Goal: Task Accomplishment & Management: Complete application form

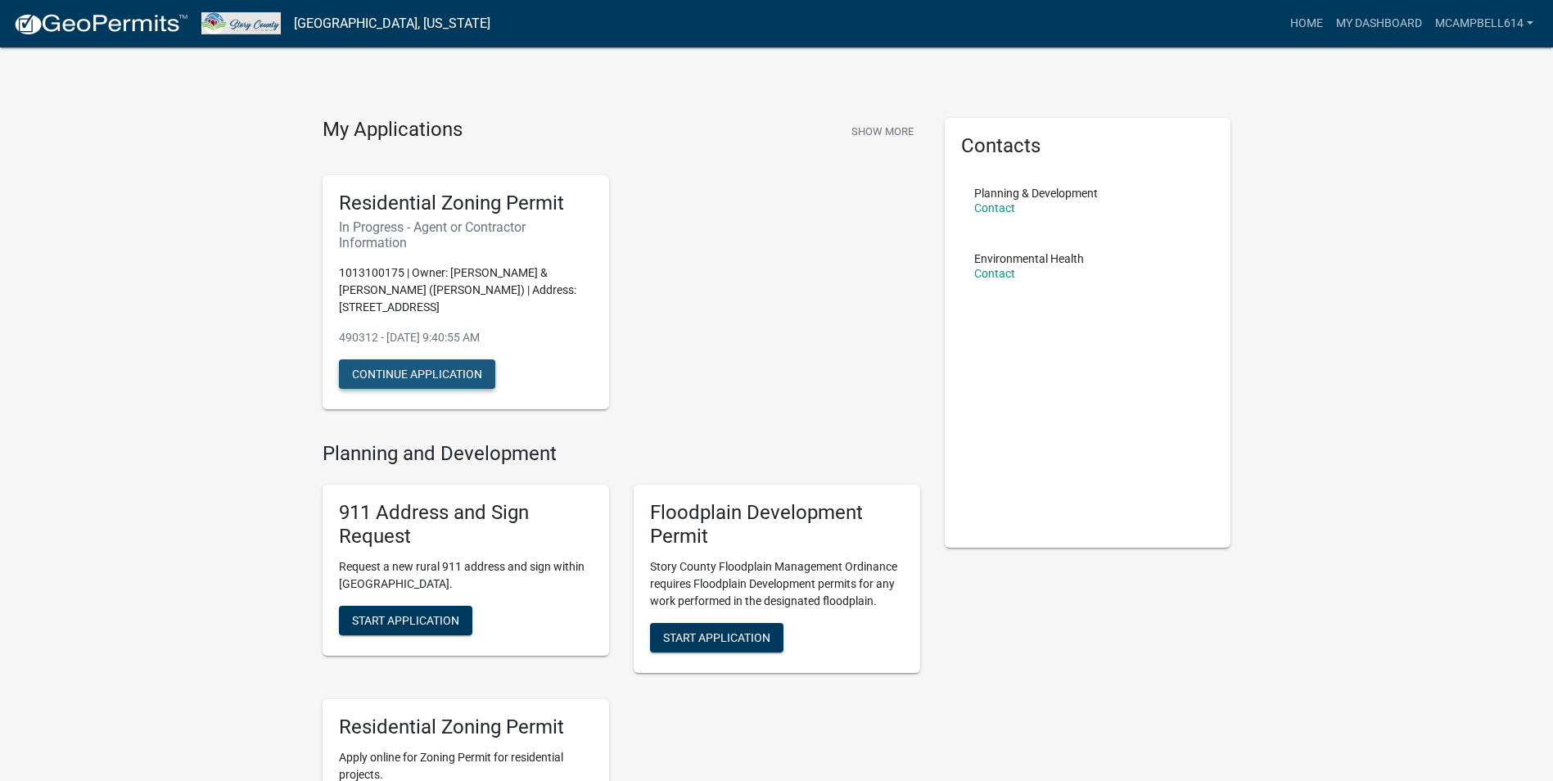
click at [434, 372] on button "Continue Application" at bounding box center [417, 373] width 156 height 29
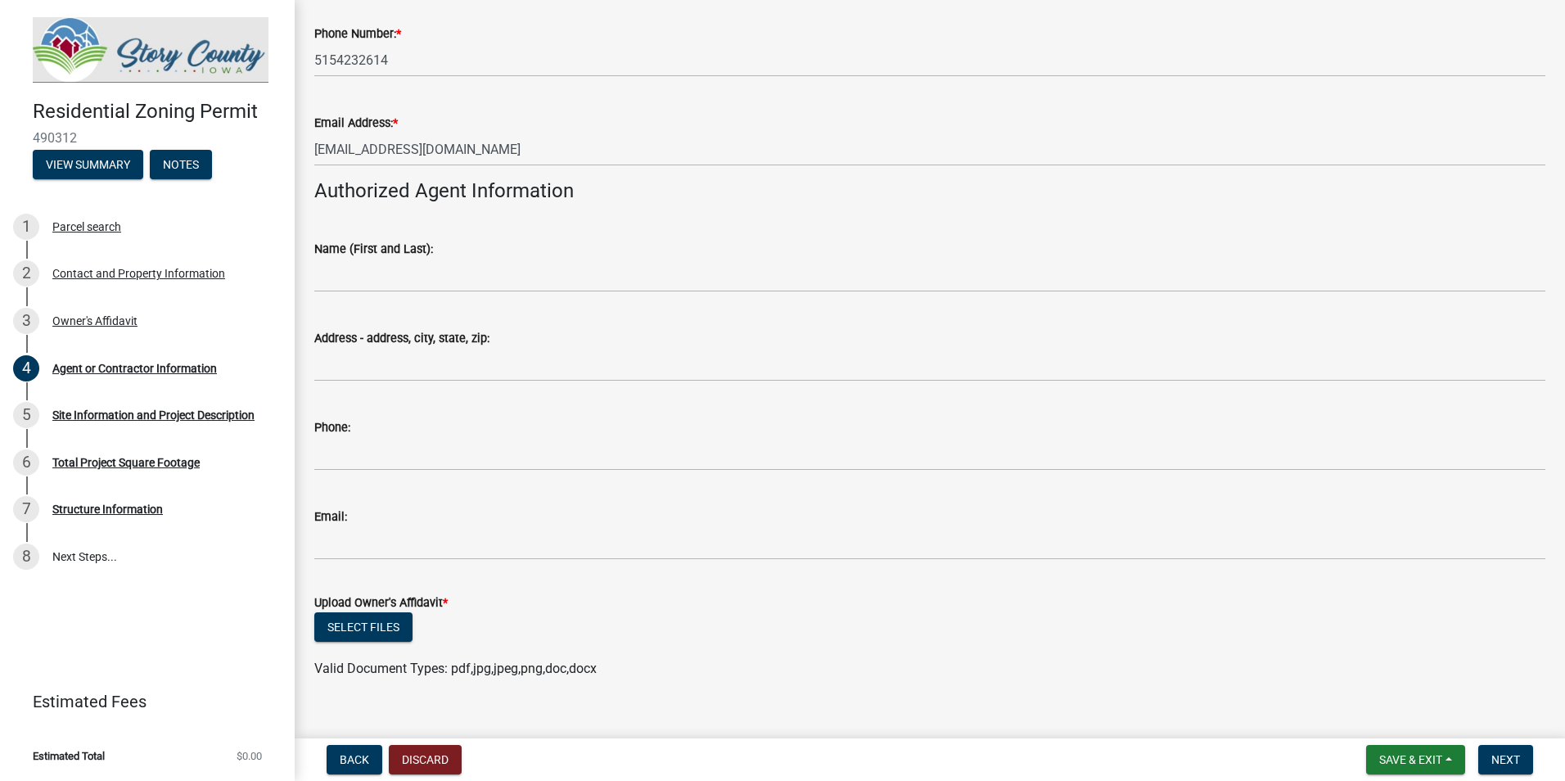
scroll to position [421, 0]
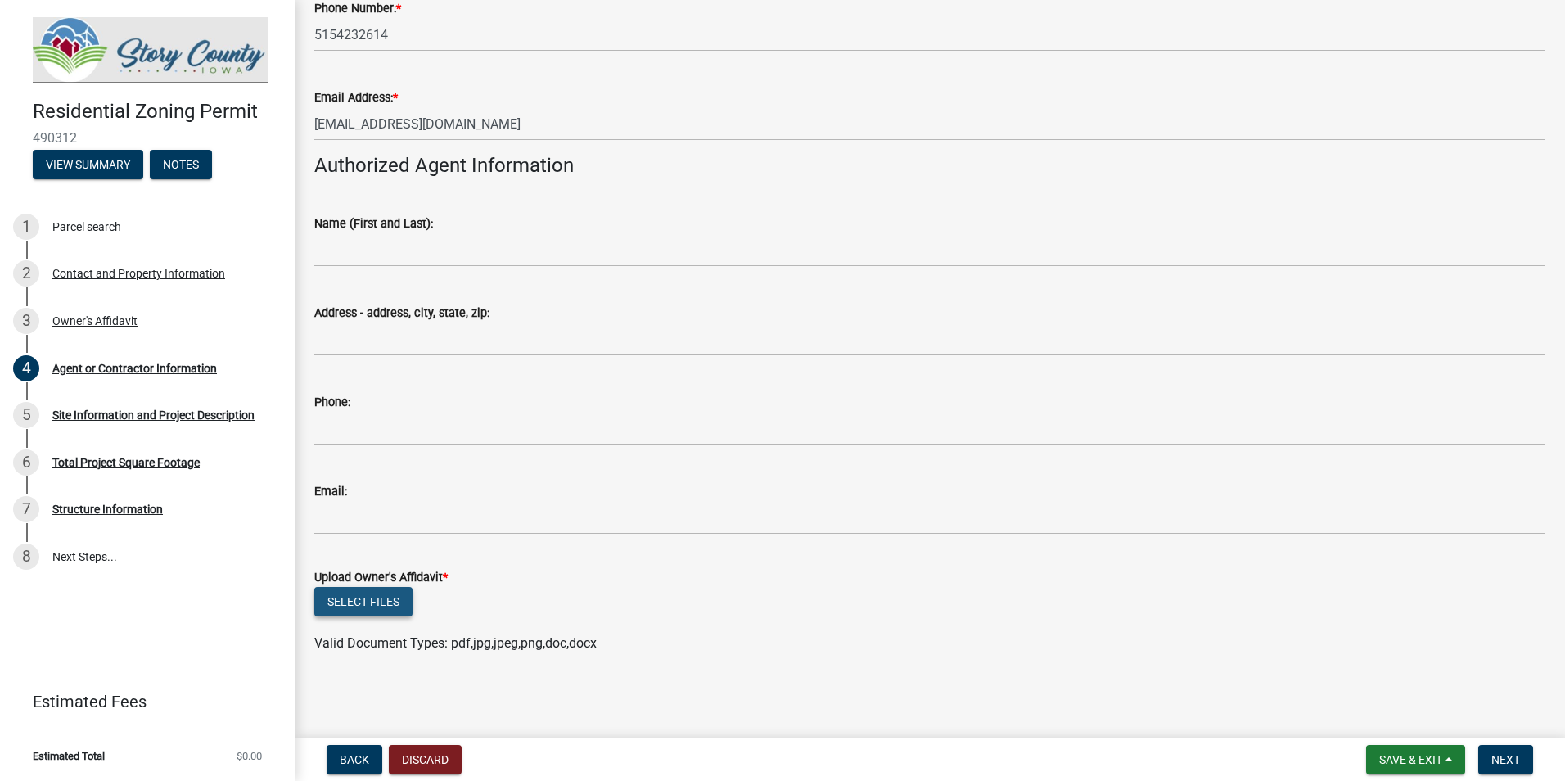
click at [350, 590] on button "Select files" at bounding box center [363, 601] width 98 height 29
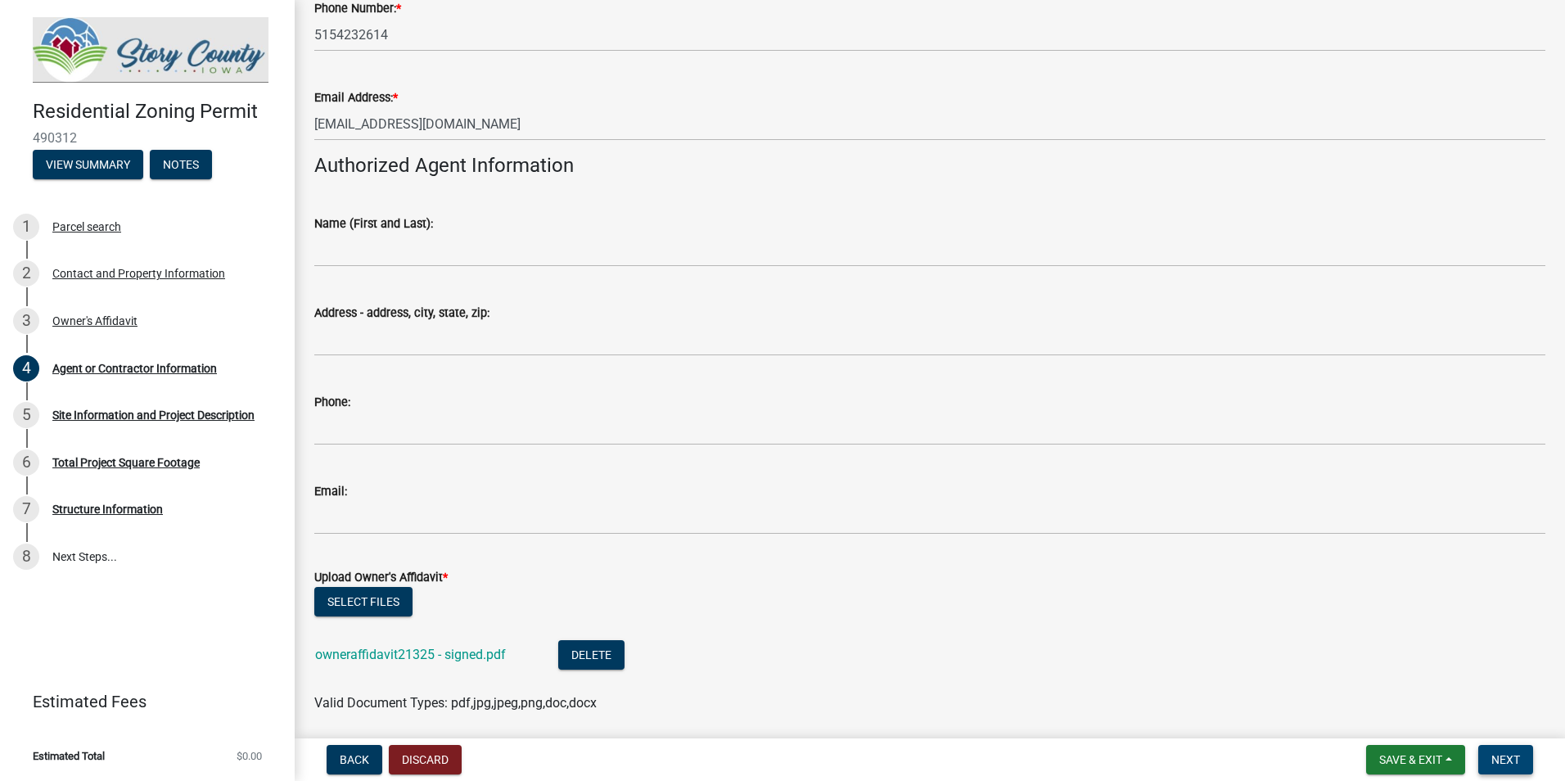
click at [1504, 767] on button "Next" at bounding box center [1505, 759] width 55 height 29
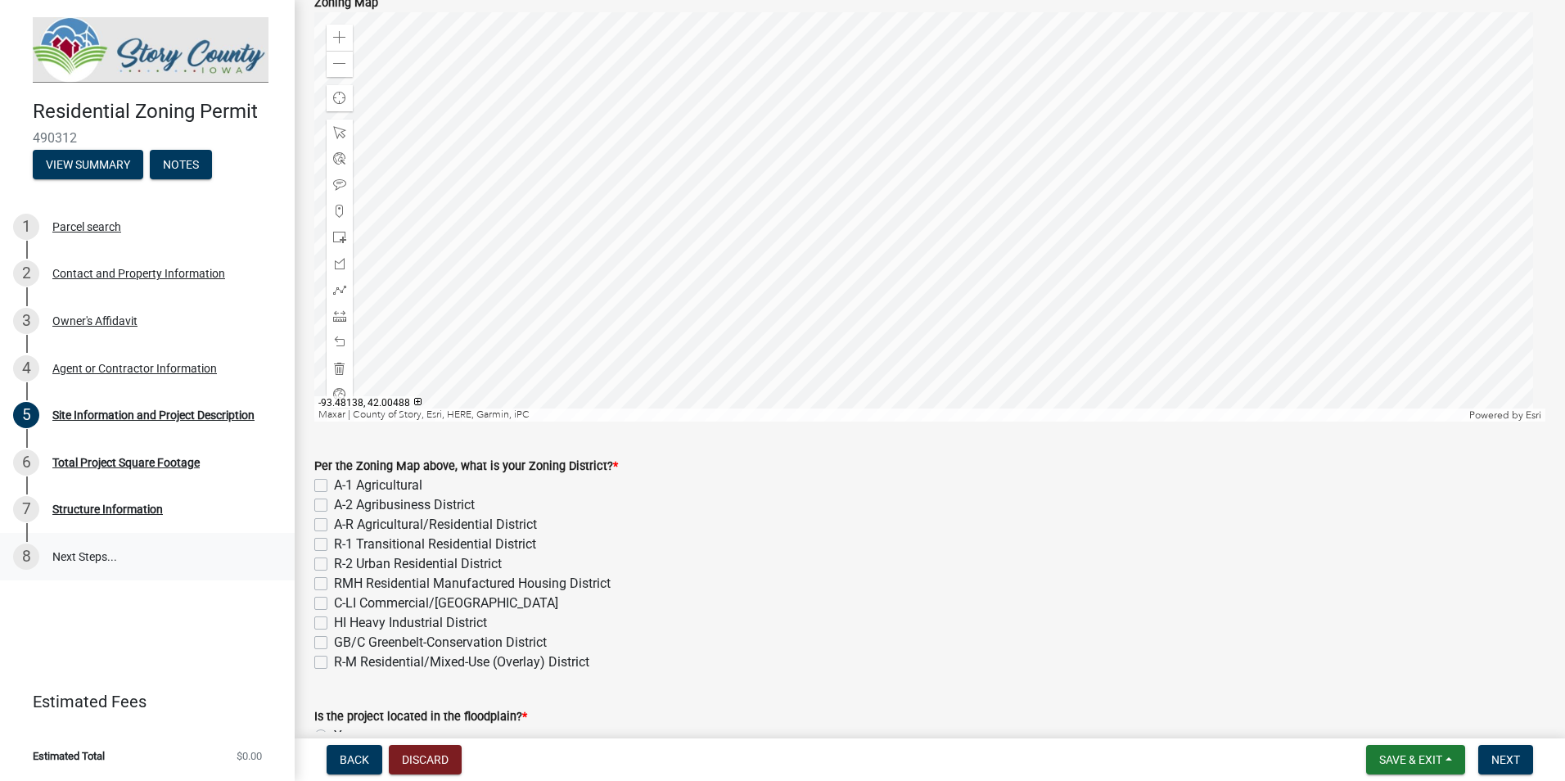
scroll to position [327, 0]
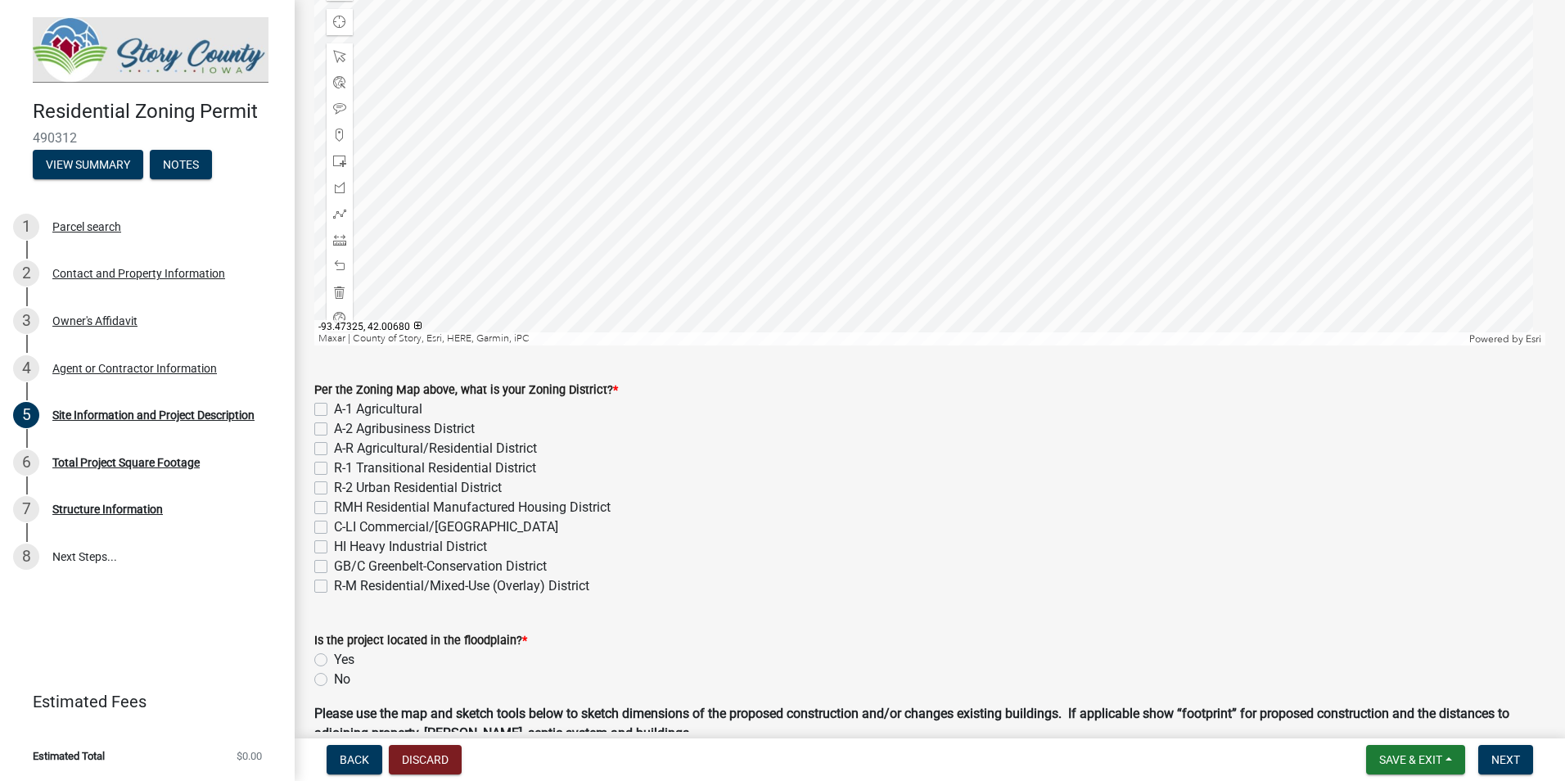
click at [334, 410] on label "A-1 Agricultural" at bounding box center [378, 409] width 88 height 20
click at [334, 410] on input "A-1 Agricultural" at bounding box center [339, 404] width 11 height 11
checkbox input "true"
checkbox input "false"
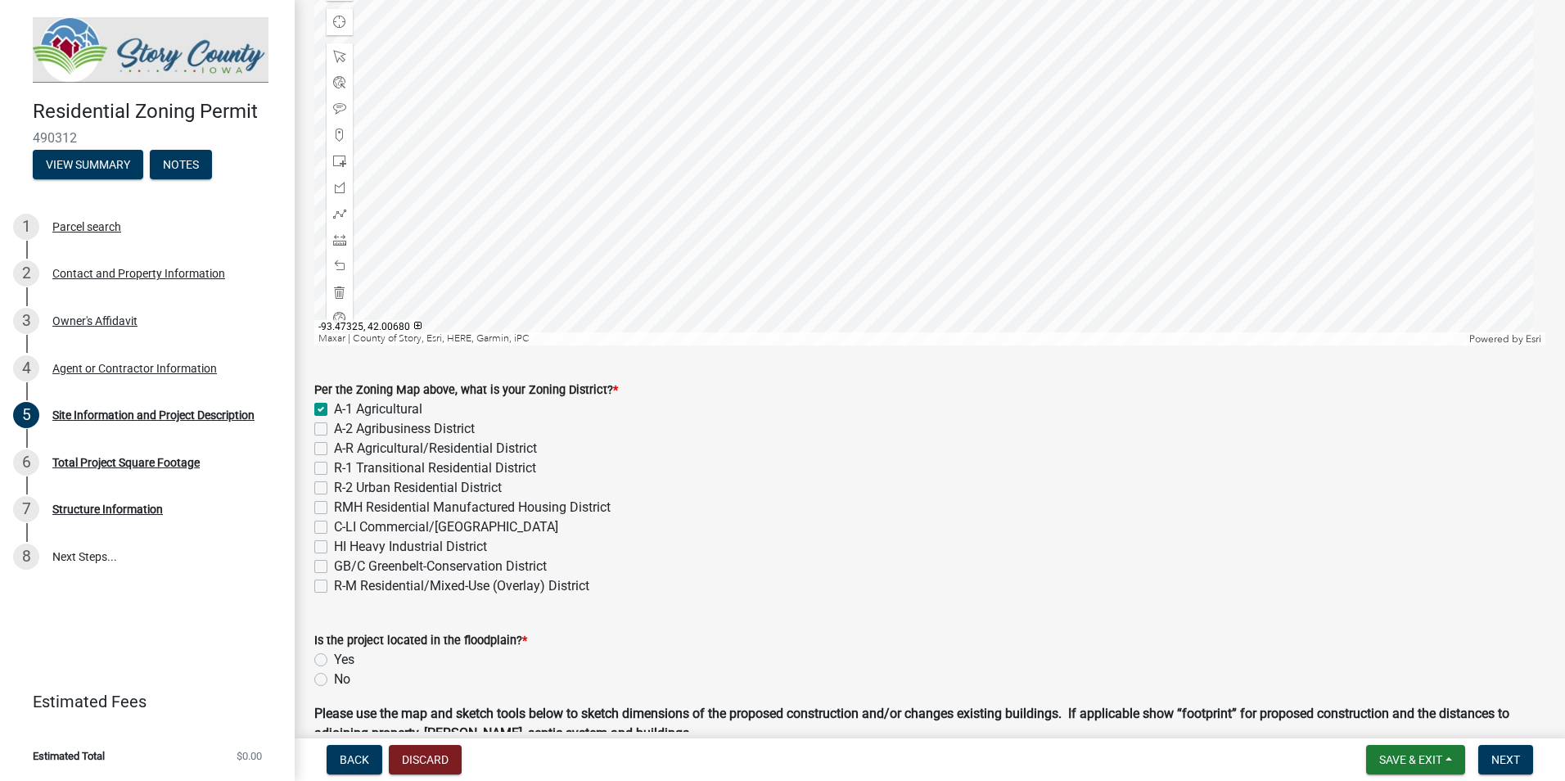
checkbox input "false"
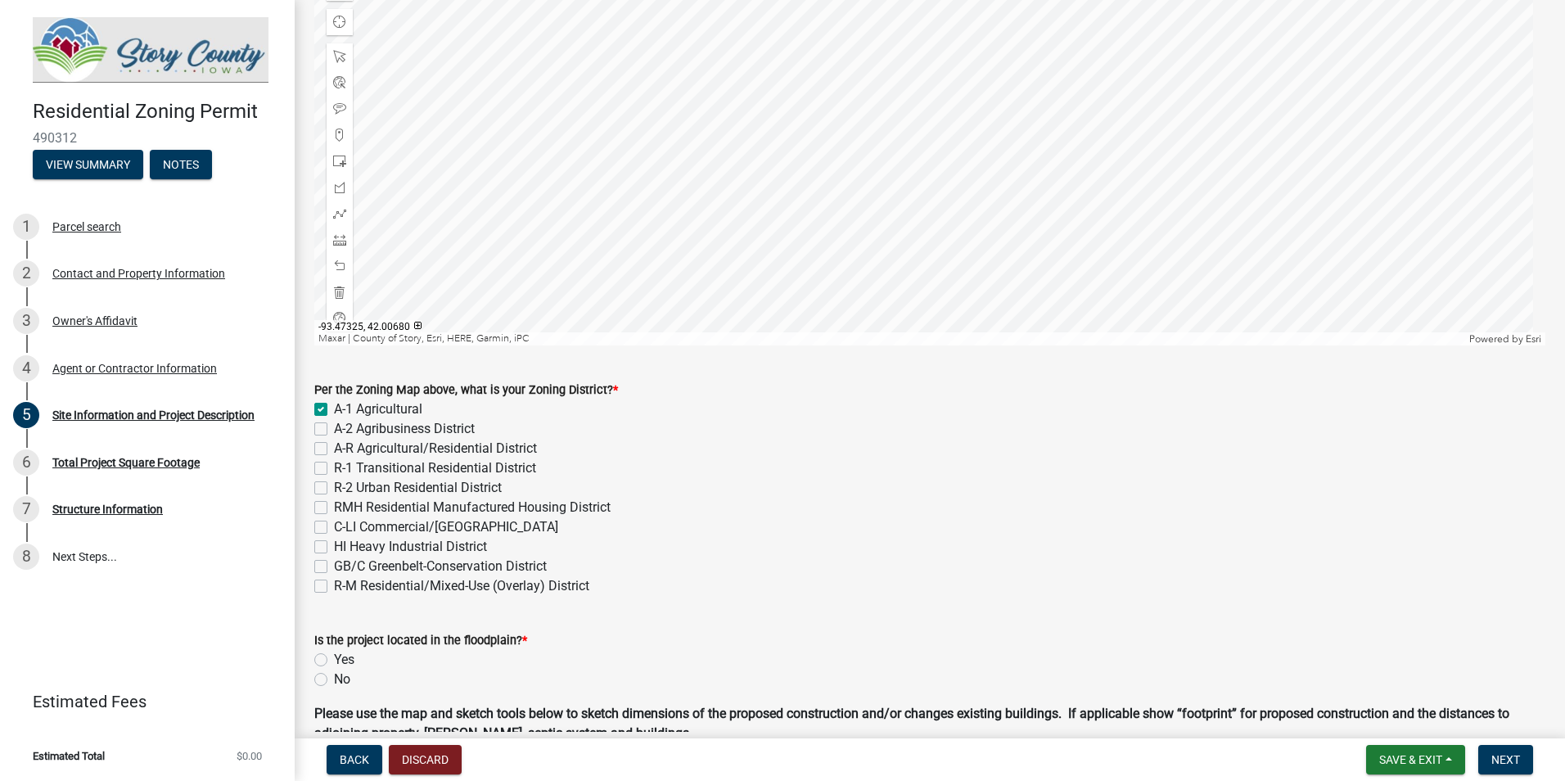
checkbox input "false"
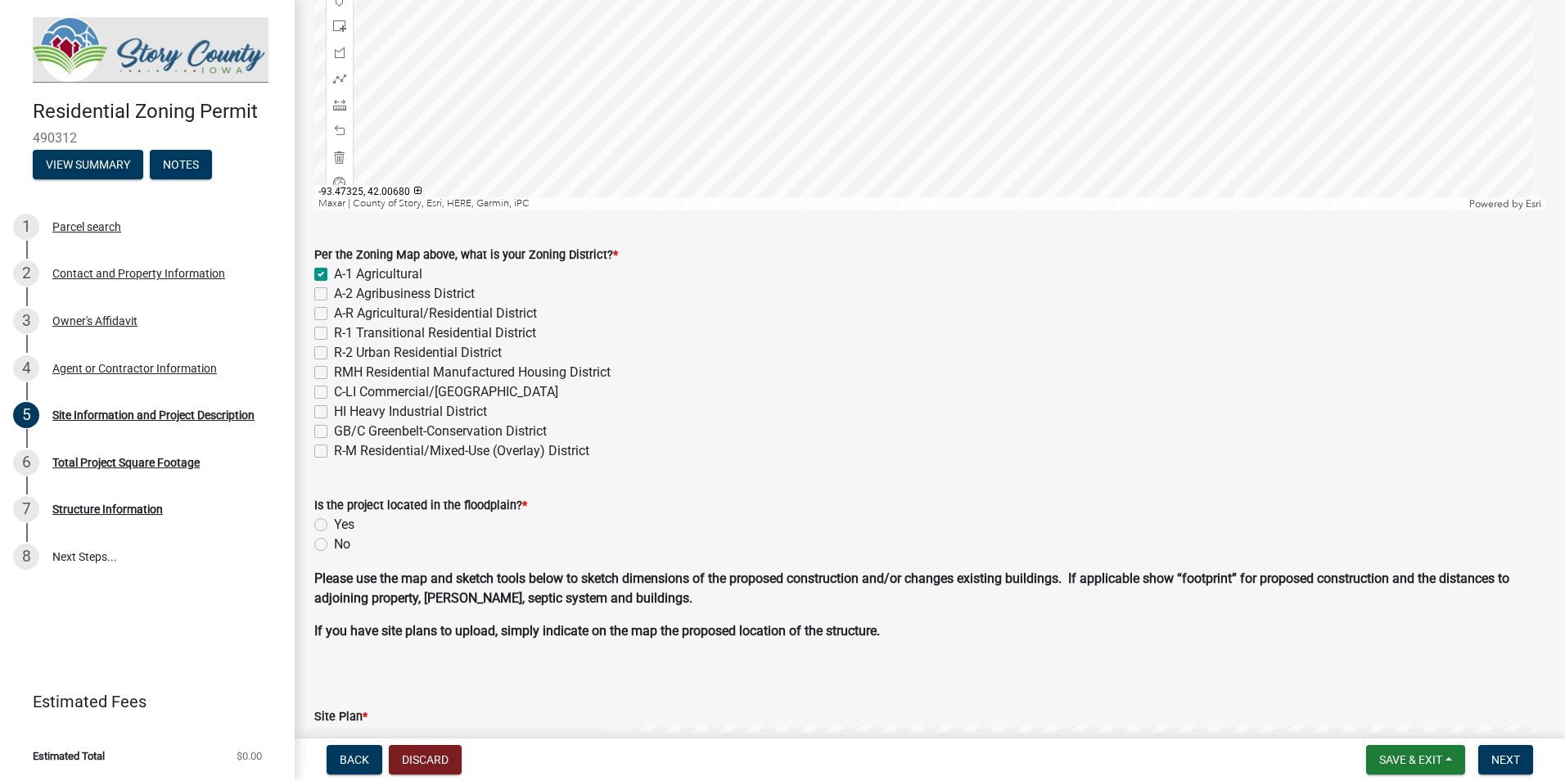
scroll to position [491, 0]
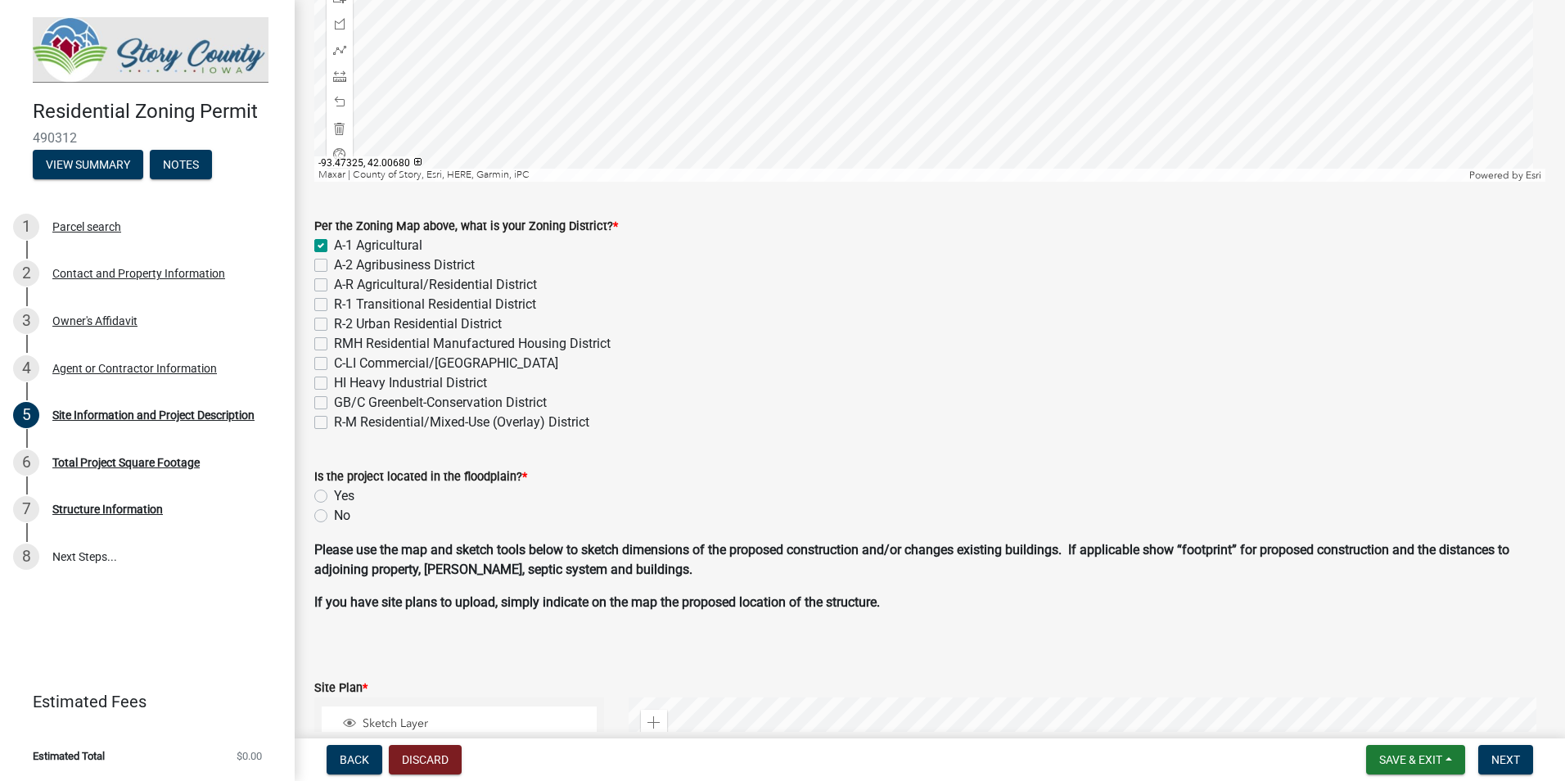
click at [334, 518] on label "No" at bounding box center [342, 516] width 16 height 20
click at [334, 516] on input "No" at bounding box center [339, 511] width 11 height 11
radio input "true"
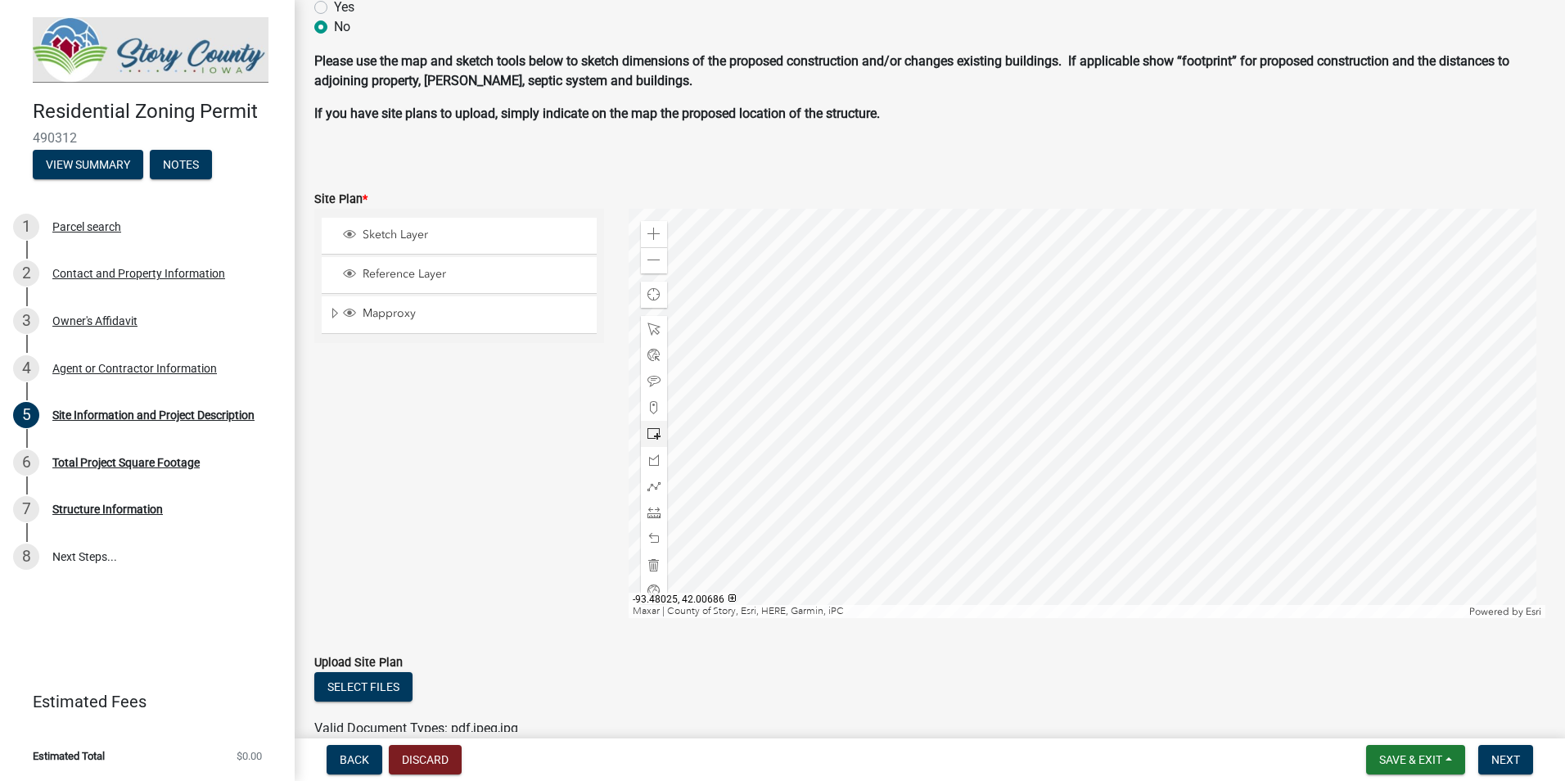
scroll to position [982, 0]
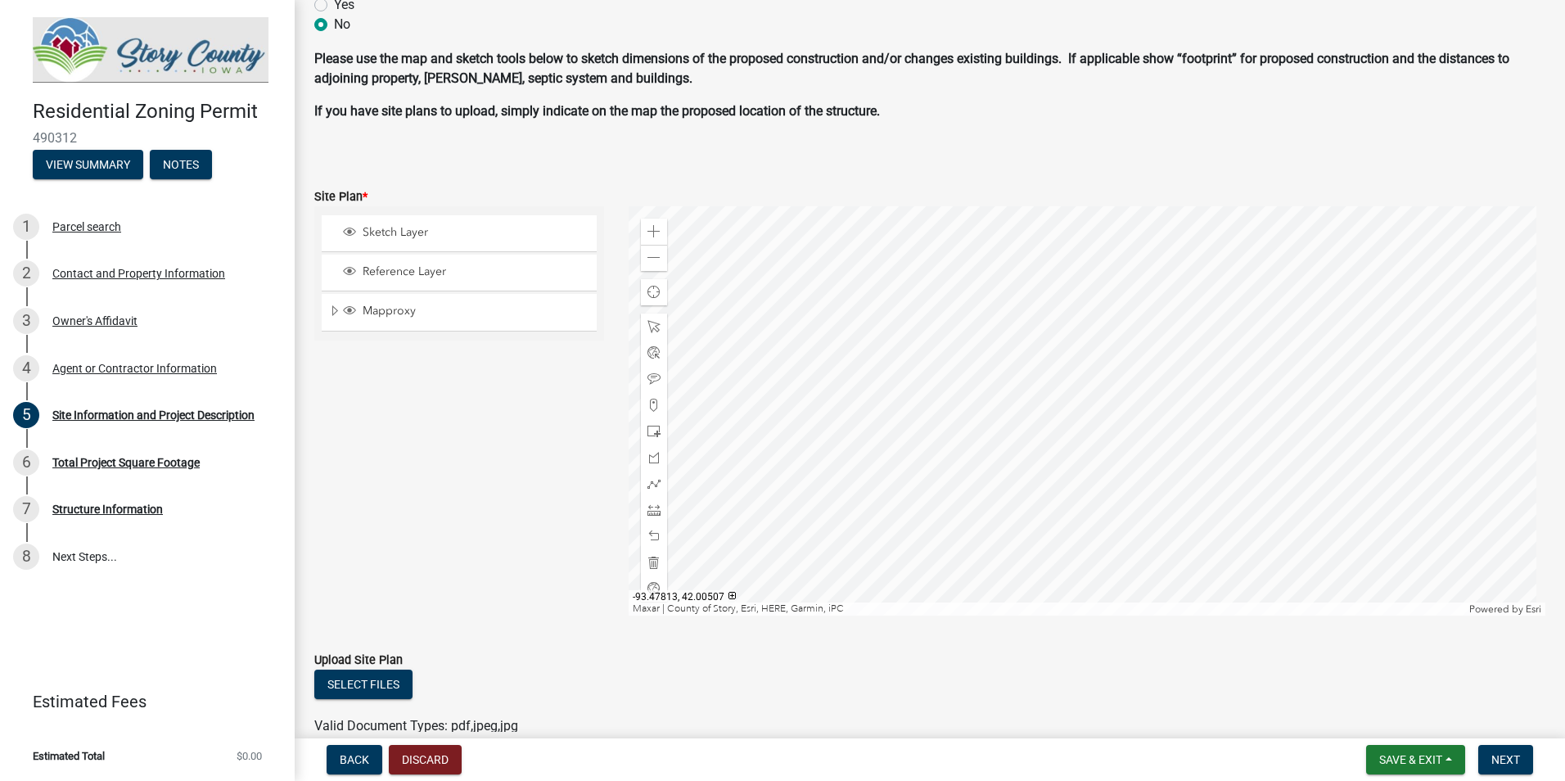
click at [1103, 474] on div at bounding box center [1088, 410] width 918 height 409
click at [1102, 484] on div at bounding box center [1088, 410] width 918 height 409
click at [647, 328] on span at bounding box center [653, 326] width 13 height 13
click at [650, 404] on span at bounding box center [653, 405] width 13 height 13
click at [1118, 449] on div at bounding box center [1088, 410] width 918 height 409
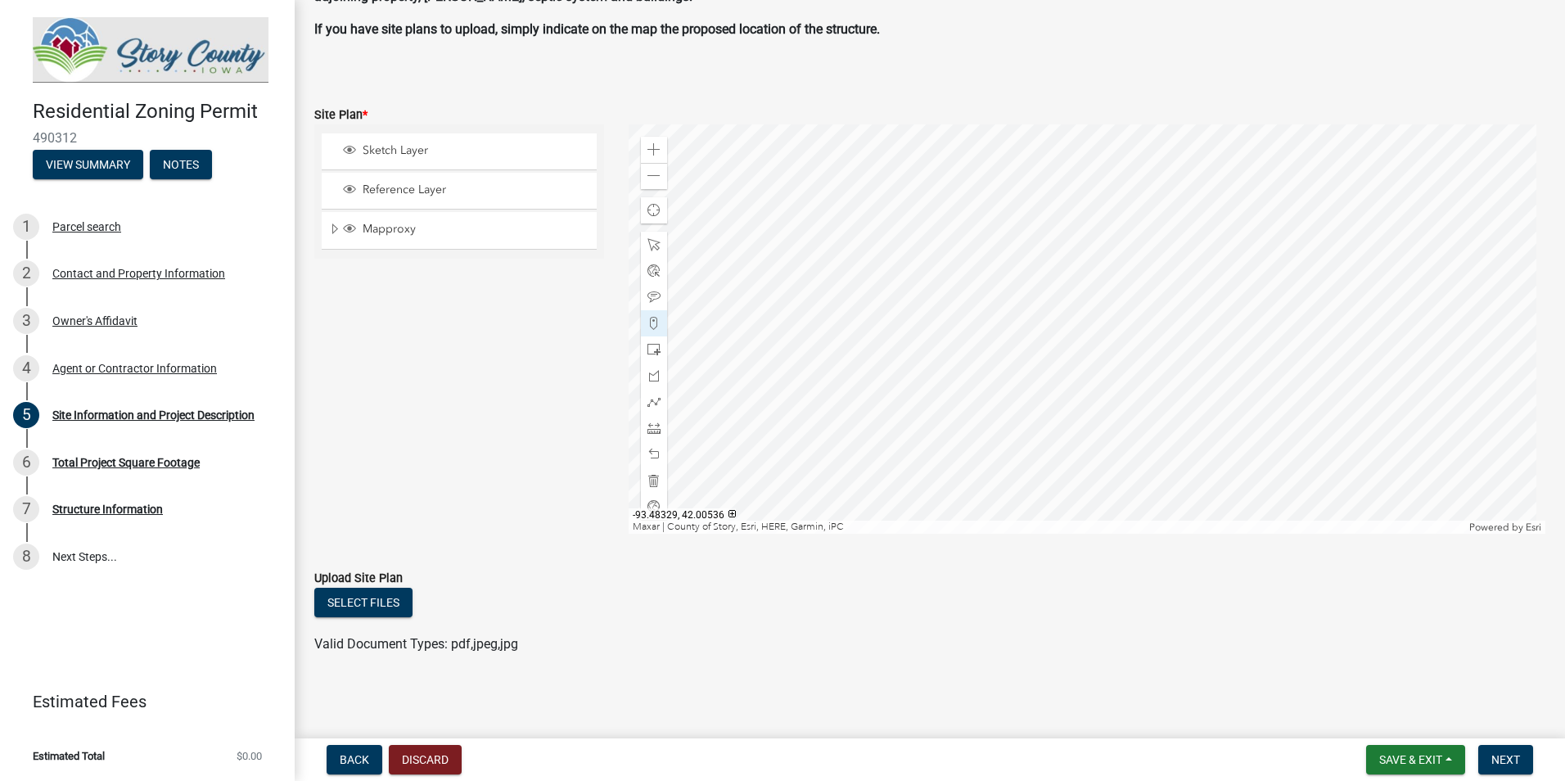
scroll to position [1065, 0]
click at [350, 599] on button "Select files" at bounding box center [363, 601] width 98 height 29
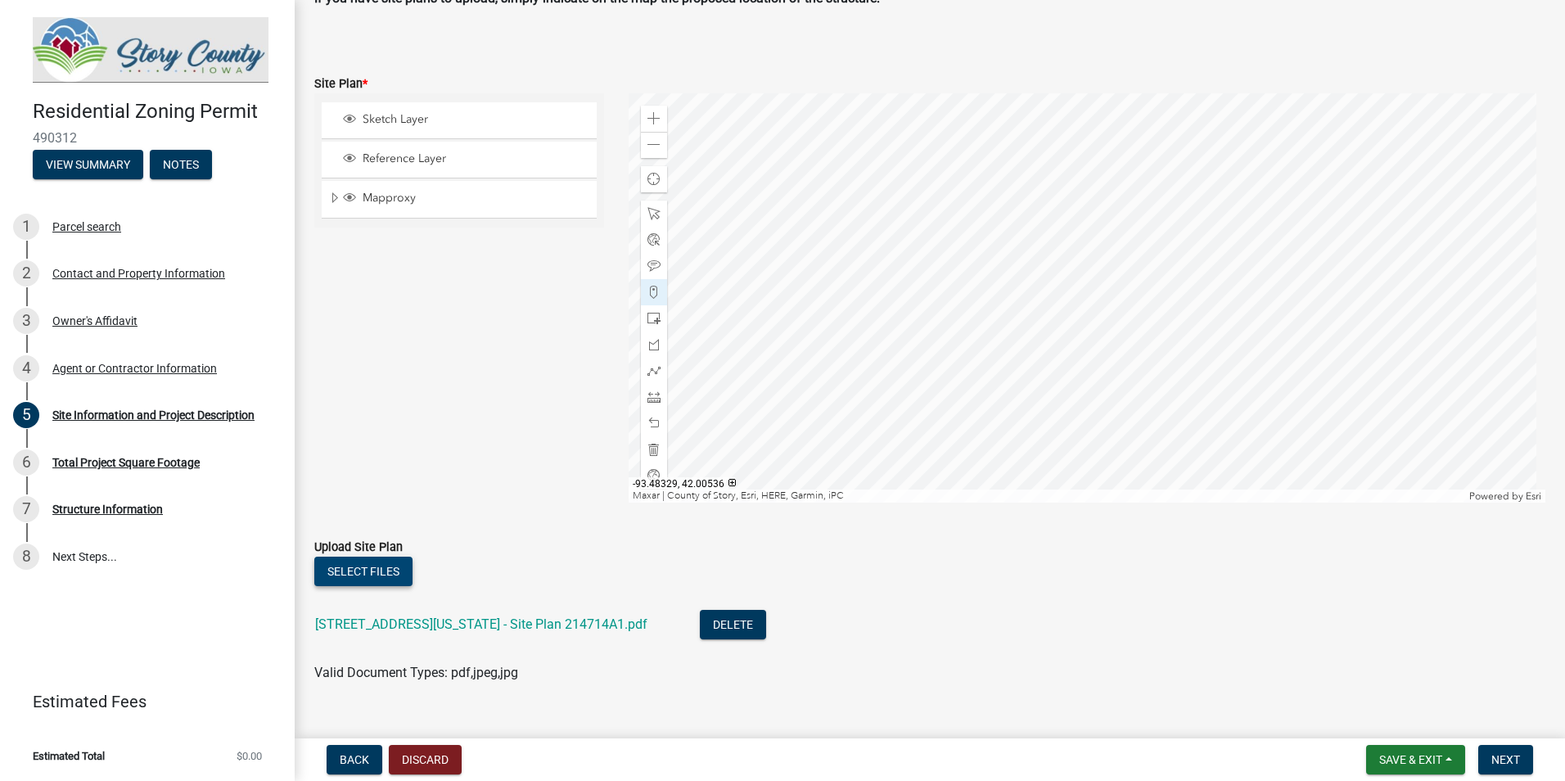
scroll to position [1125, 0]
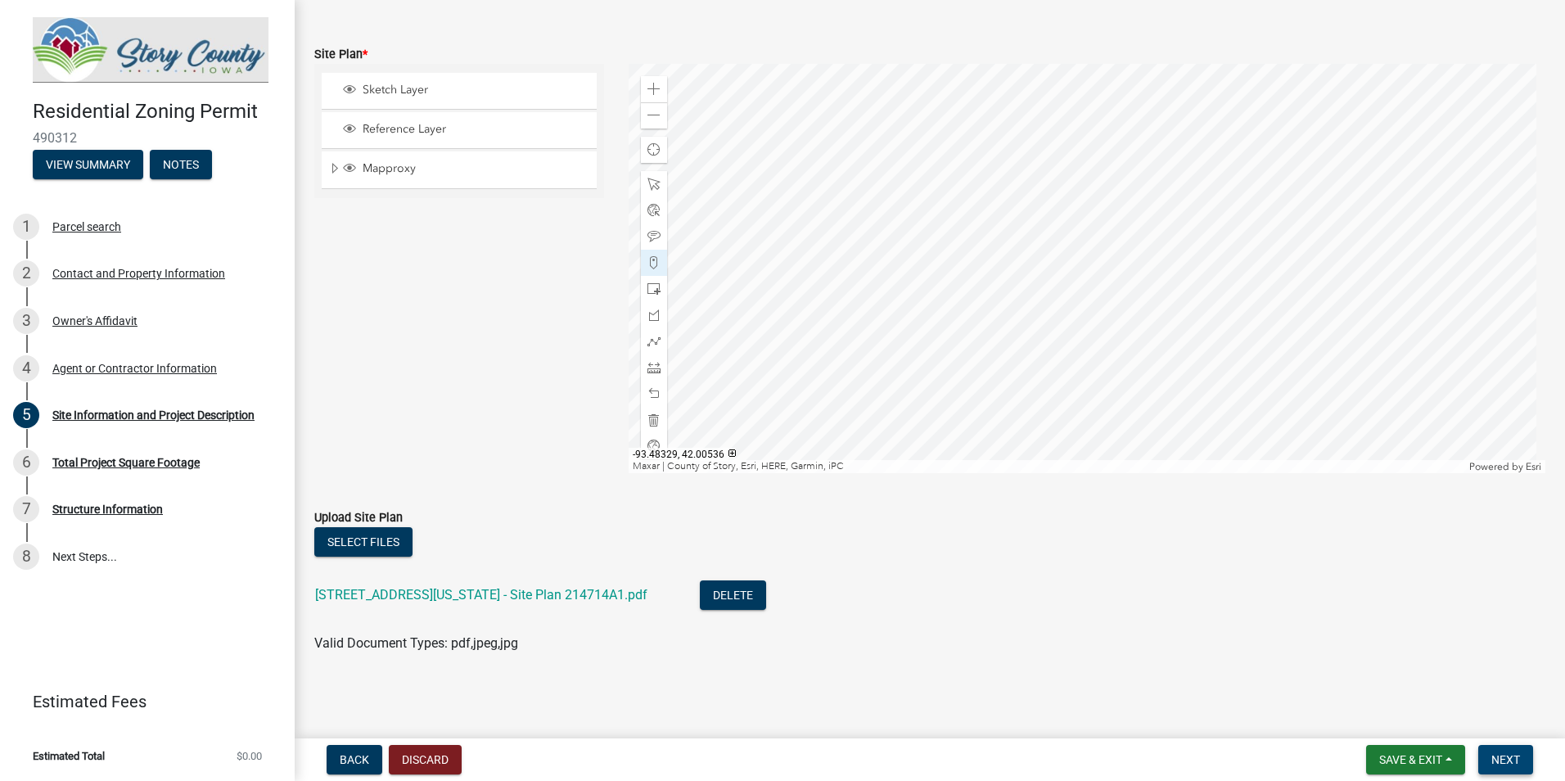
click at [1505, 753] on span "Next" at bounding box center [1505, 759] width 29 height 13
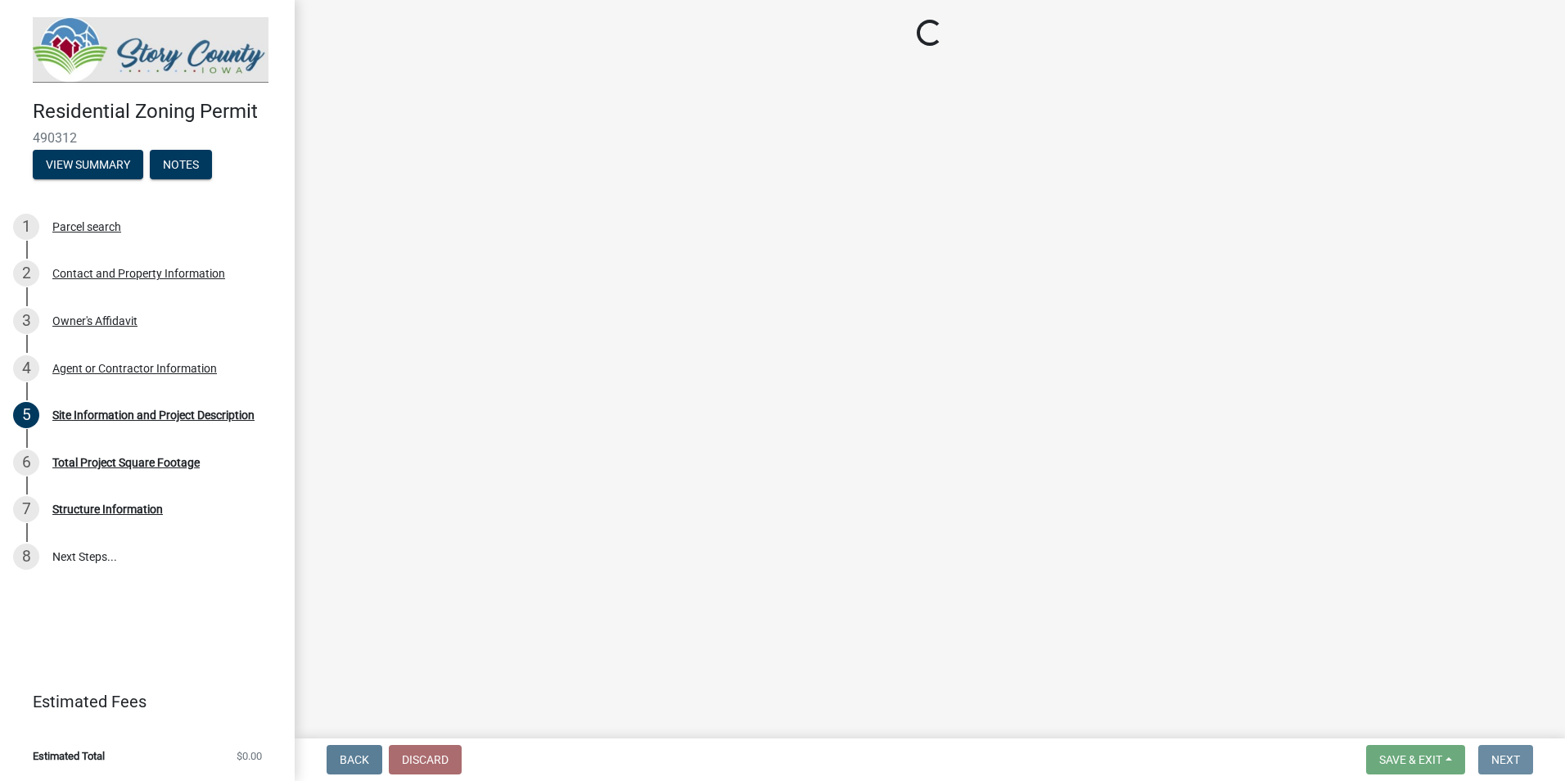
scroll to position [0, 0]
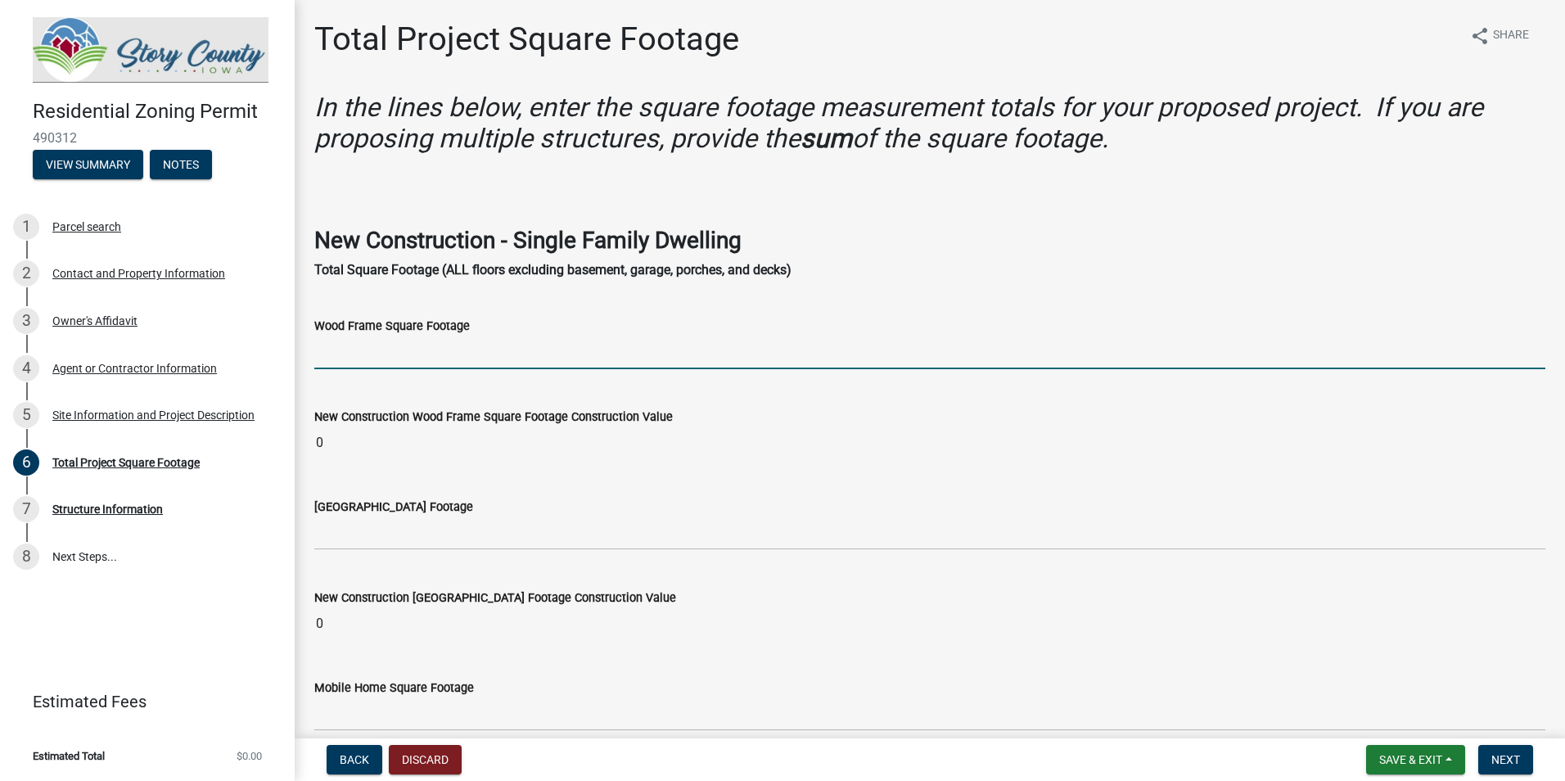
click at [396, 344] on input "text" at bounding box center [929, 353] width 1231 height 34
type input "2147"
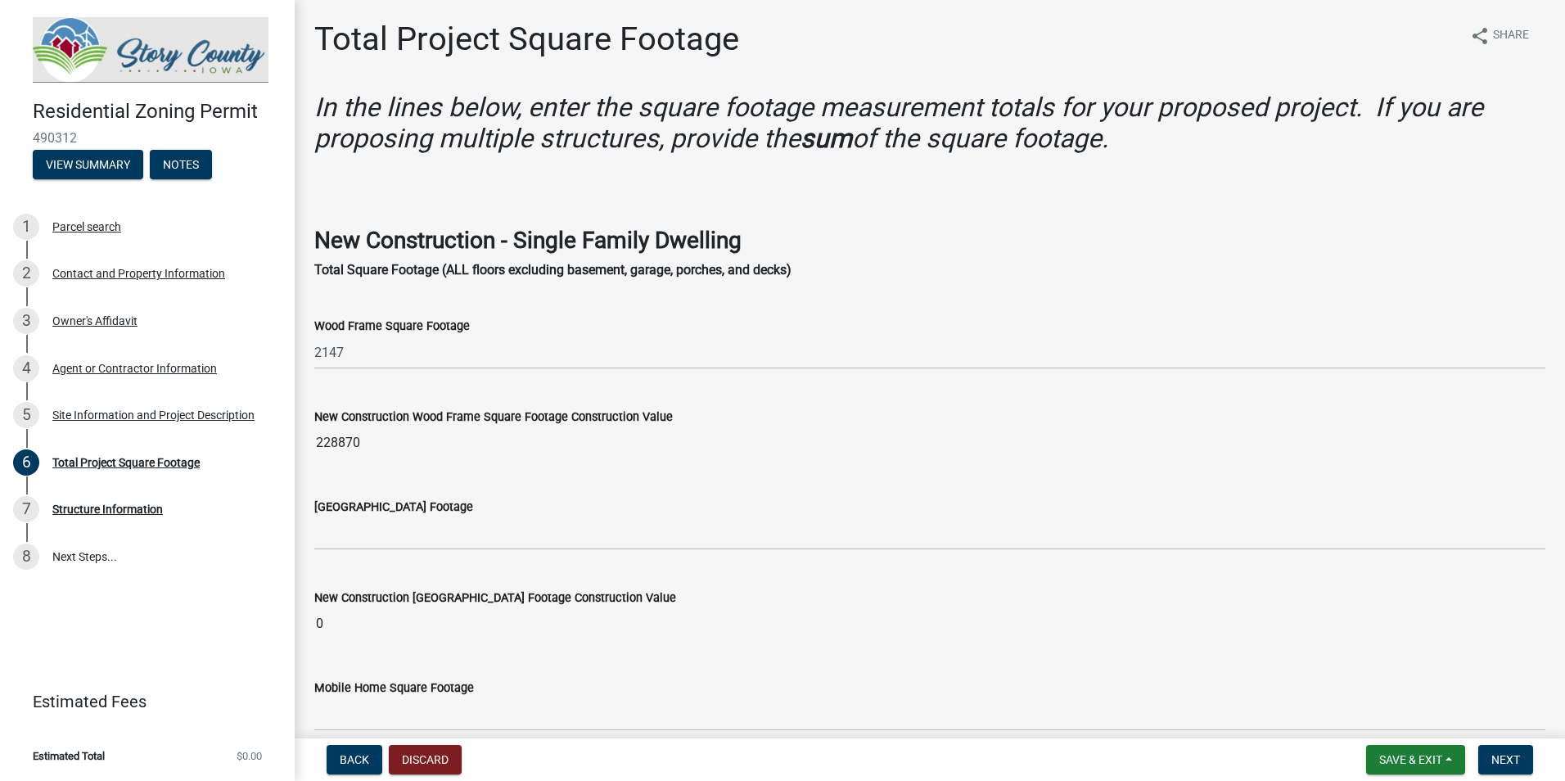
click at [374, 441] on input "228870" at bounding box center [929, 442] width 1231 height 33
drag, startPoint x: 348, startPoint y: 436, endPoint x: 297, endPoint y: 434, distance: 50.8
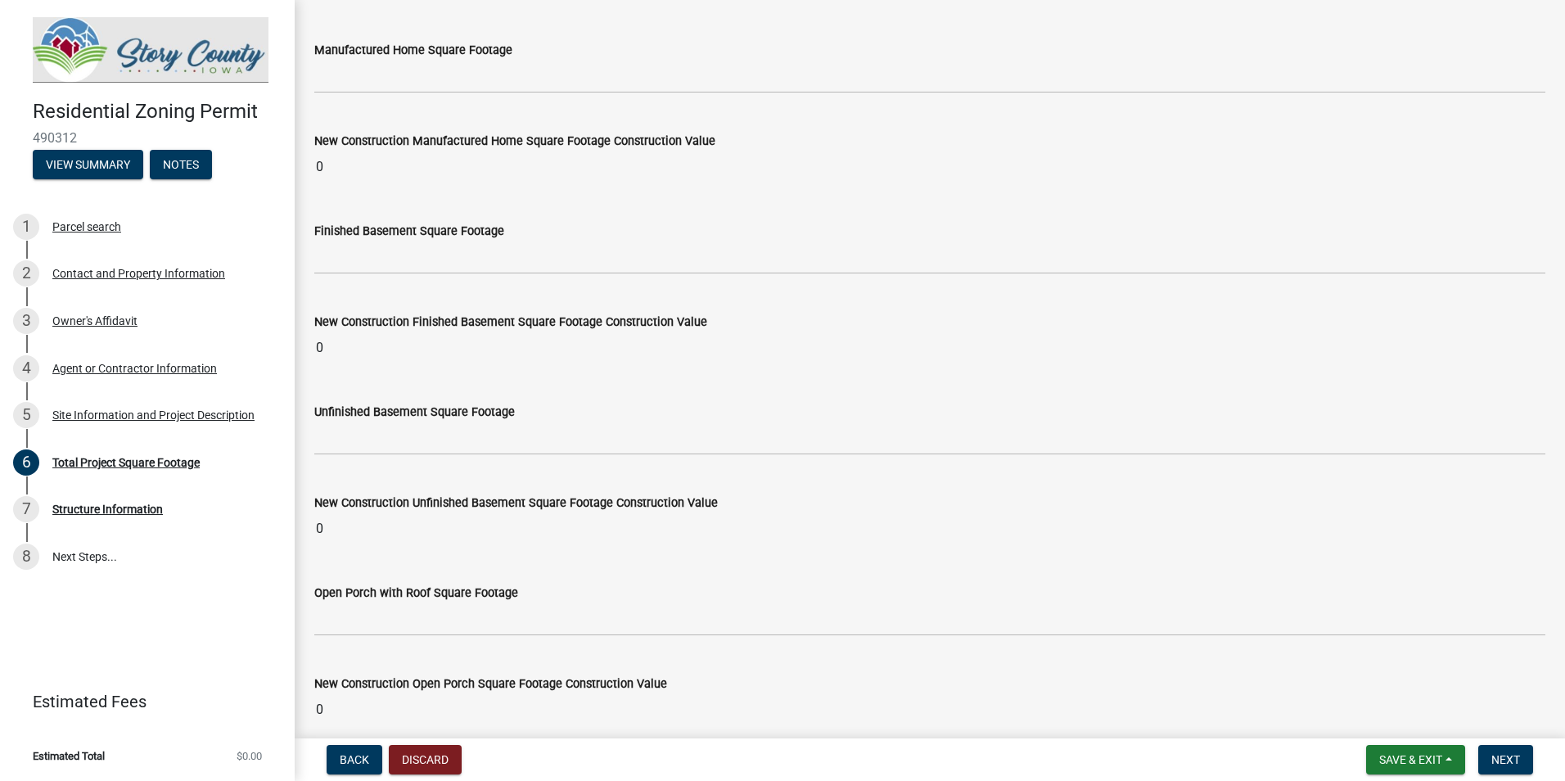
scroll to position [900, 0]
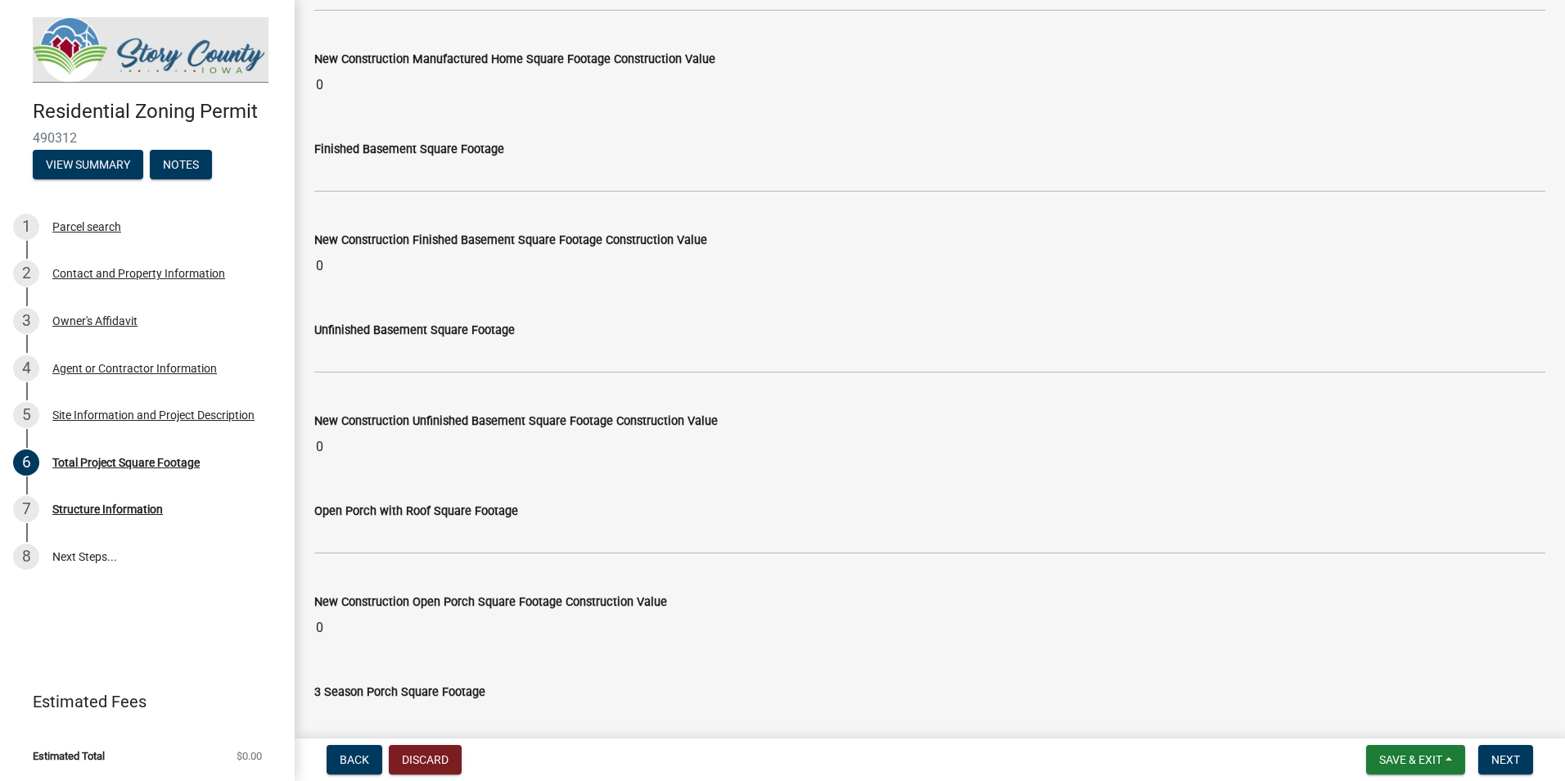
click at [351, 272] on input "0" at bounding box center [929, 266] width 1231 height 33
click at [350, 271] on input "0" at bounding box center [929, 266] width 1231 height 33
drag, startPoint x: 360, startPoint y: 255, endPoint x: 293, endPoint y: 262, distance: 67.5
click at [293, 262] on div "Residential Zoning Permit 490312 View Summary Notes 1 Parcel search 2 Contact a…" at bounding box center [782, 390] width 1565 height 781
drag, startPoint x: 293, startPoint y: 262, endPoint x: 331, endPoint y: 272, distance: 38.9
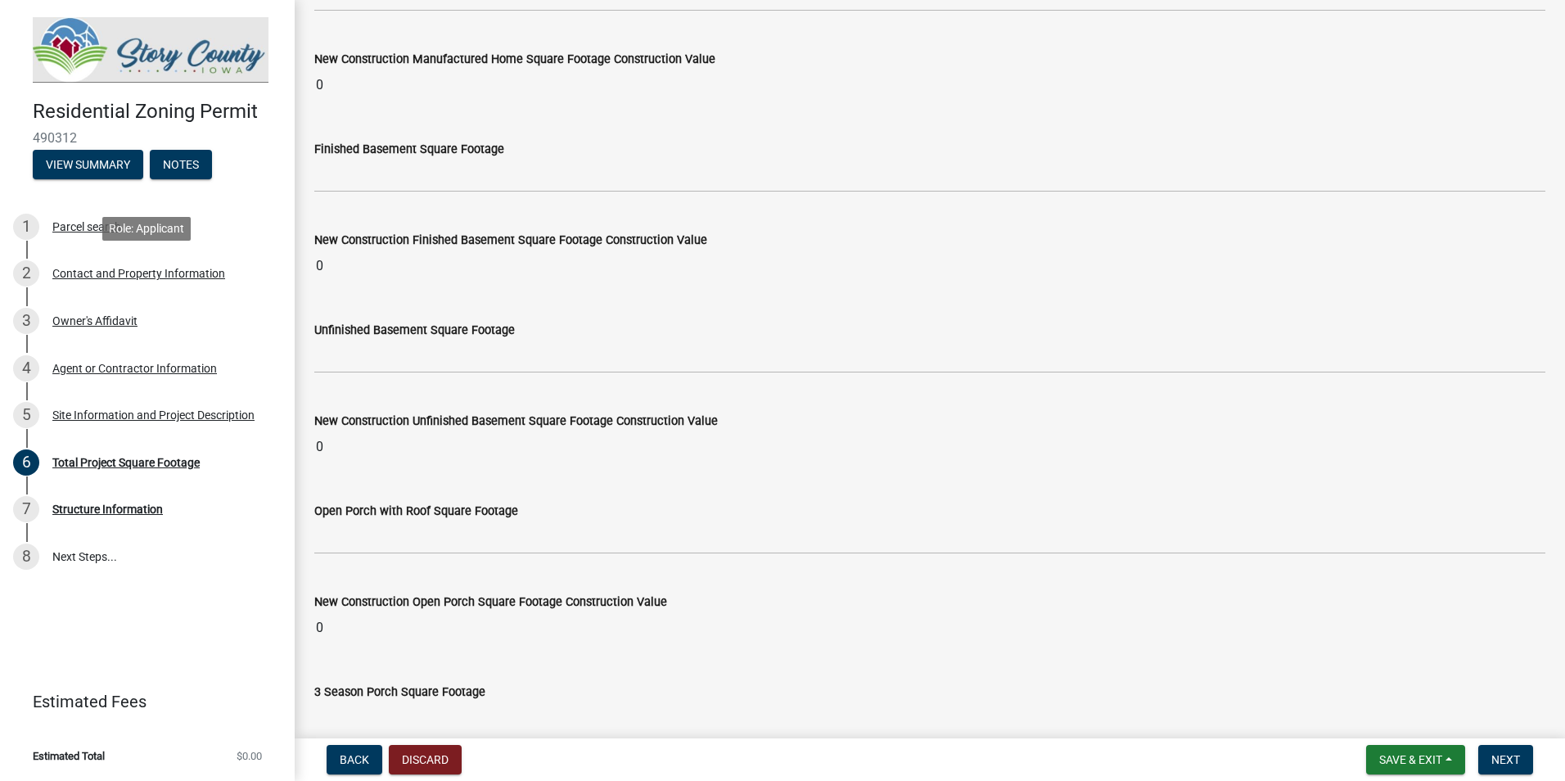
click at [331, 272] on input "0" at bounding box center [929, 266] width 1231 height 33
click at [329, 270] on input "0" at bounding box center [929, 266] width 1231 height 33
click at [321, 264] on input "0" at bounding box center [929, 266] width 1231 height 33
click at [318, 264] on input "0" at bounding box center [929, 266] width 1231 height 33
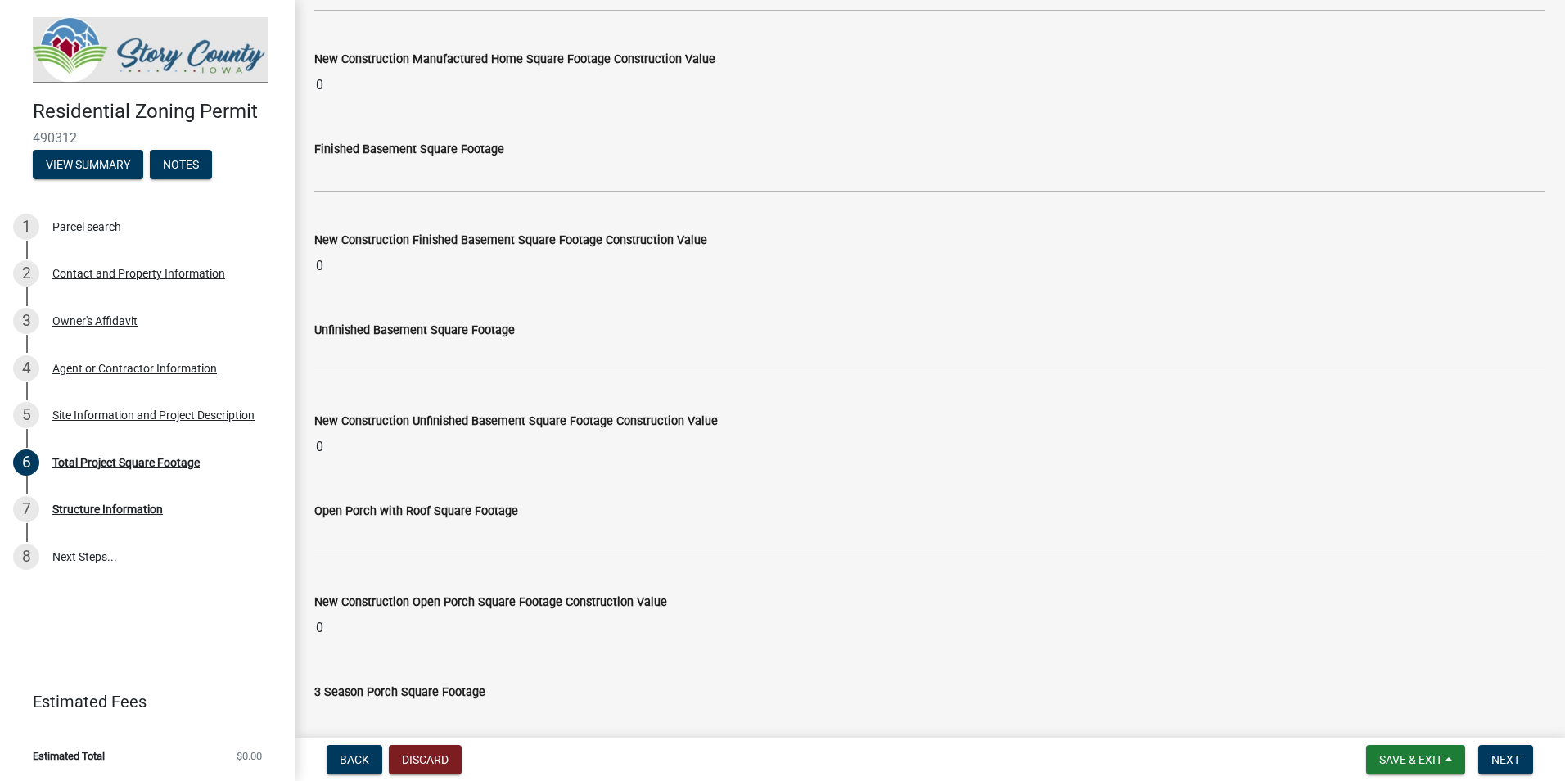
click at [318, 264] on input "0" at bounding box center [929, 266] width 1231 height 33
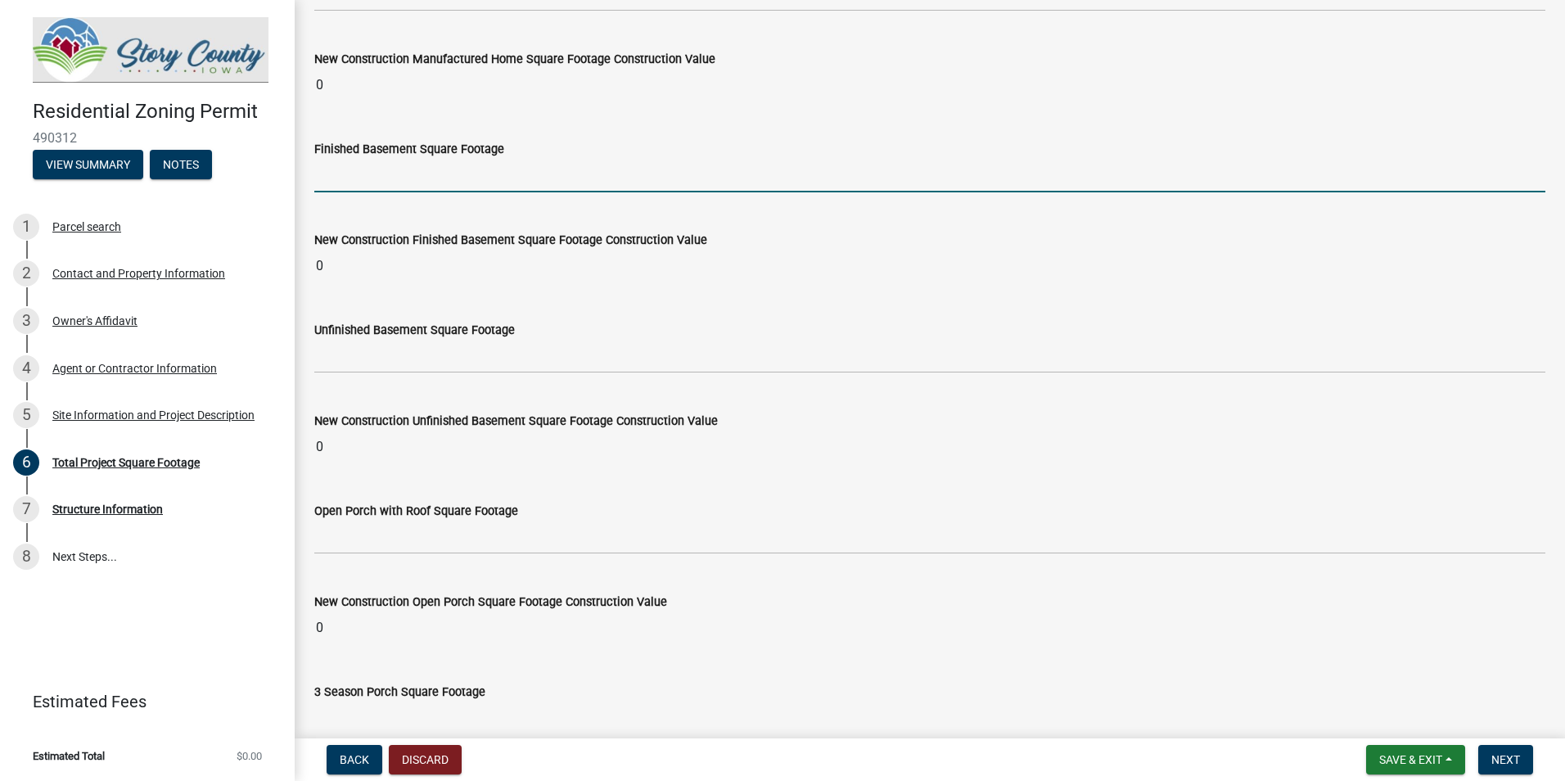
drag, startPoint x: 318, startPoint y: 264, endPoint x: 324, endPoint y: 169, distance: 95.9
click at [324, 169] on input "text" at bounding box center [929, 176] width 1231 height 34
type input "1635"
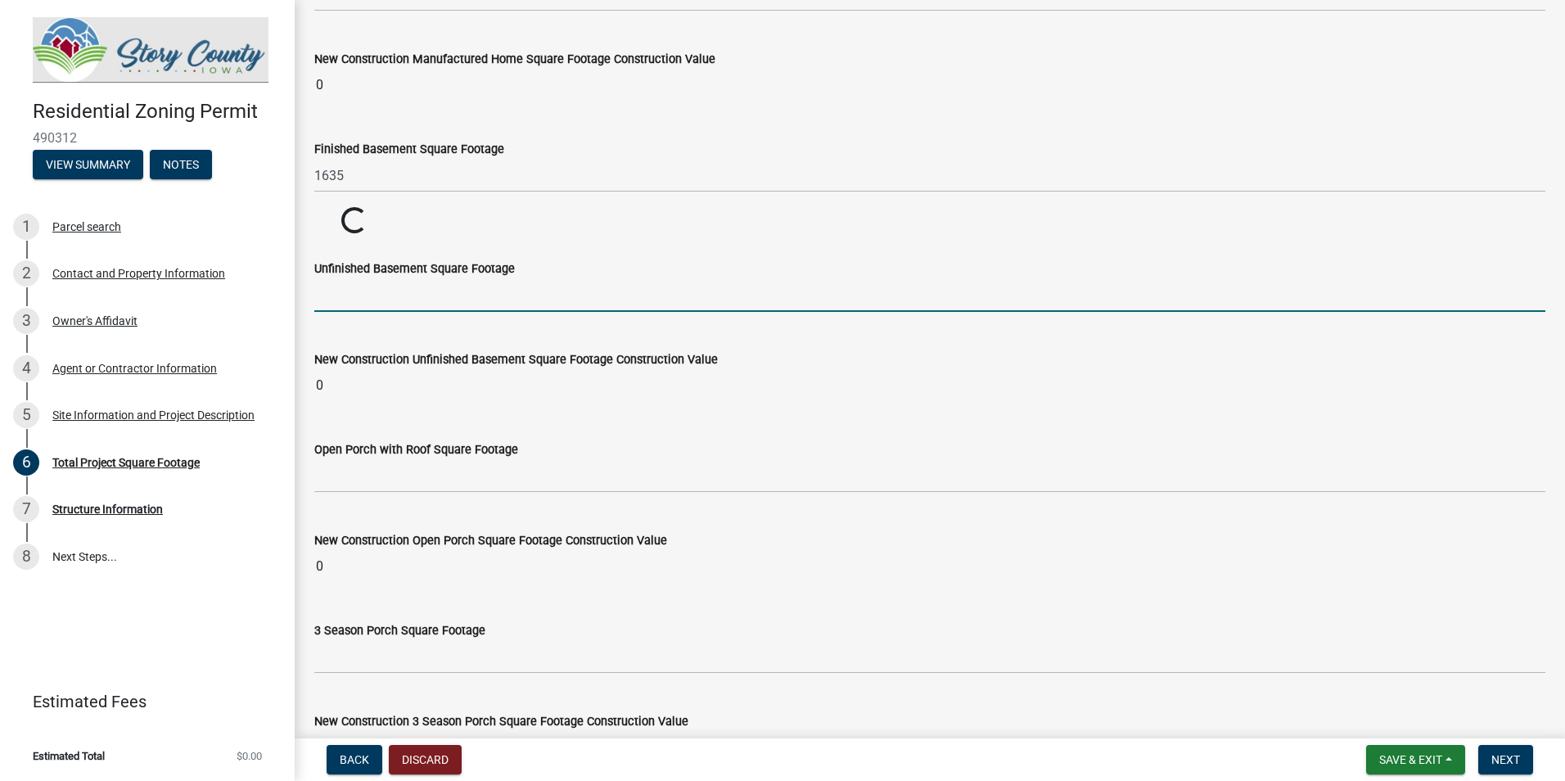
click at [354, 297] on input "text" at bounding box center [929, 295] width 1231 height 34
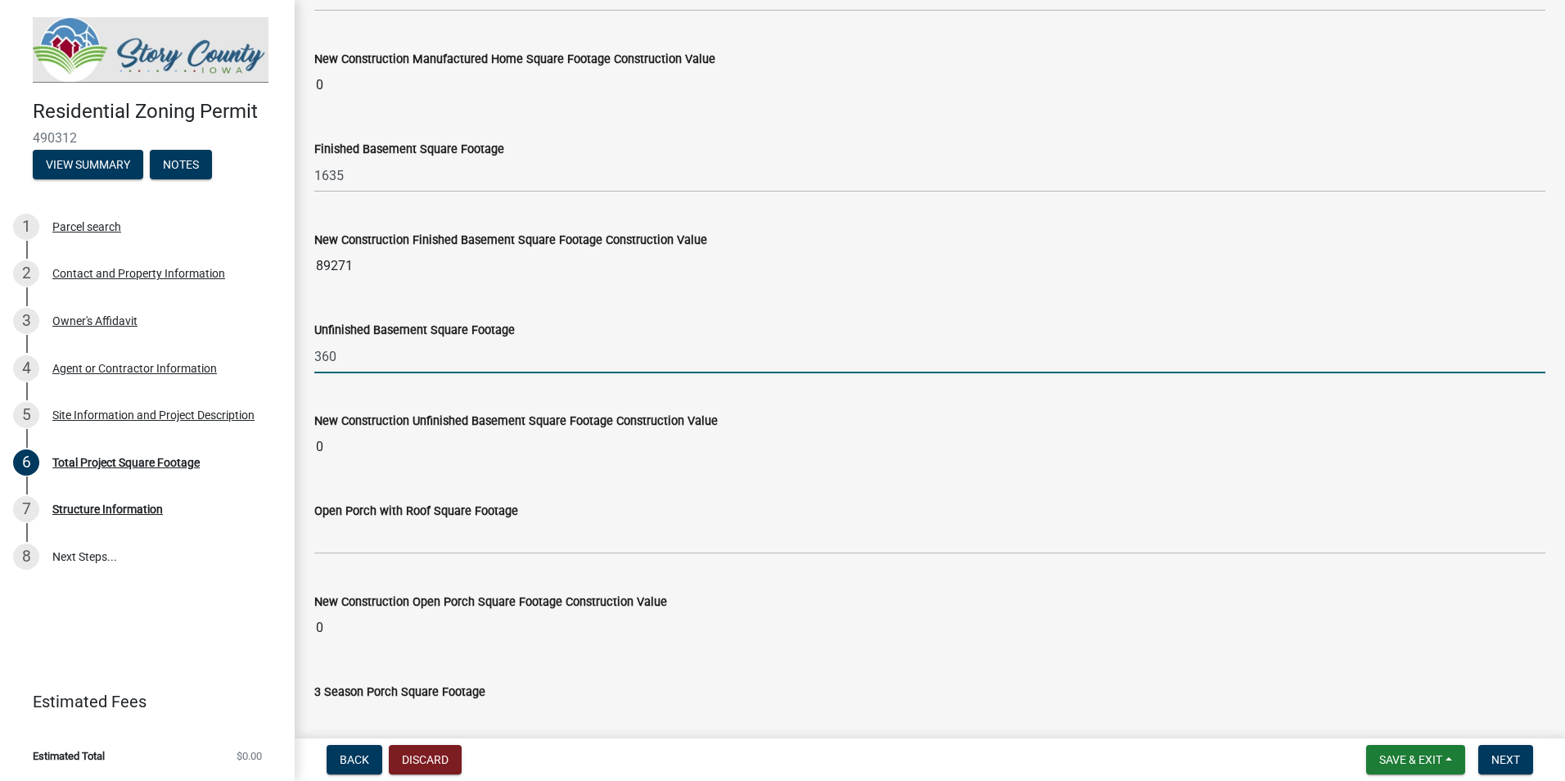
type input "360"
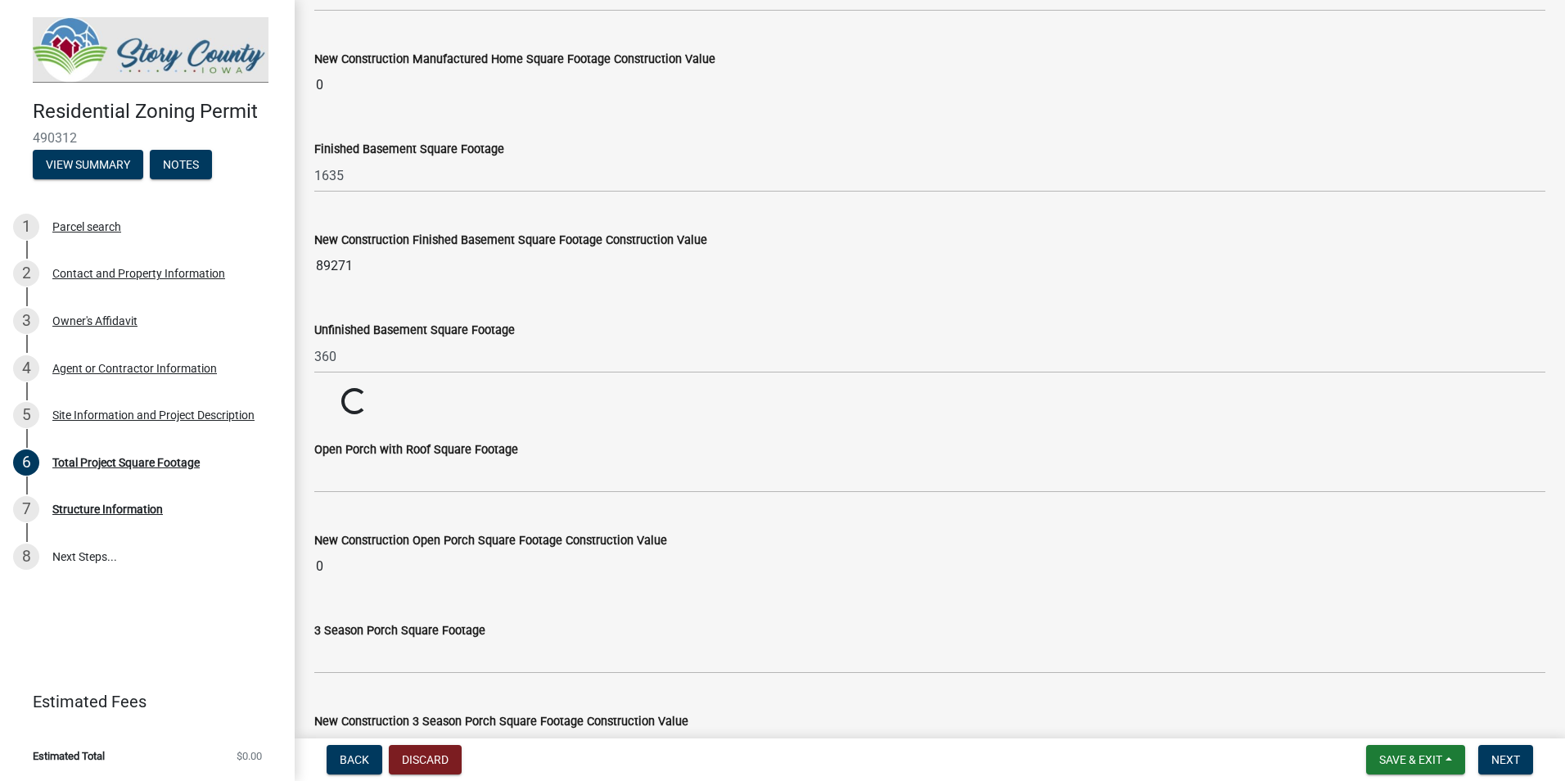
scroll to position [982, 0]
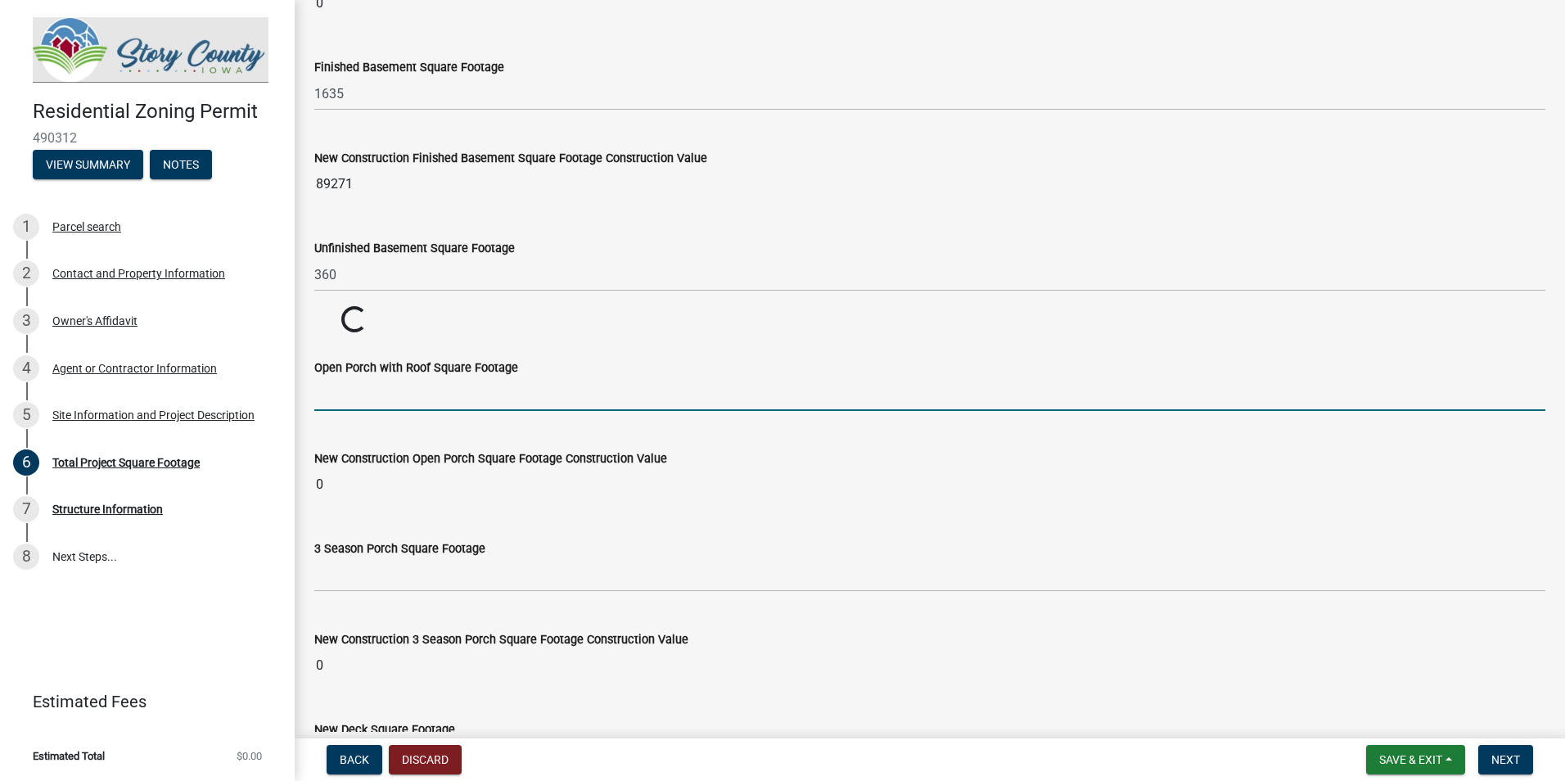
click at [413, 389] on input "text" at bounding box center [929, 394] width 1231 height 34
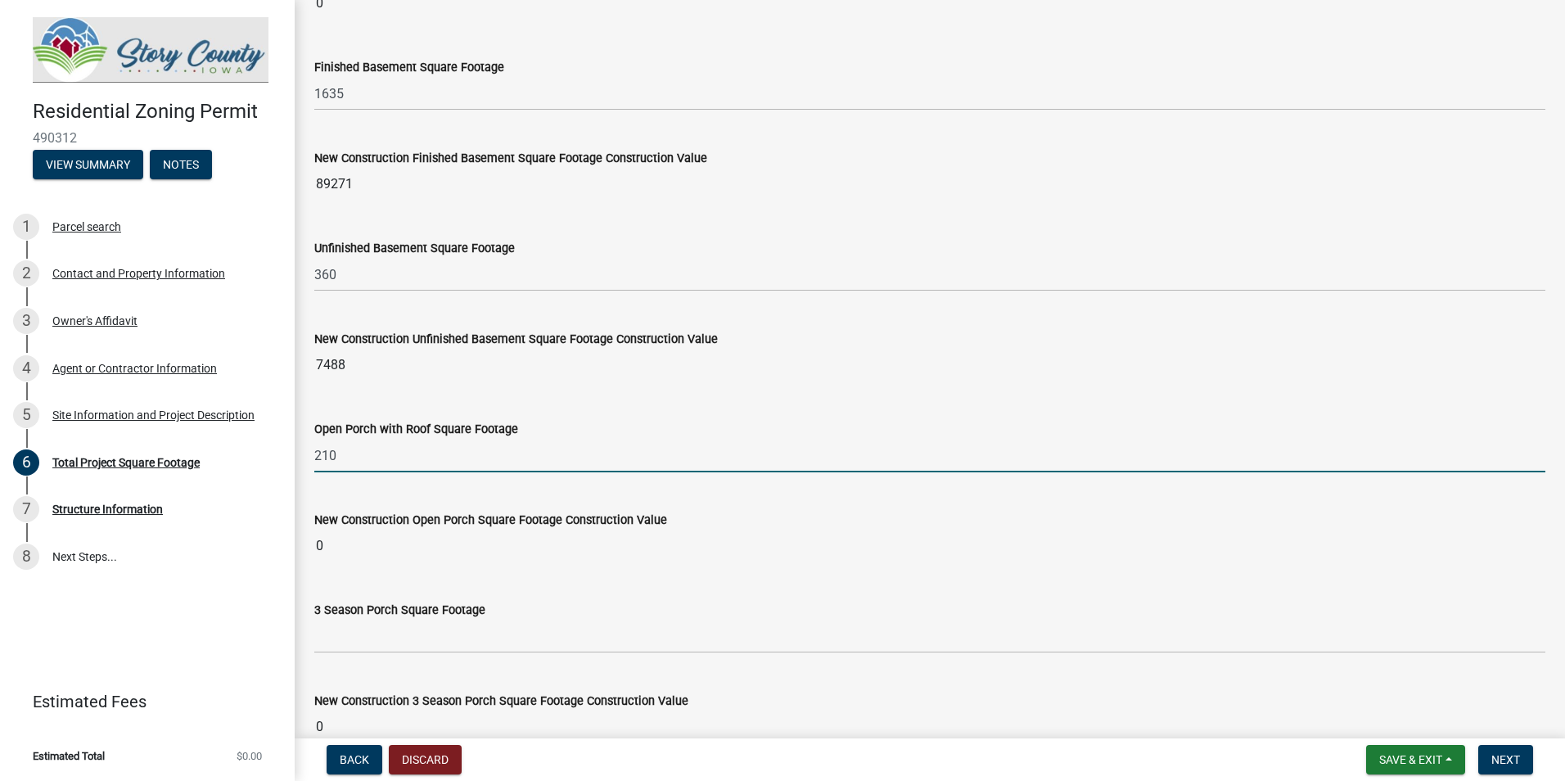
type input "210"
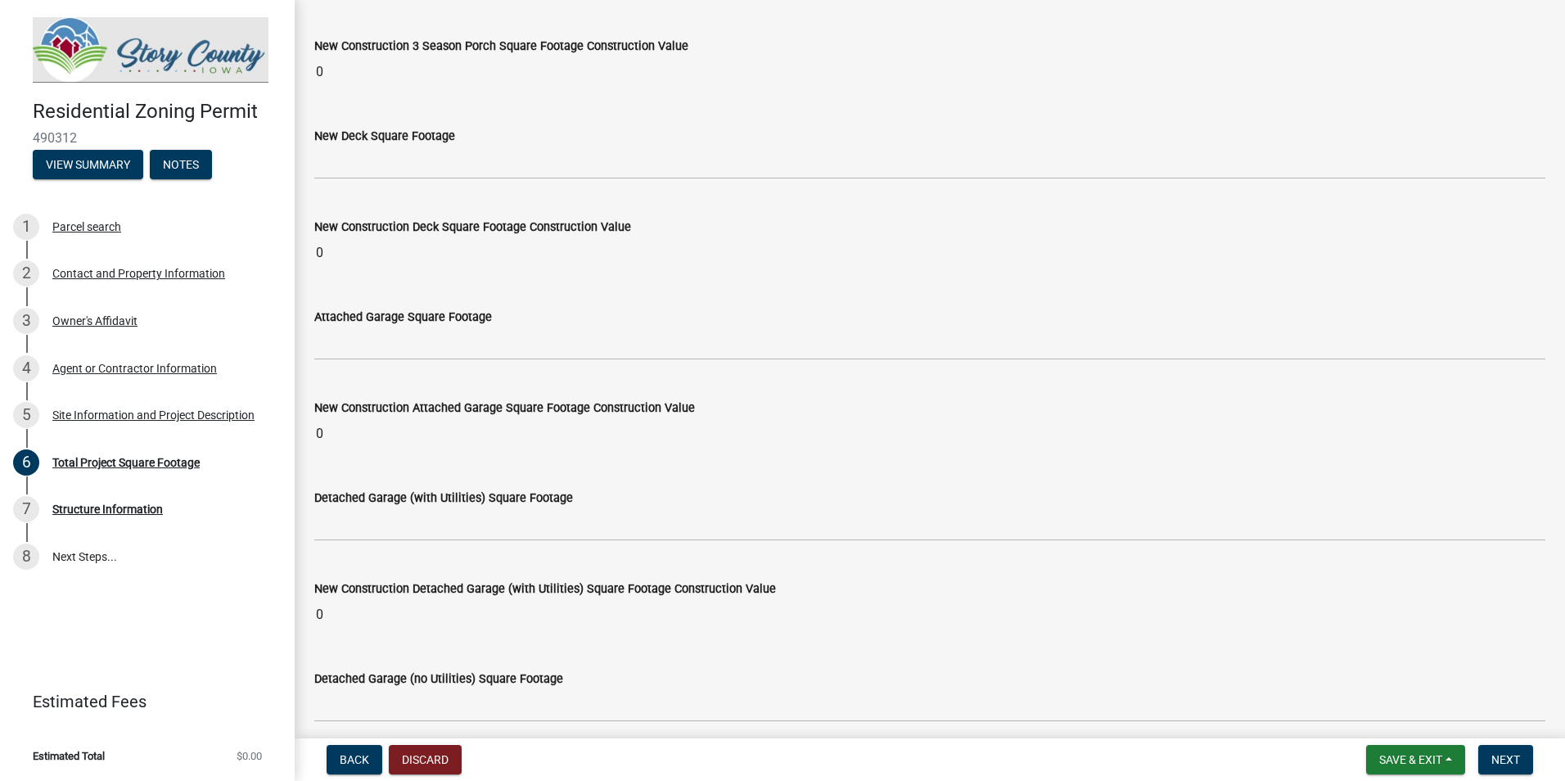
scroll to position [1719, 0]
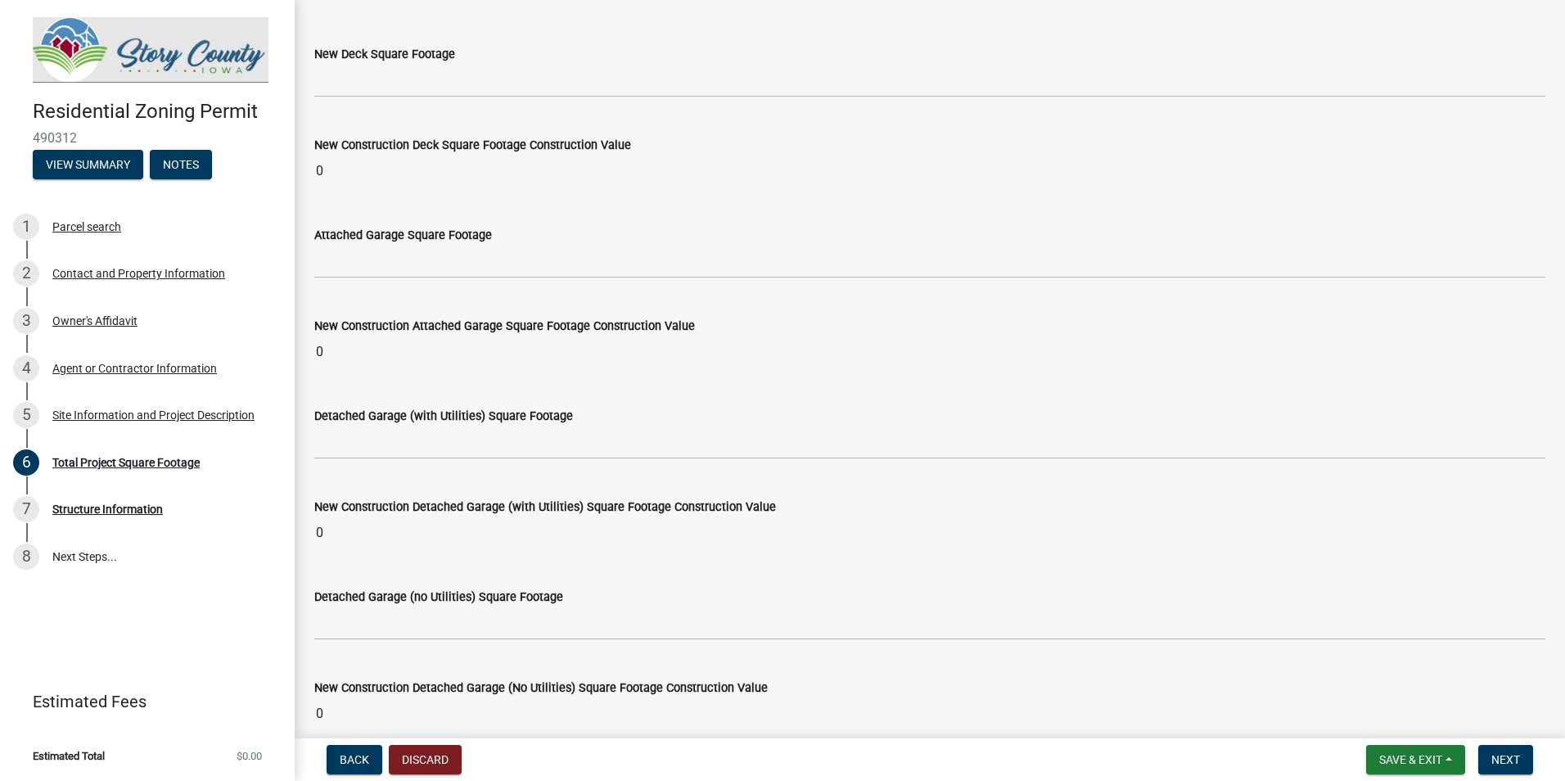
click at [325, 347] on input "0" at bounding box center [929, 352] width 1231 height 33
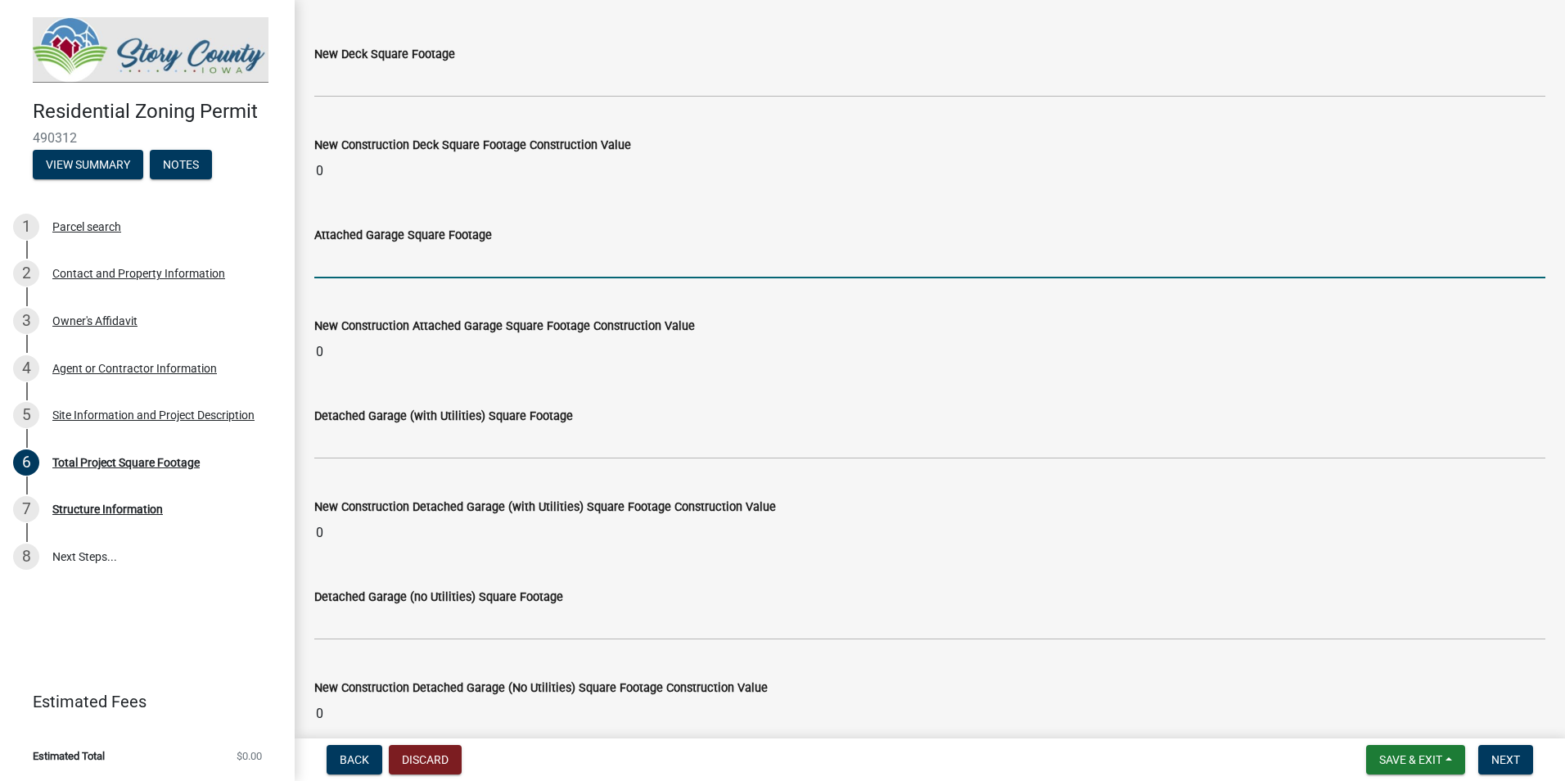
click at [353, 257] on input "text" at bounding box center [929, 262] width 1231 height 34
type input "849"
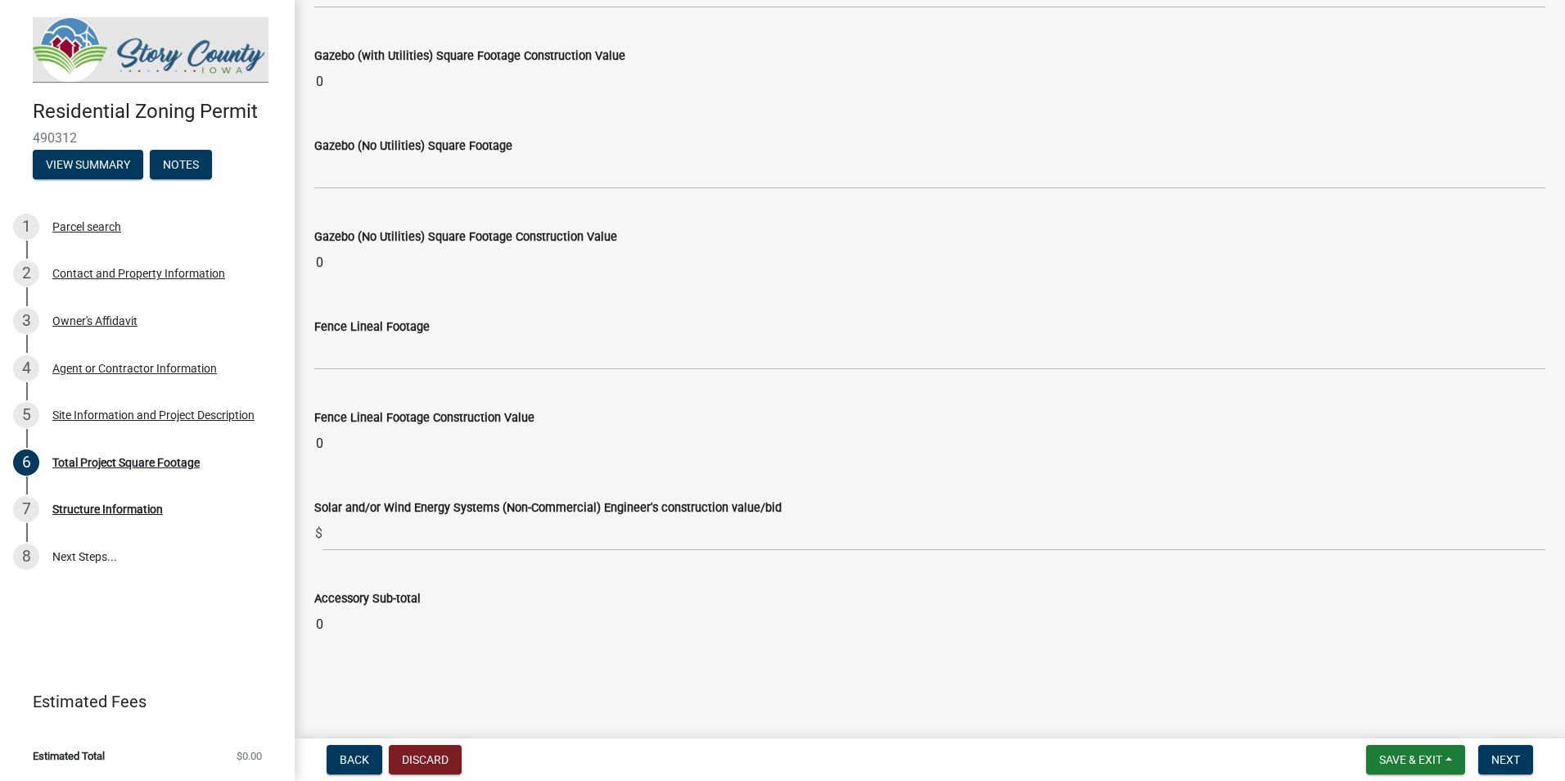
scroll to position [6374, 0]
click at [1516, 753] on span "Next" at bounding box center [1505, 759] width 29 height 13
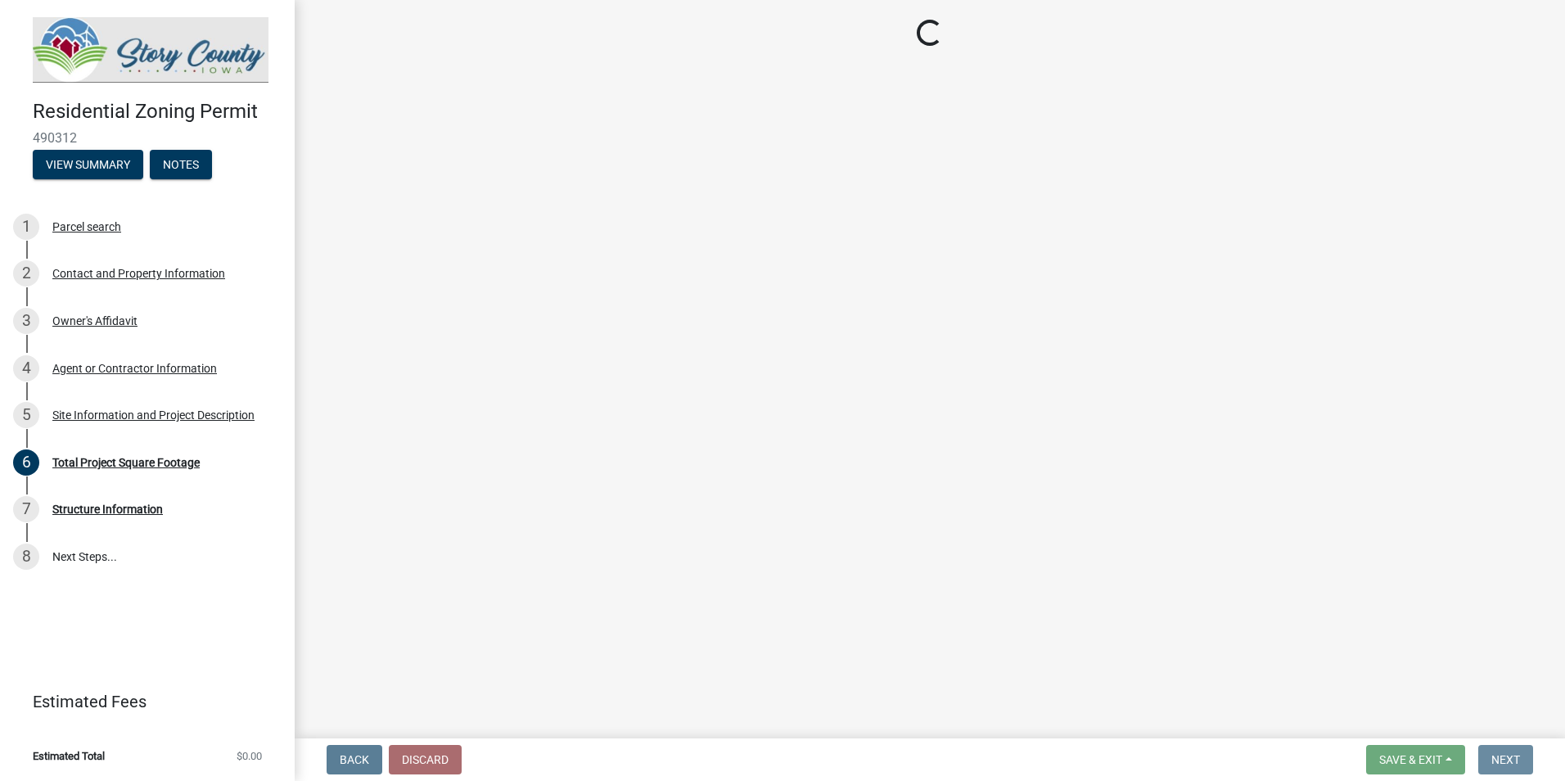
scroll to position [0, 0]
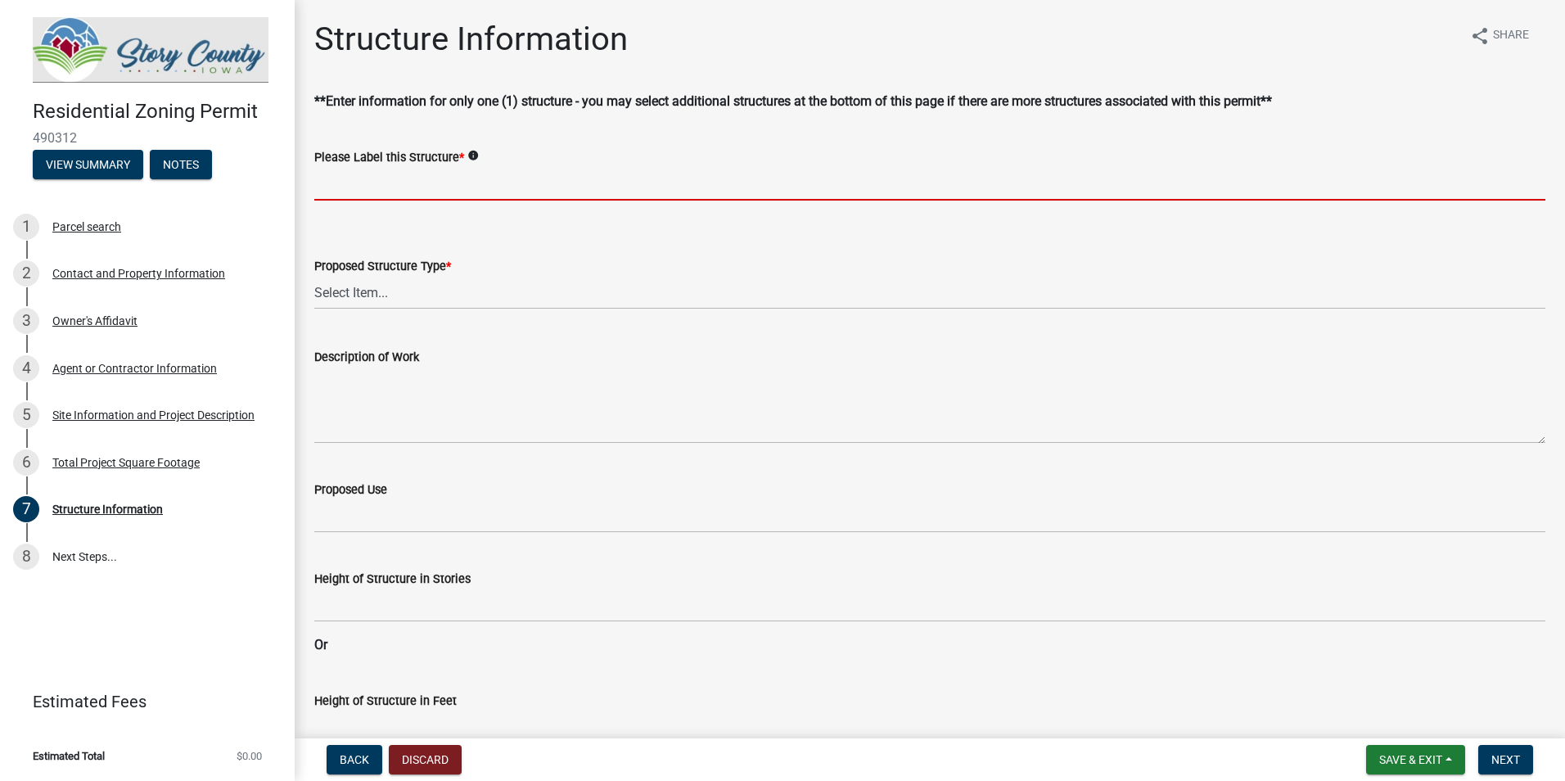
click at [411, 188] on input "Please Label this Structure *" at bounding box center [929, 184] width 1231 height 34
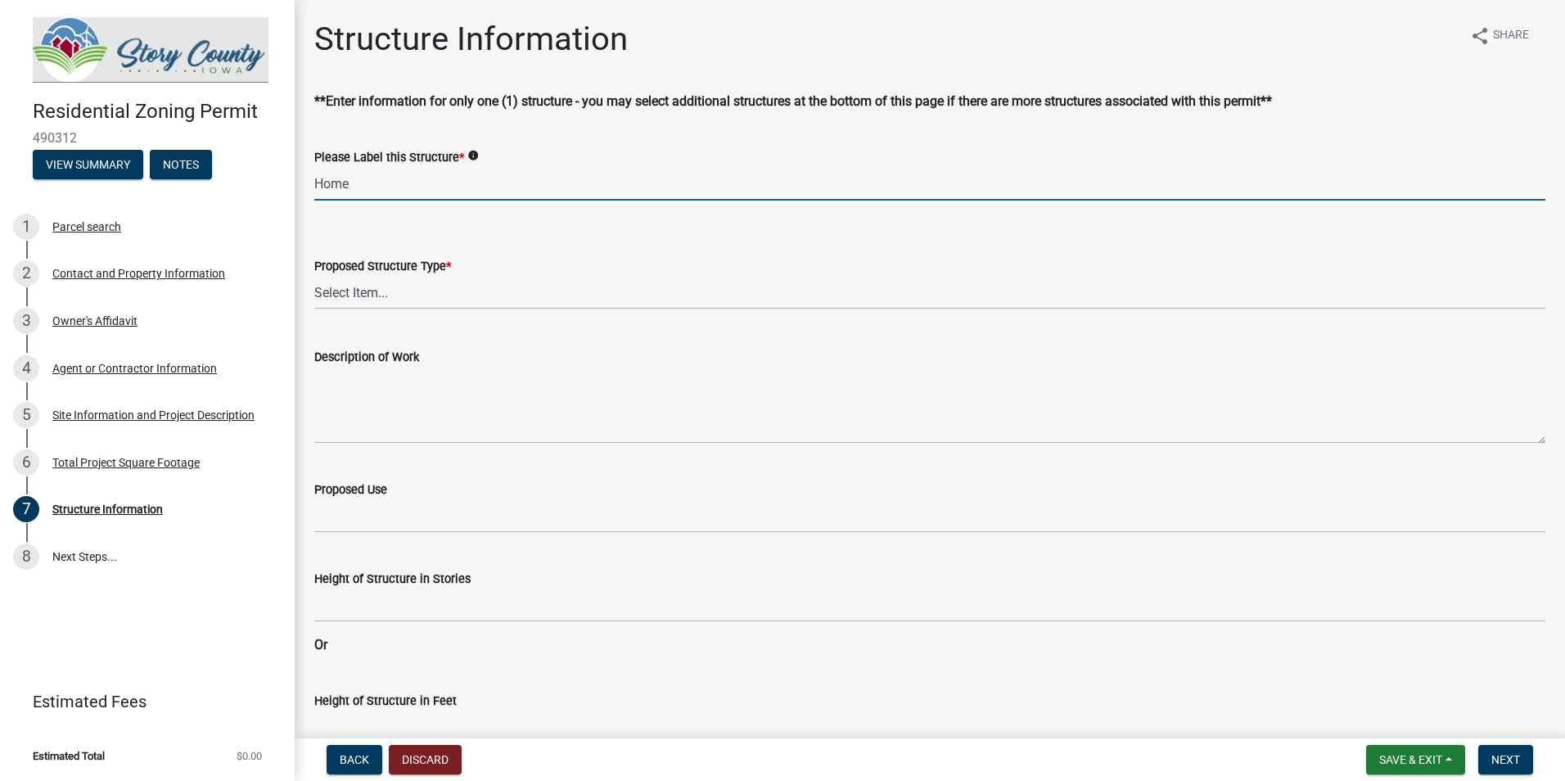
type input "Home"
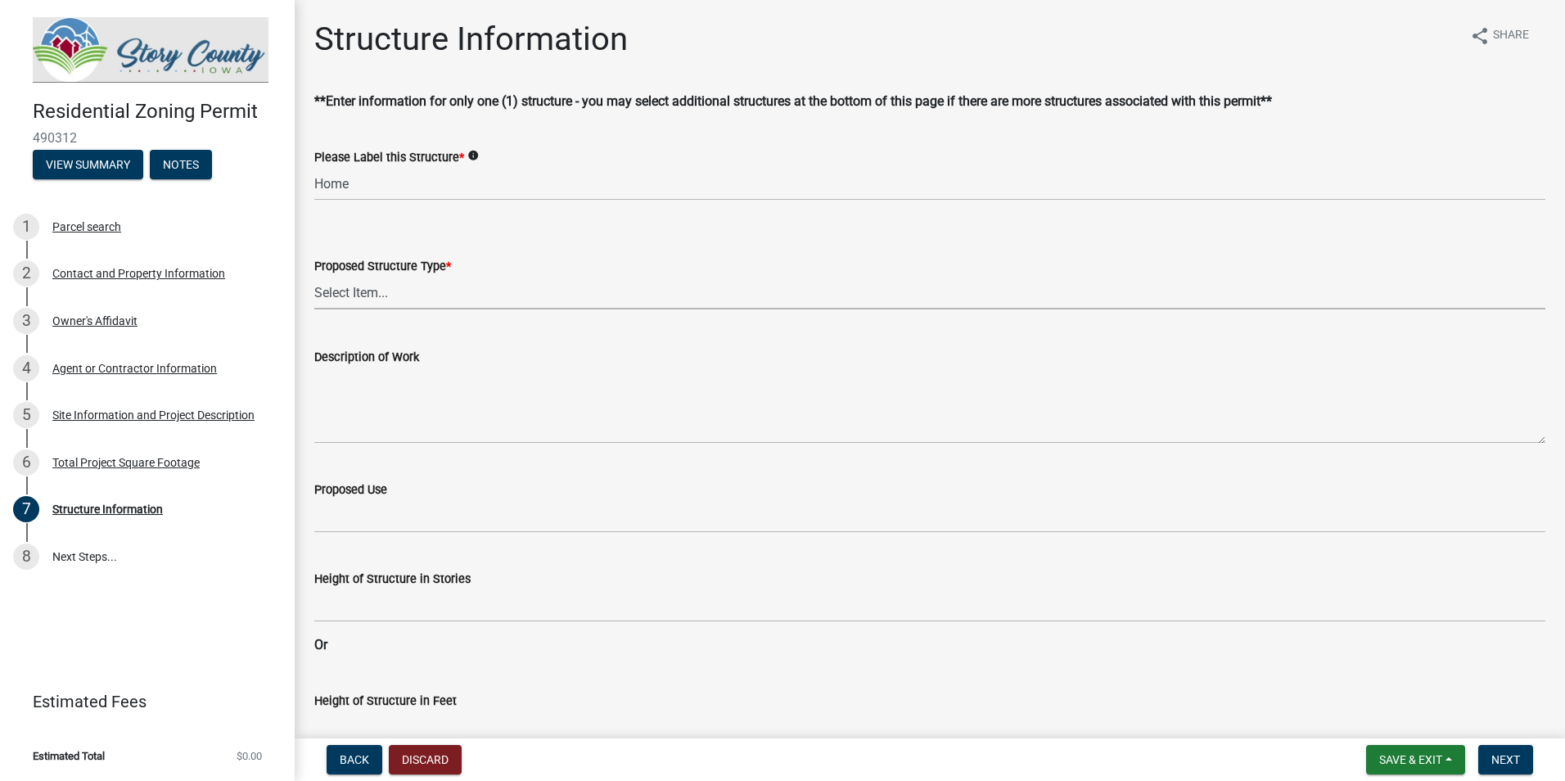
click at [349, 295] on select "Select Item... ACC BLD - ACCESSORY BUILDING ACC BLD ADD - ACCESSORY BUILDING AD…" at bounding box center [929, 293] width 1231 height 34
click at [314, 276] on select "Select Item... ACC BLD - ACCESSORY BUILDING ACC BLD ADD - ACCESSORY BUILDING AD…" at bounding box center [929, 293] width 1231 height 34
select select "5f0fef52-5515-4bfc-8760-6a0acb98491f"
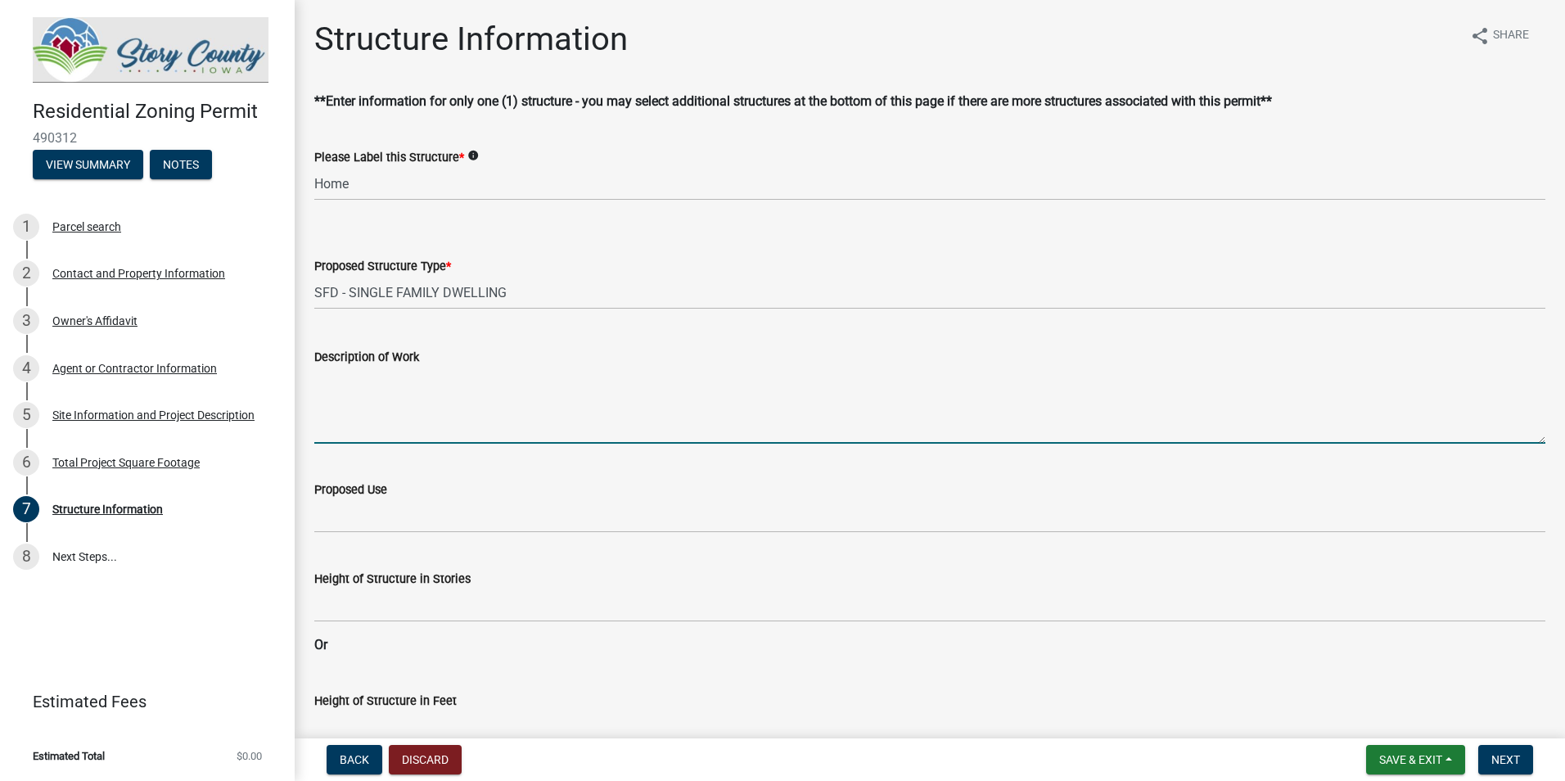
click at [434, 426] on textarea "Description of Work" at bounding box center [929, 405] width 1231 height 77
type textarea "New construction"
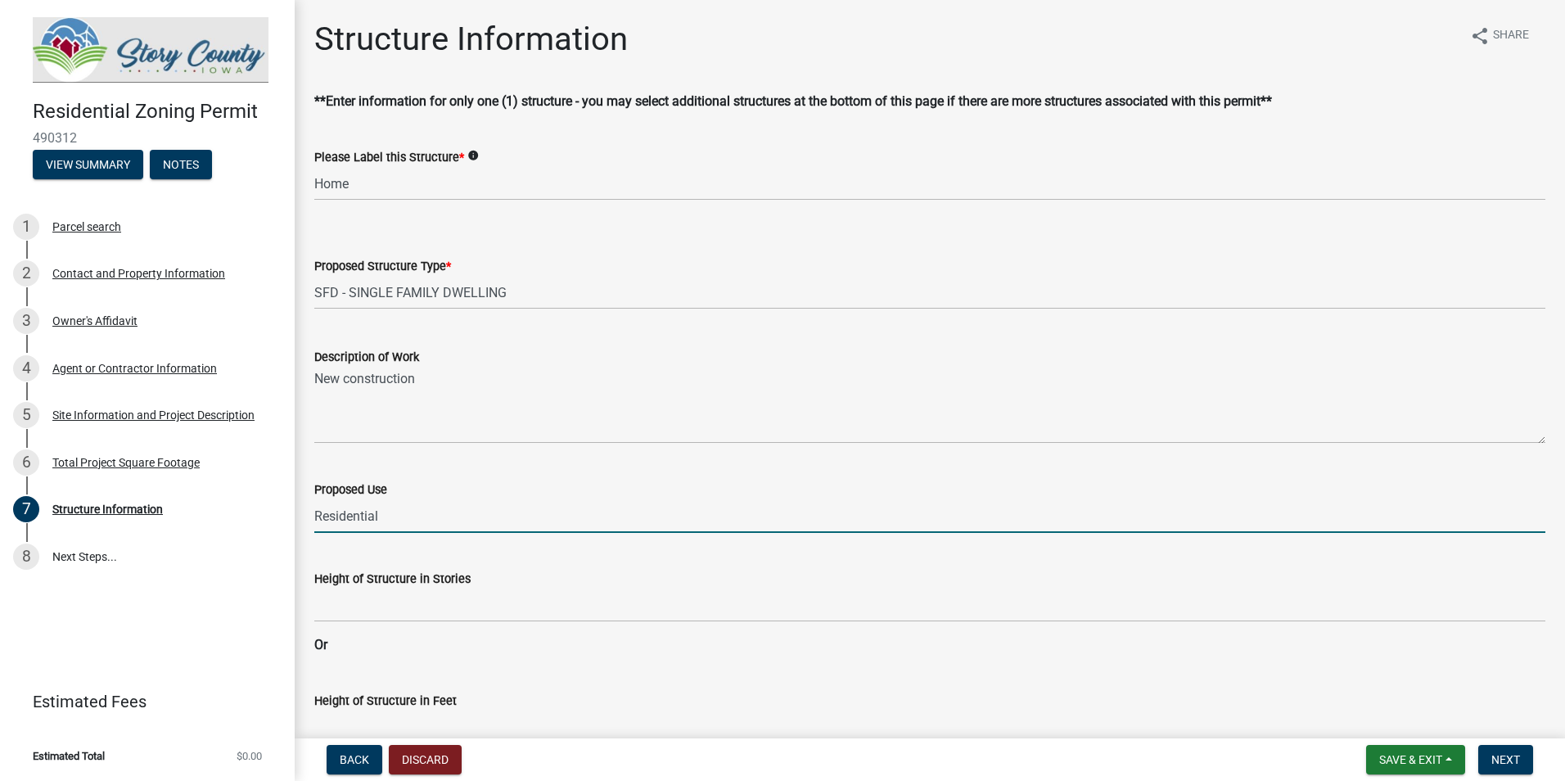
type input "Residential"
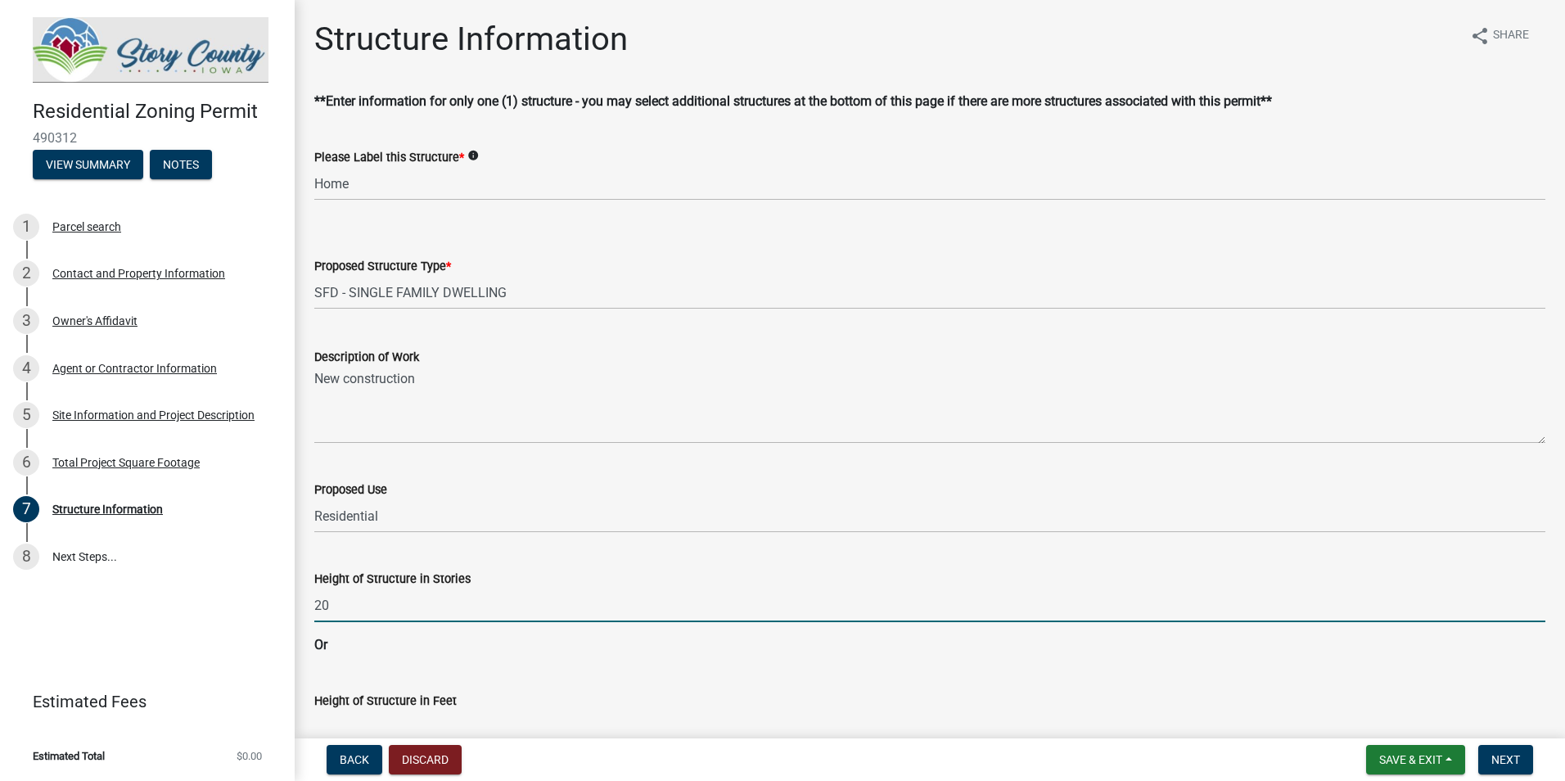
scroll to position [12, 0]
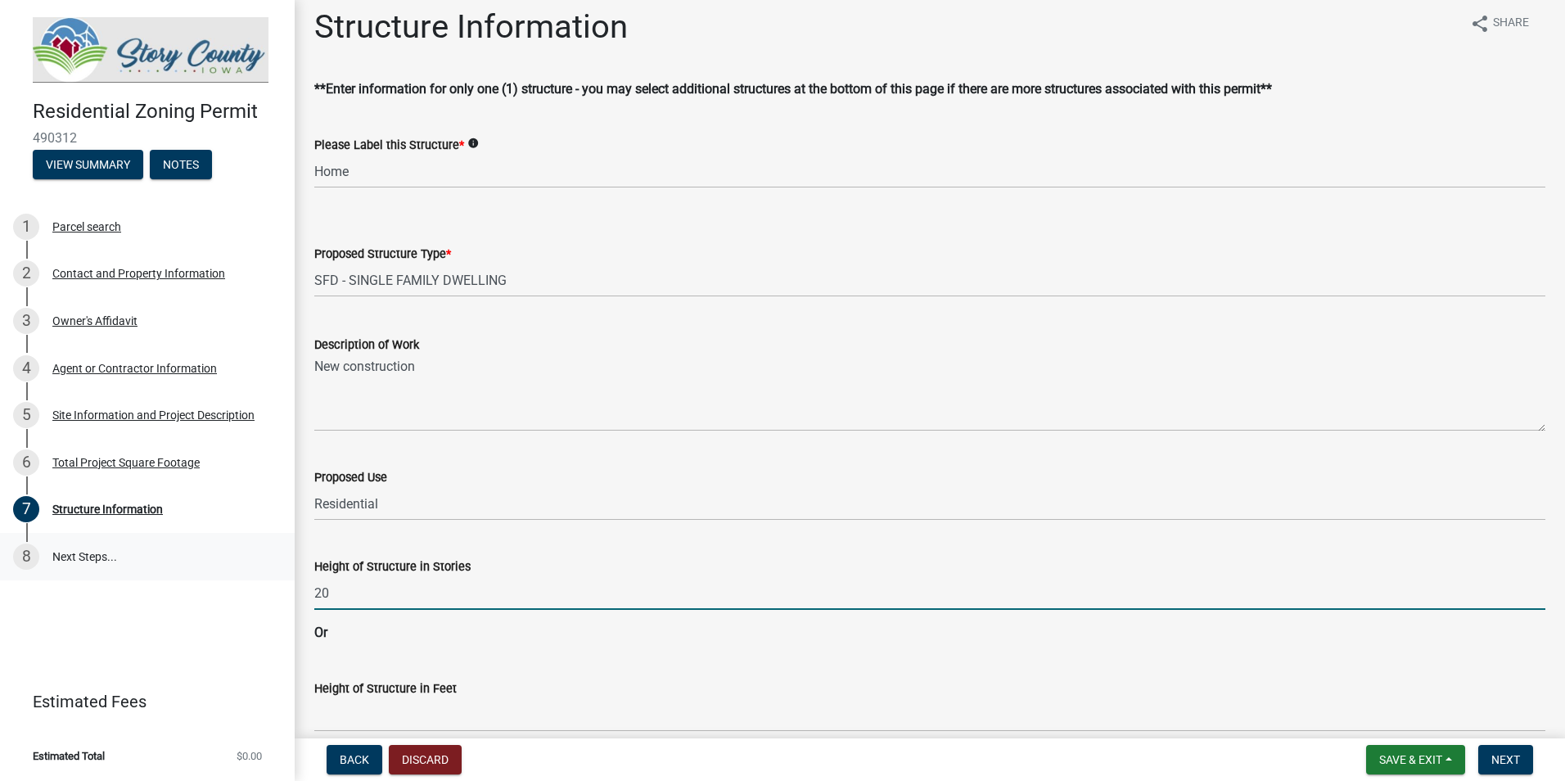
drag, startPoint x: 336, startPoint y: 585, endPoint x: 262, endPoint y: 575, distance: 75.2
click at [262, 575] on div "Residential Zoning Permit 490312 View Summary Notes 1 Parcel search 2 Contact a…" at bounding box center [782, 390] width 1565 height 781
type input "1"
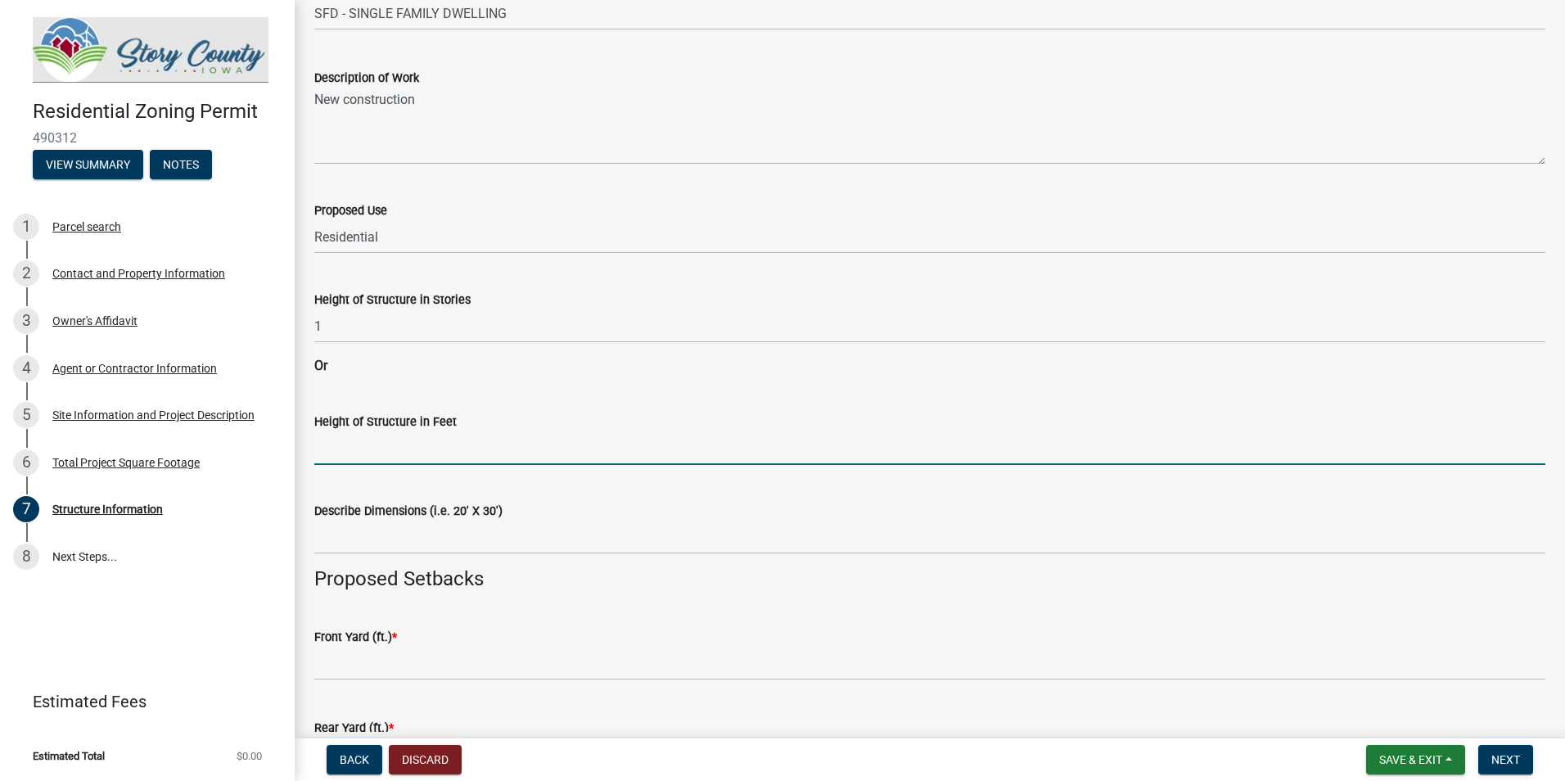
scroll to position [340, 0]
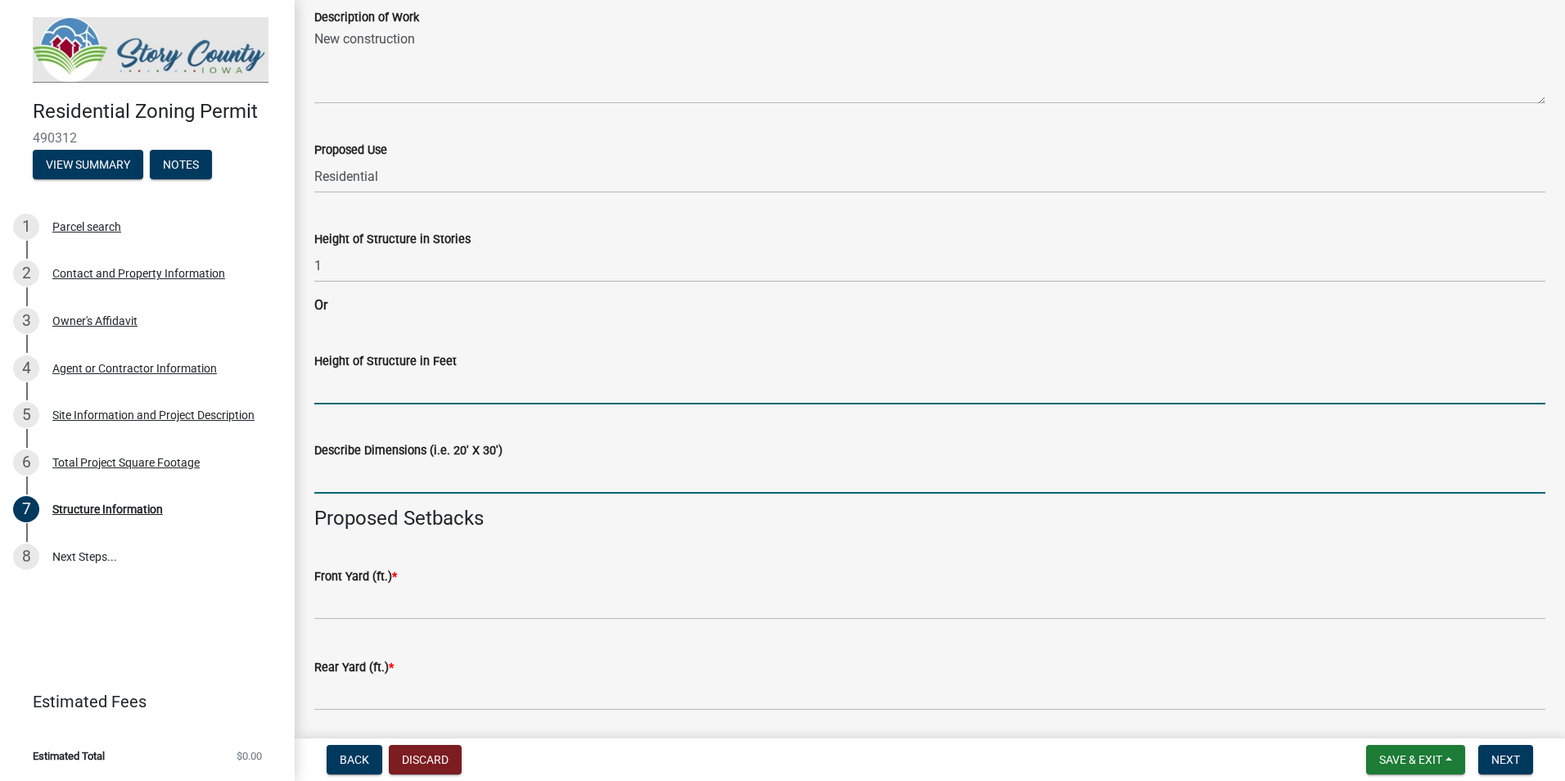
click at [376, 471] on input "Describe Dimensions (i.e. 20' X 30')" at bounding box center [929, 477] width 1231 height 34
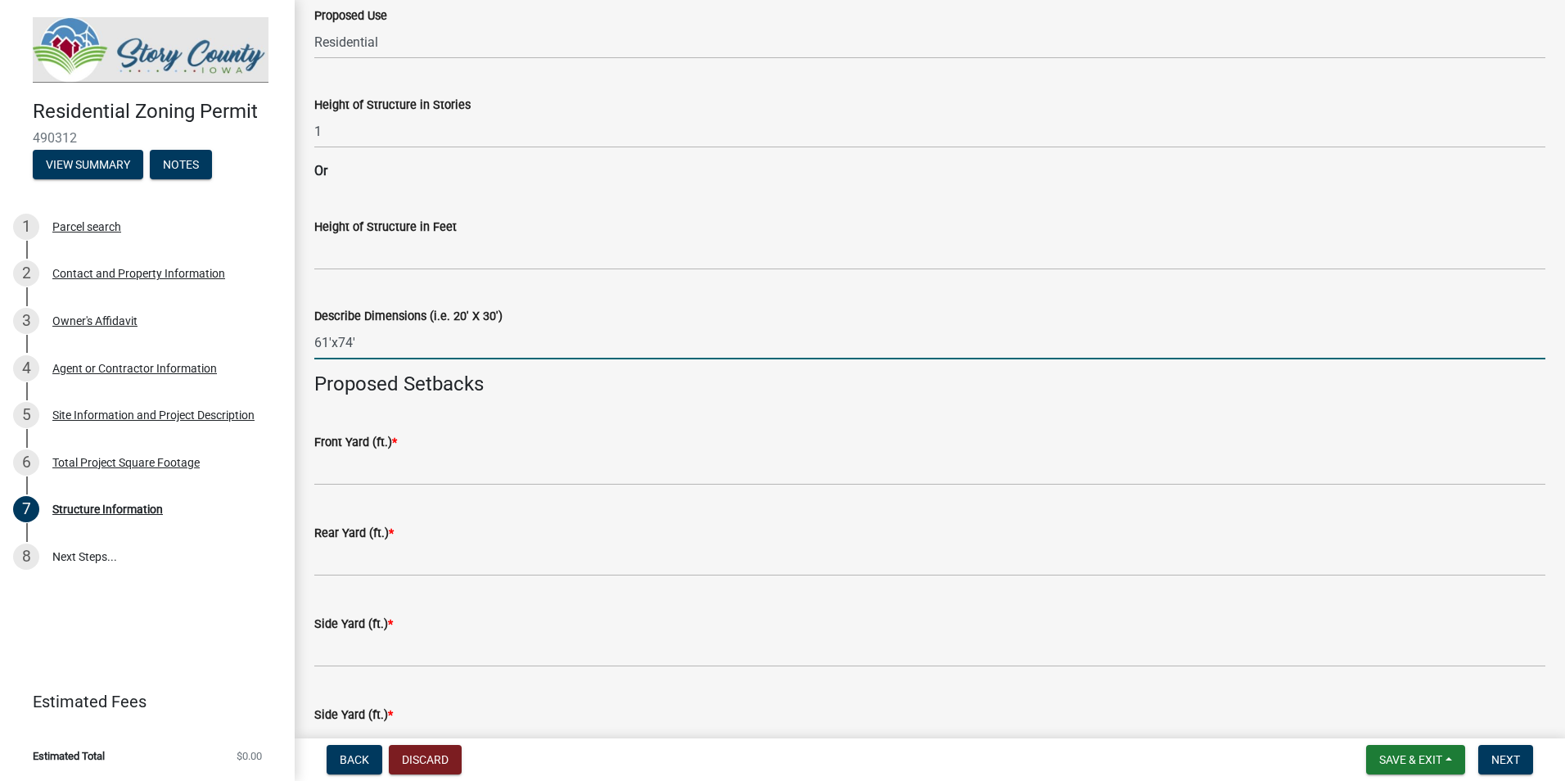
scroll to position [503, 0]
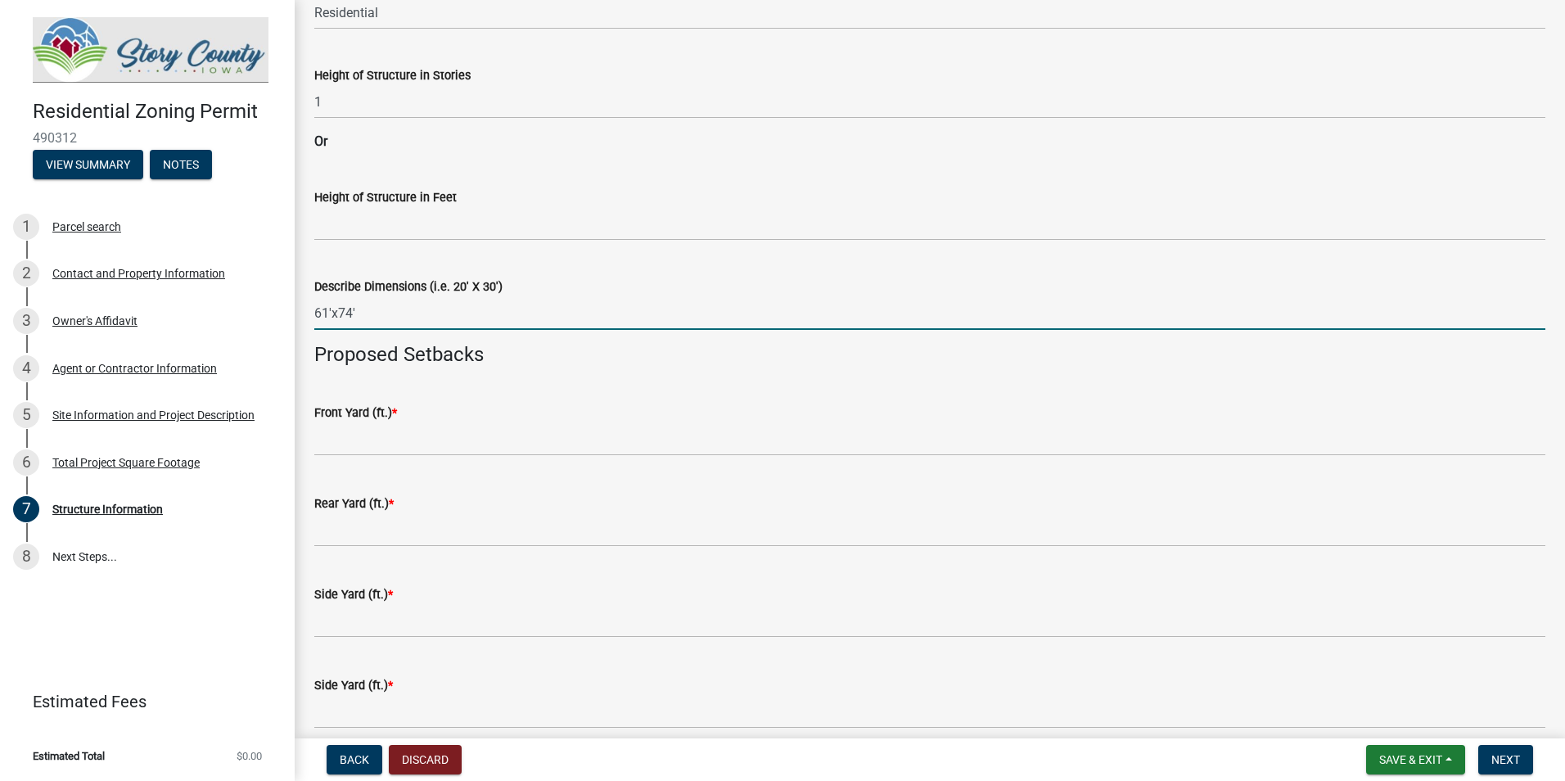
type input "61'x74'"
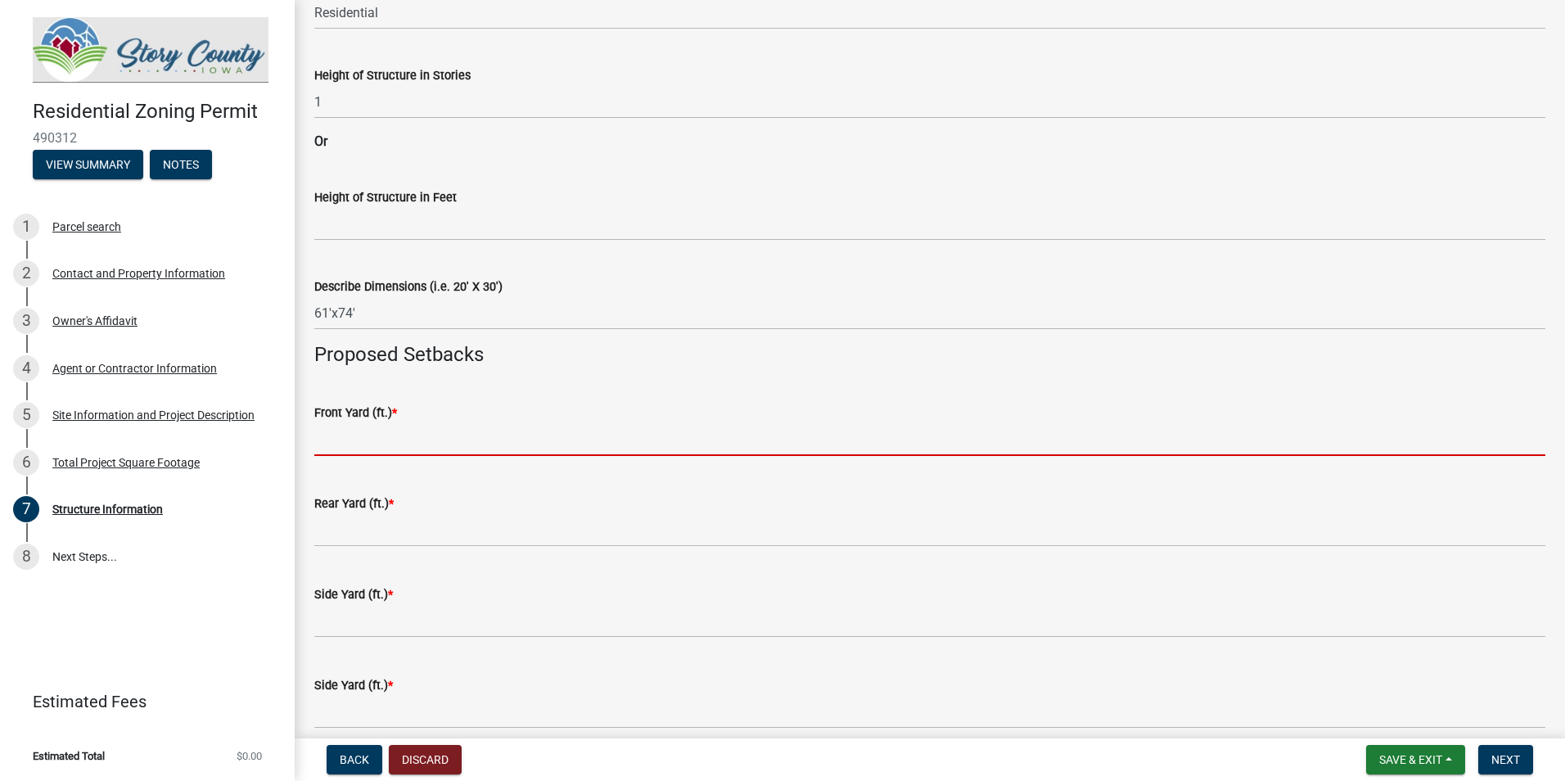
click at [364, 444] on input "text" at bounding box center [929, 439] width 1231 height 34
click at [399, 428] on input "text" at bounding box center [929, 439] width 1231 height 34
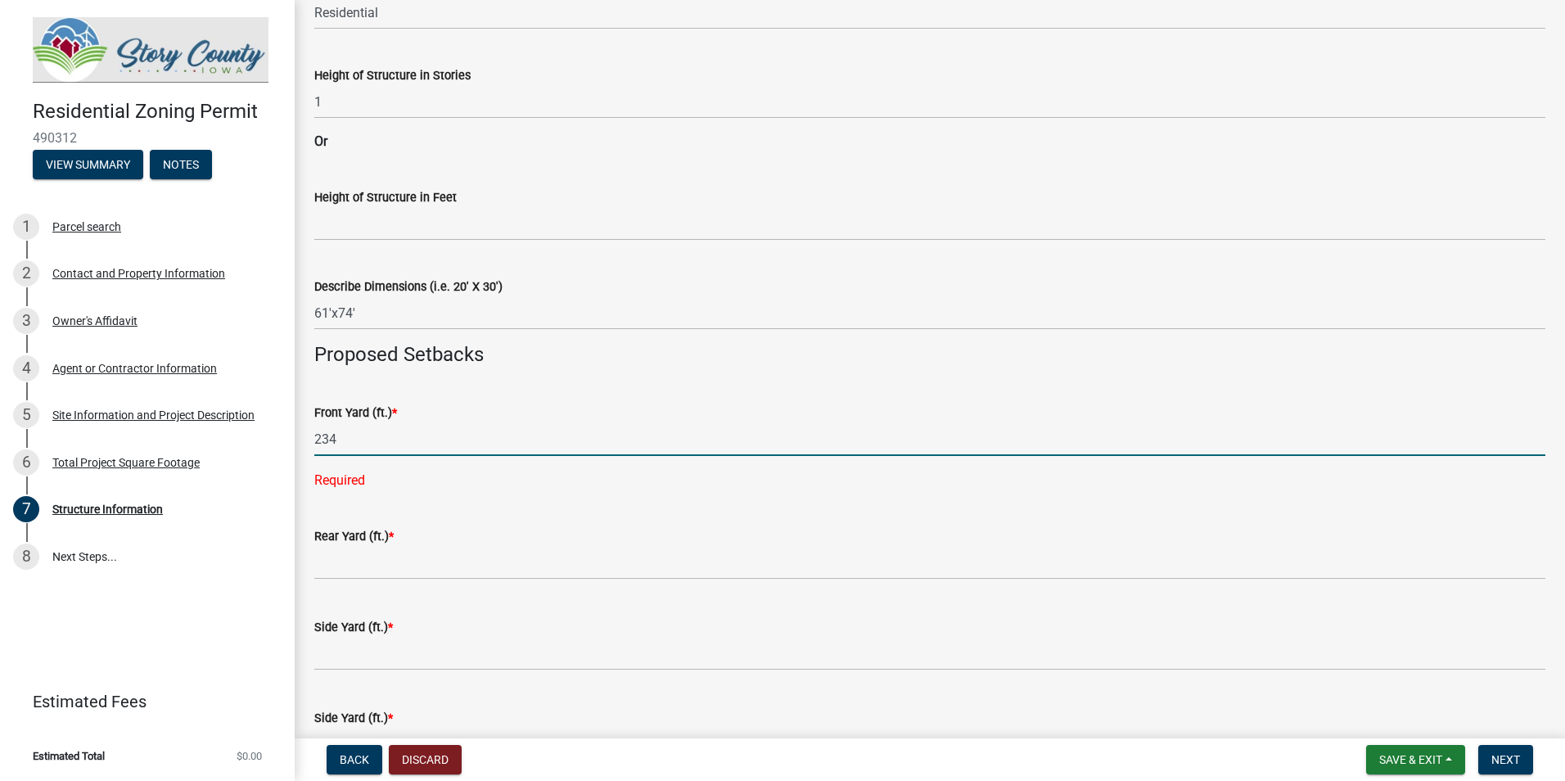
type input "234"
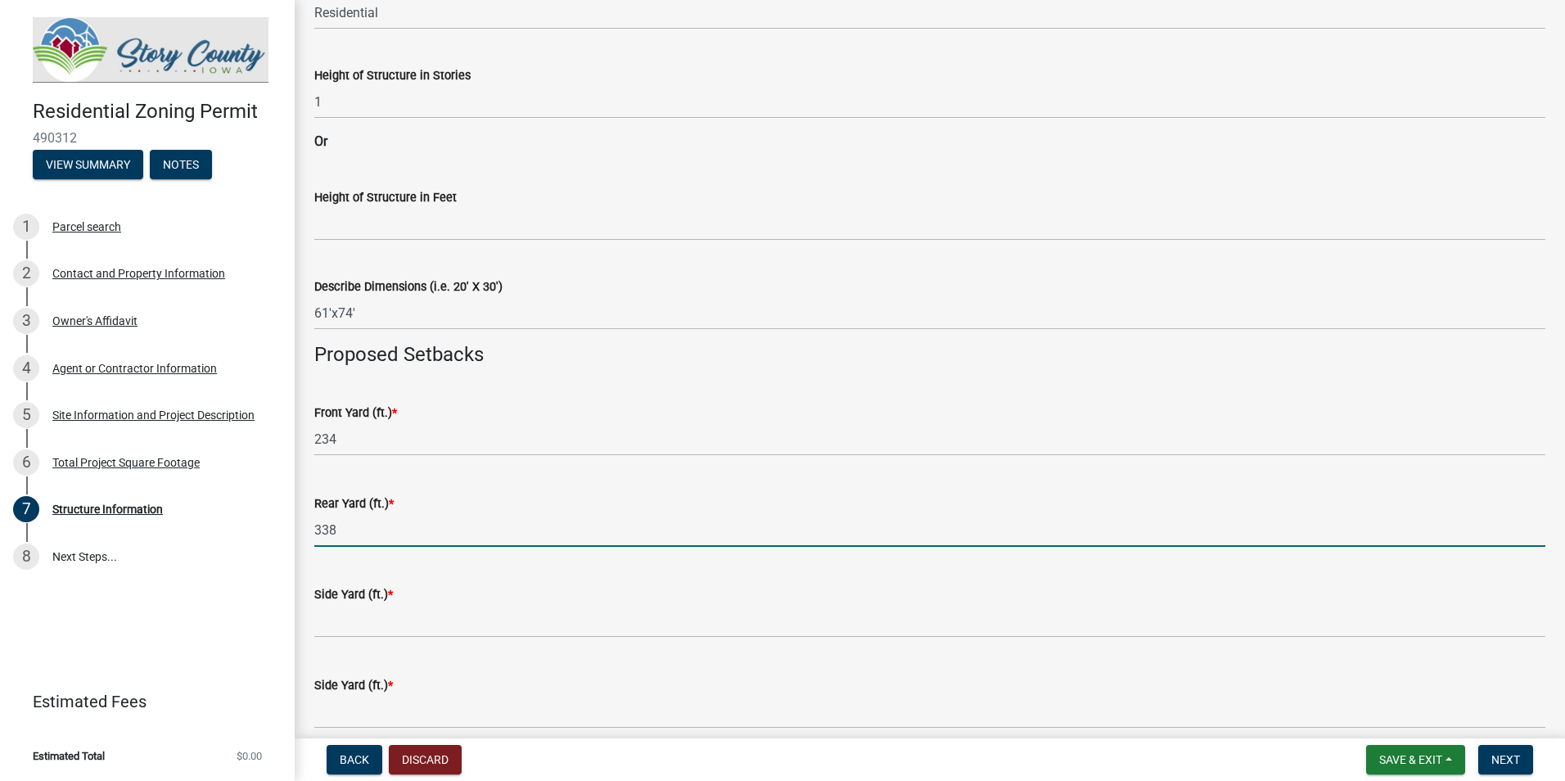
type input "338"
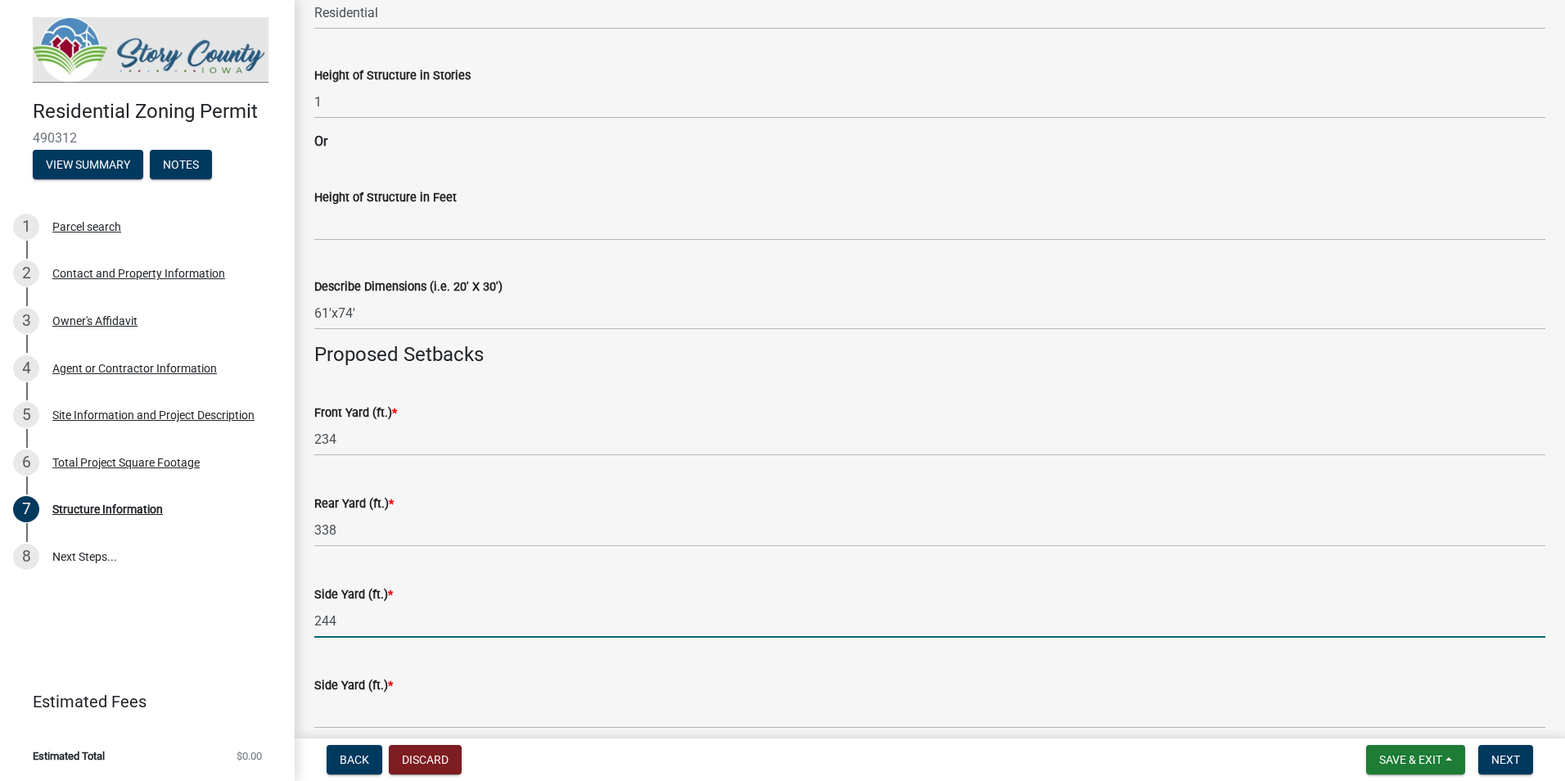
type input "244"
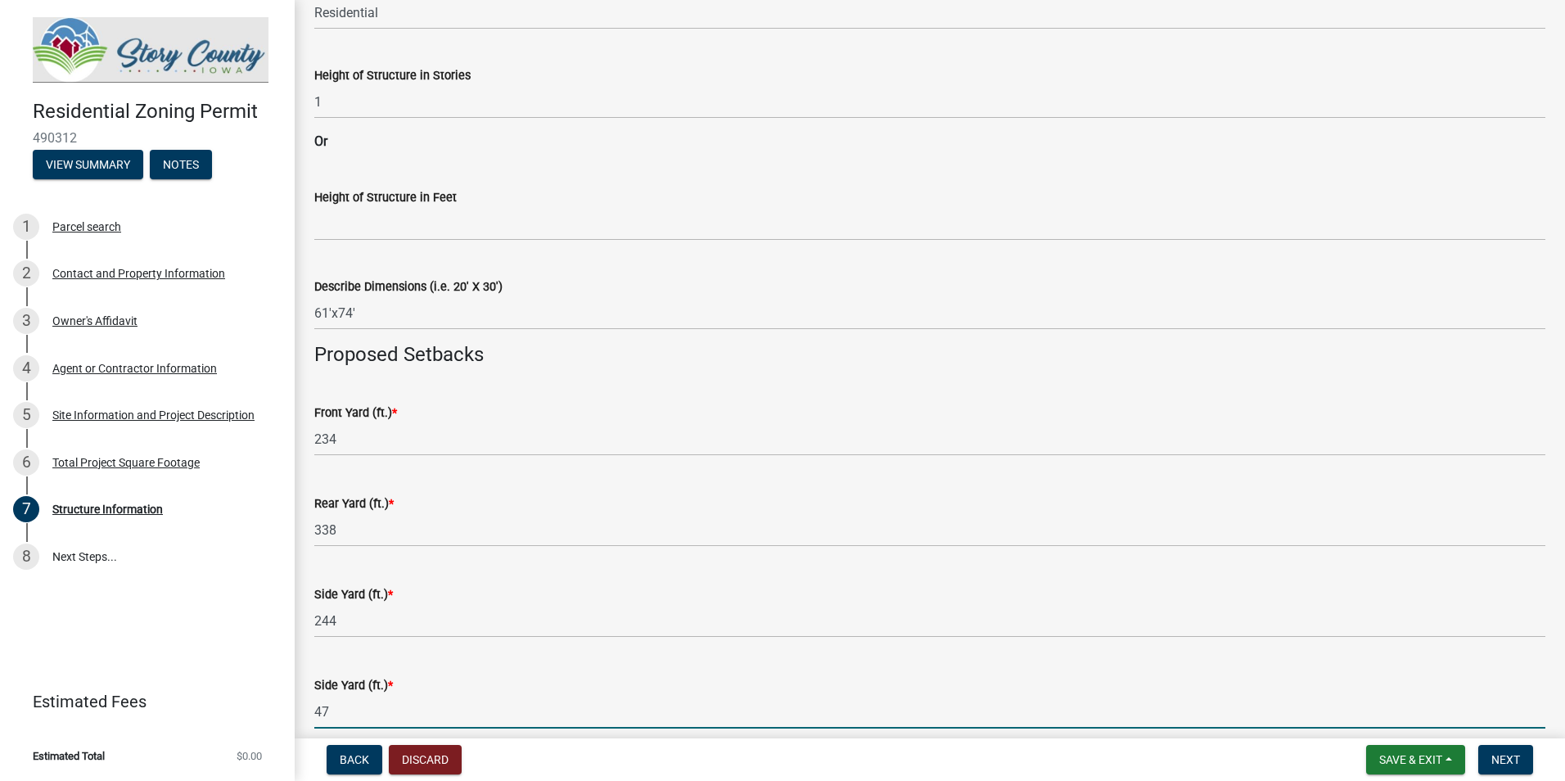
type input "47"
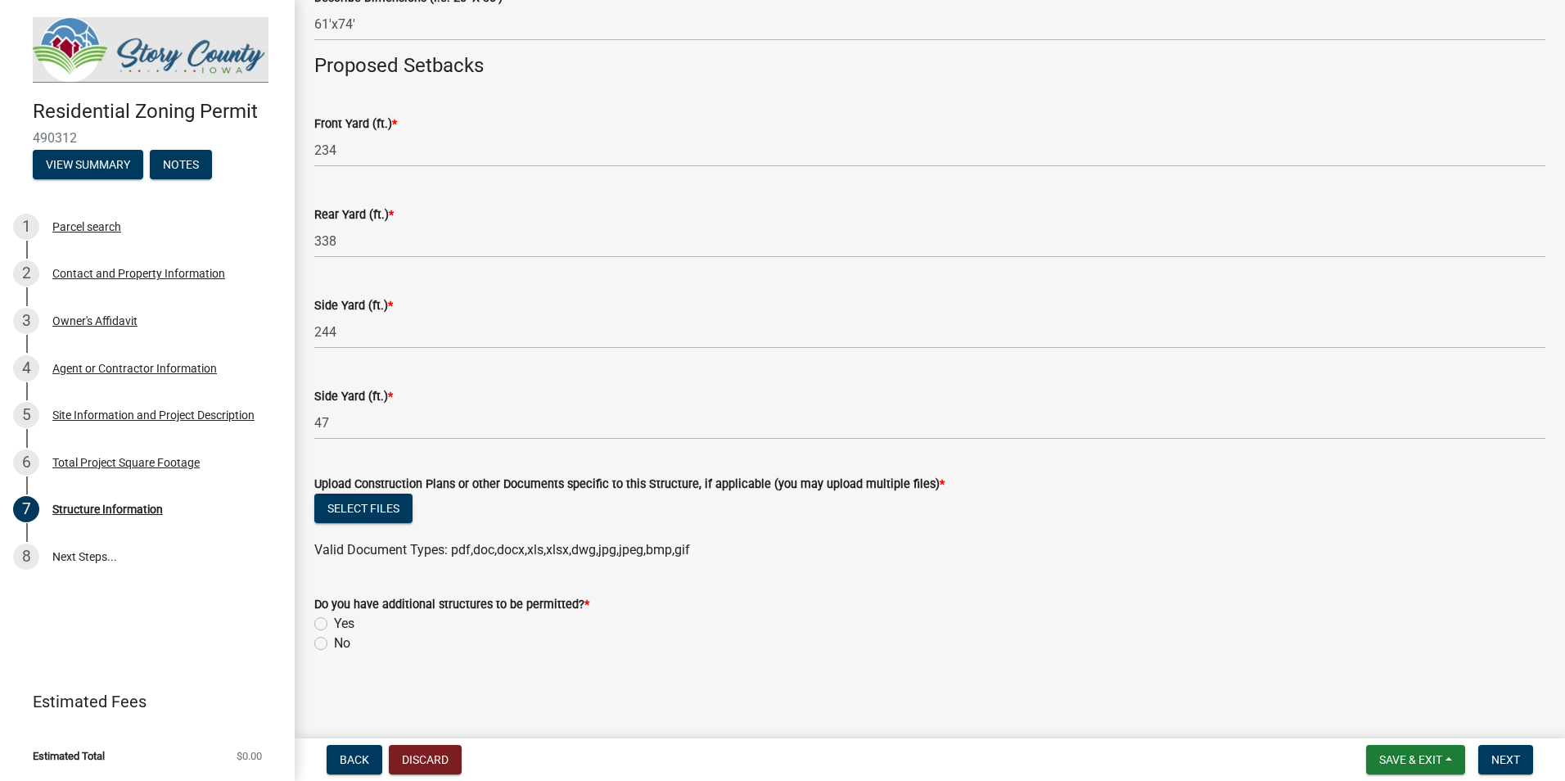
click at [359, 492] on div "Upload Construction Plans or other Documents specific to this Structure, if app…" at bounding box center [929, 484] width 1231 height 20
click at [358, 512] on button "Select files" at bounding box center [363, 508] width 98 height 29
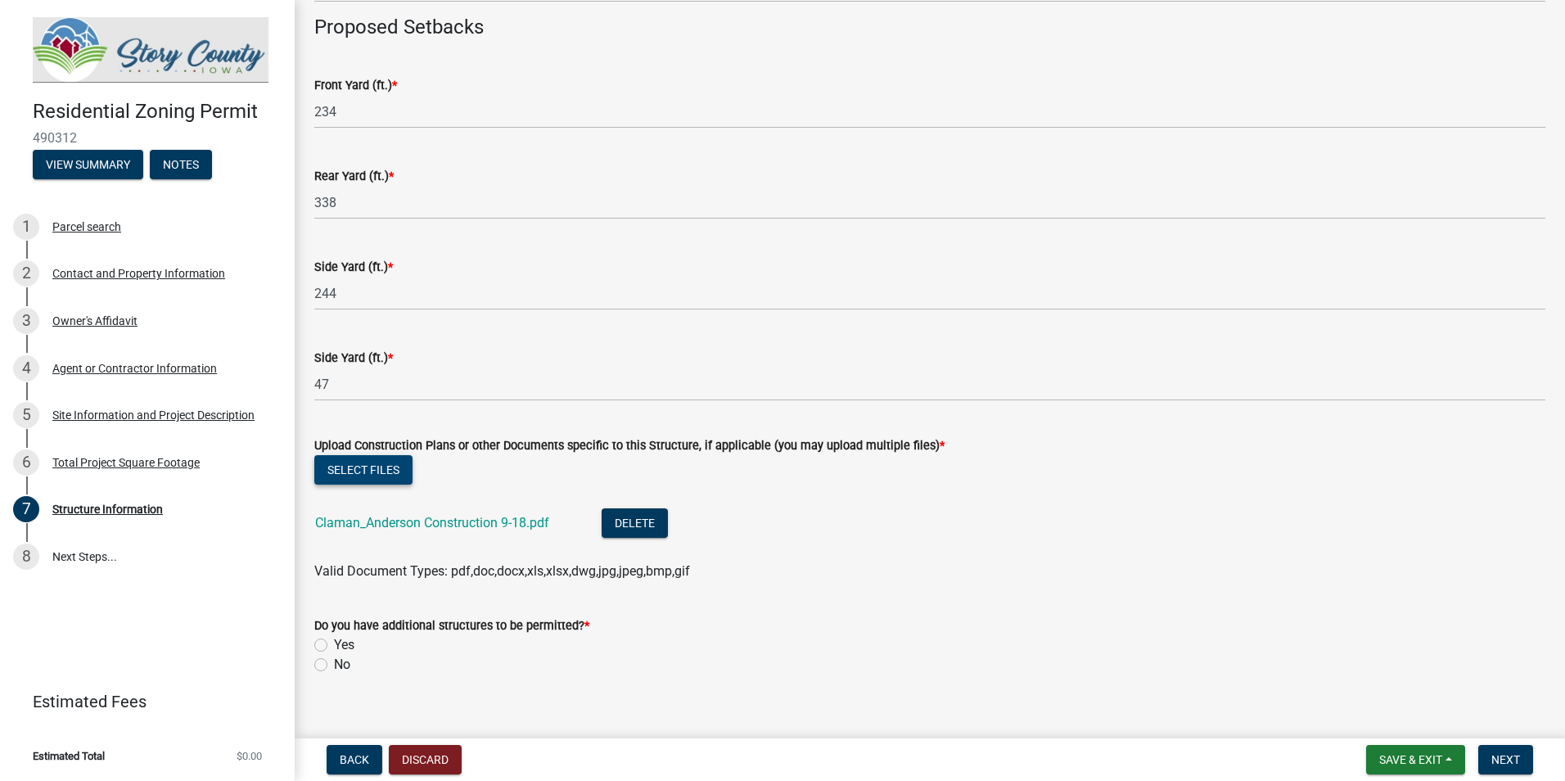
scroll to position [852, 0]
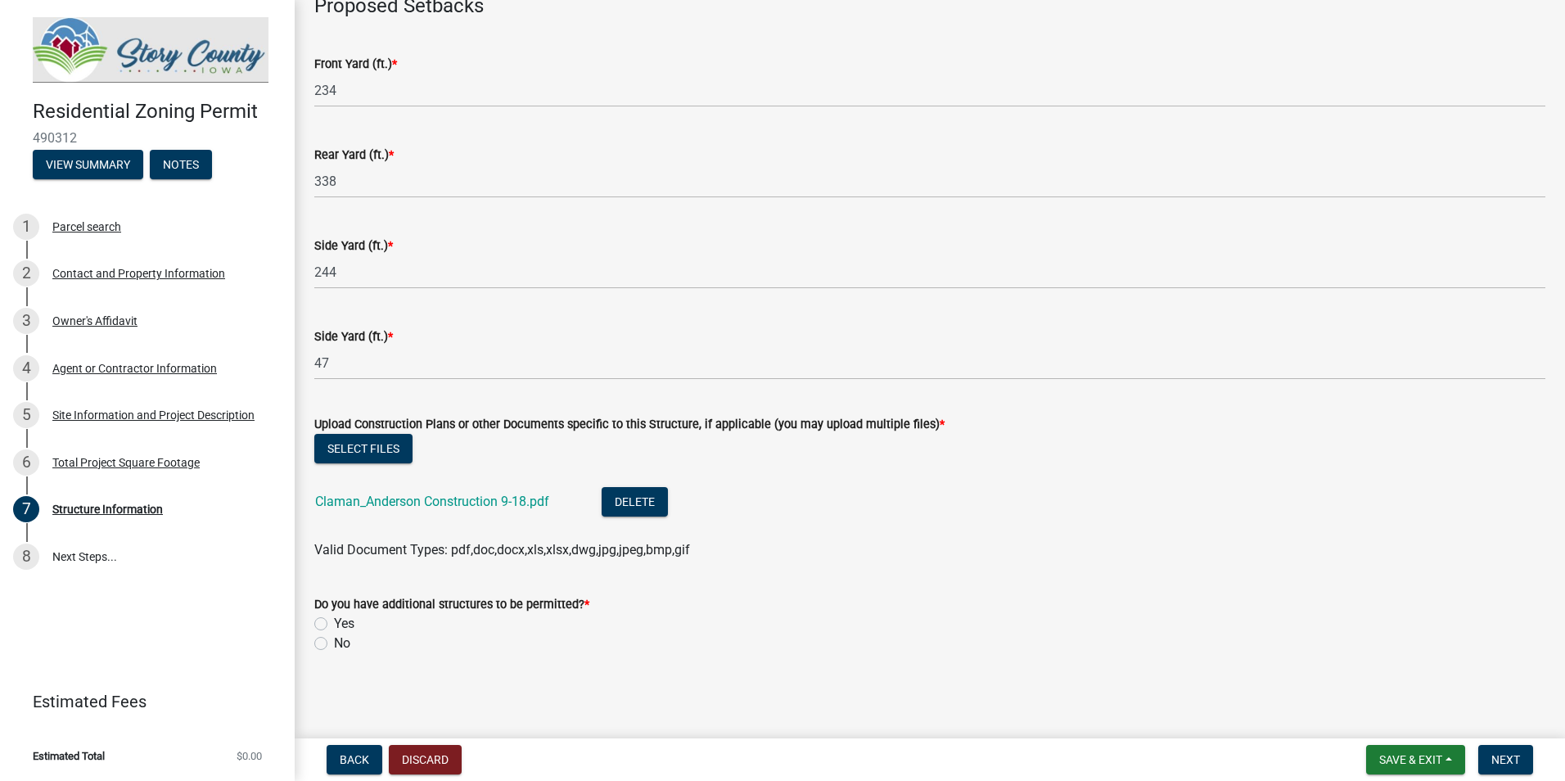
click at [334, 643] on label "No" at bounding box center [342, 644] width 16 height 20
click at [334, 643] on input "No" at bounding box center [339, 639] width 11 height 11
radio input "true"
click at [1520, 755] on span "Next" at bounding box center [1505, 759] width 29 height 13
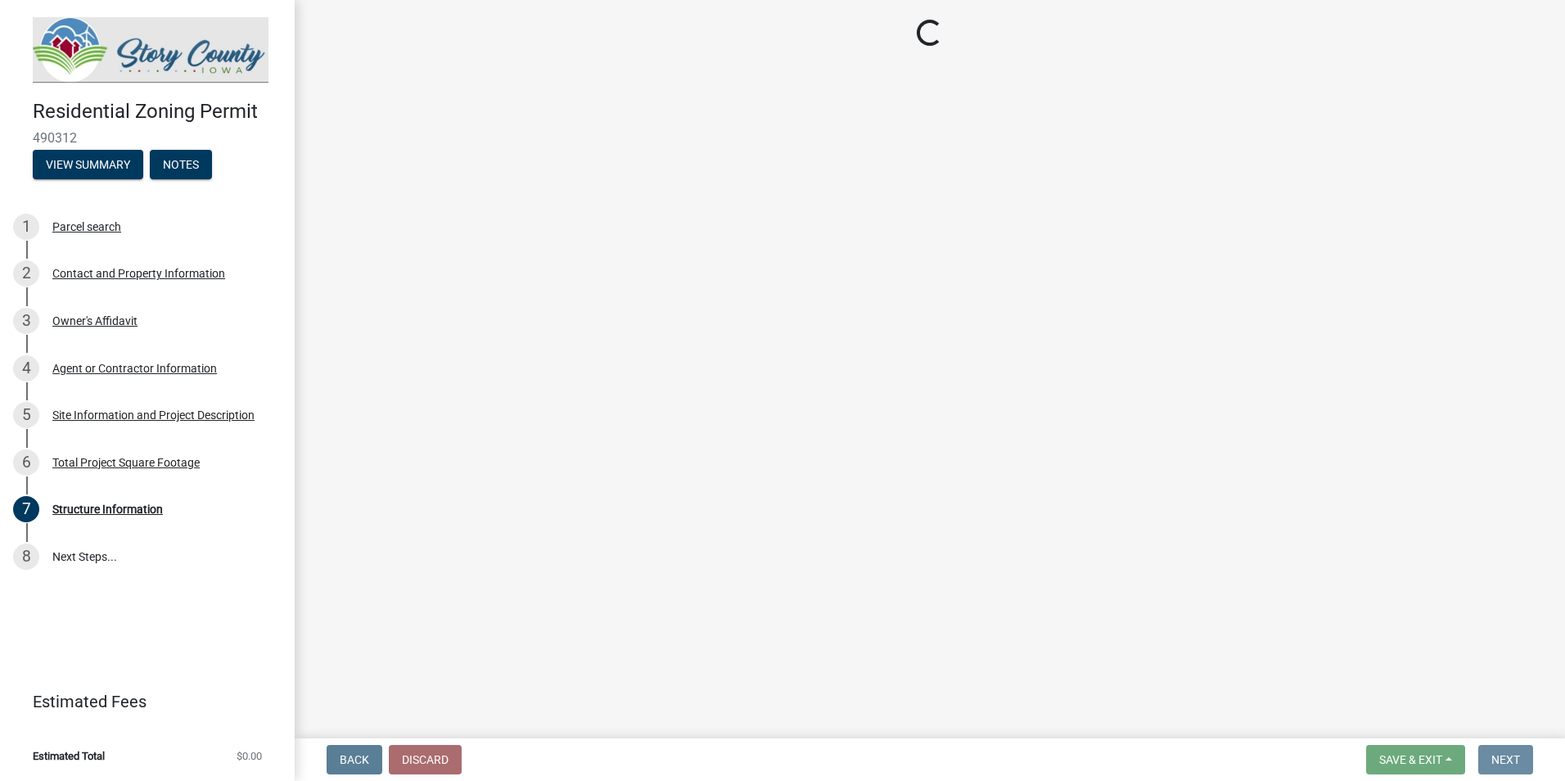
scroll to position [0, 0]
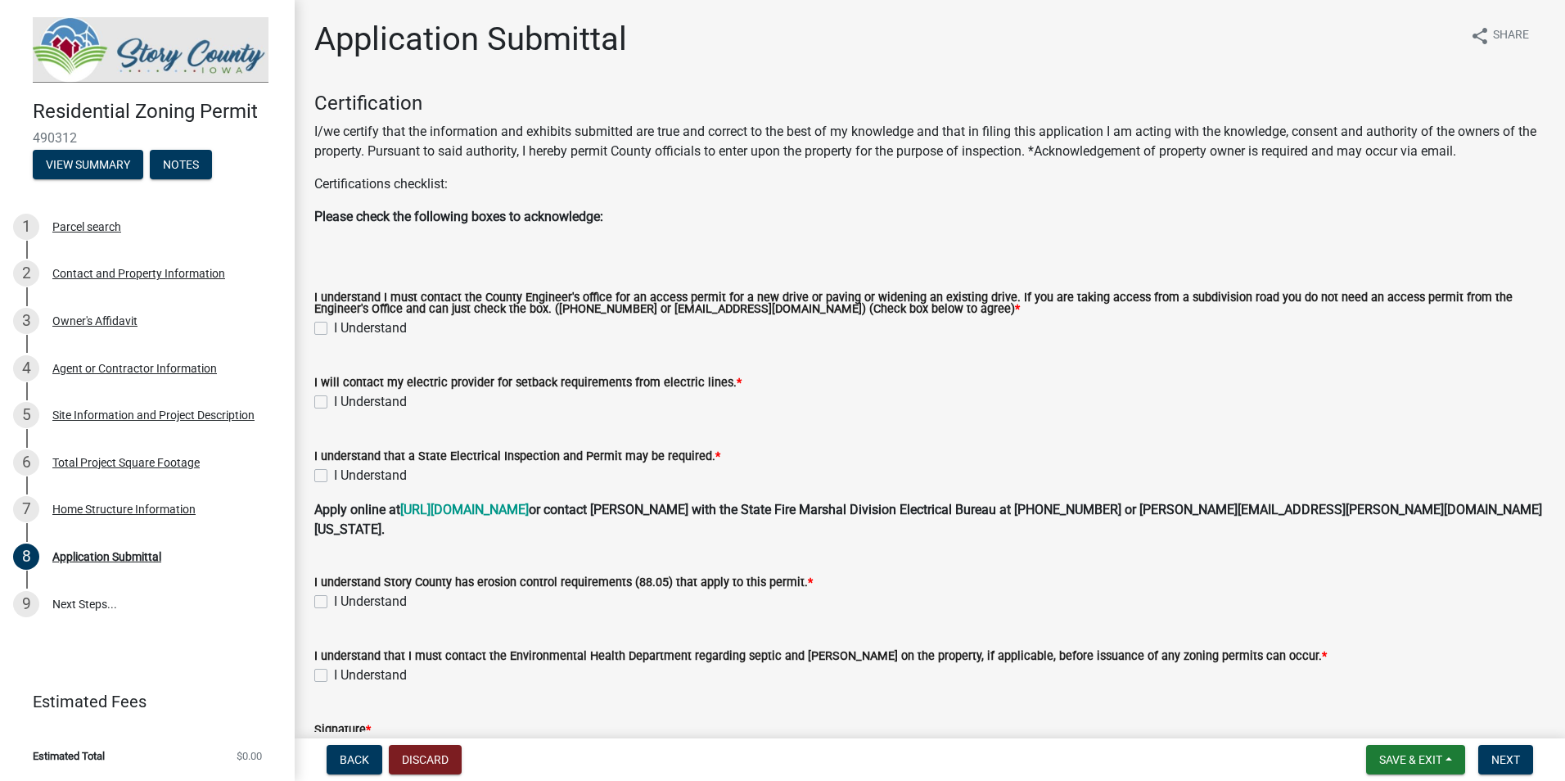
click at [334, 328] on label "I Understand" at bounding box center [370, 328] width 73 height 20
click at [334, 328] on input "I Understand" at bounding box center [339, 323] width 11 height 11
checkbox input "true"
click at [334, 402] on label "I Understand" at bounding box center [370, 402] width 73 height 20
click at [334, 402] on input "I Understand" at bounding box center [339, 397] width 11 height 11
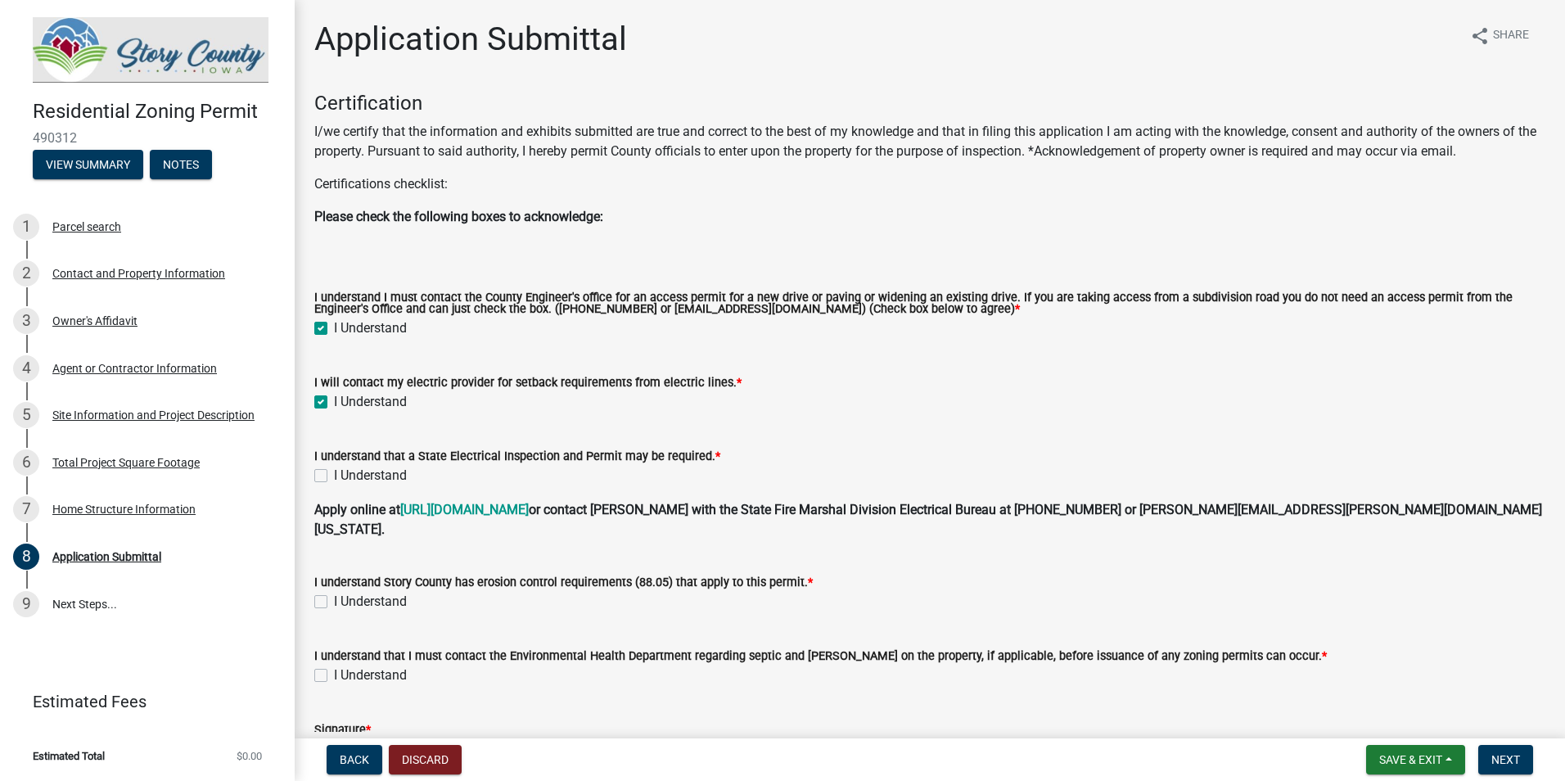
checkbox input "true"
click at [334, 471] on label "I Understand" at bounding box center [370, 476] width 73 height 20
click at [334, 471] on input "I Understand" at bounding box center [339, 471] width 11 height 11
checkbox input "true"
click at [334, 592] on label "I Understand" at bounding box center [370, 602] width 73 height 20
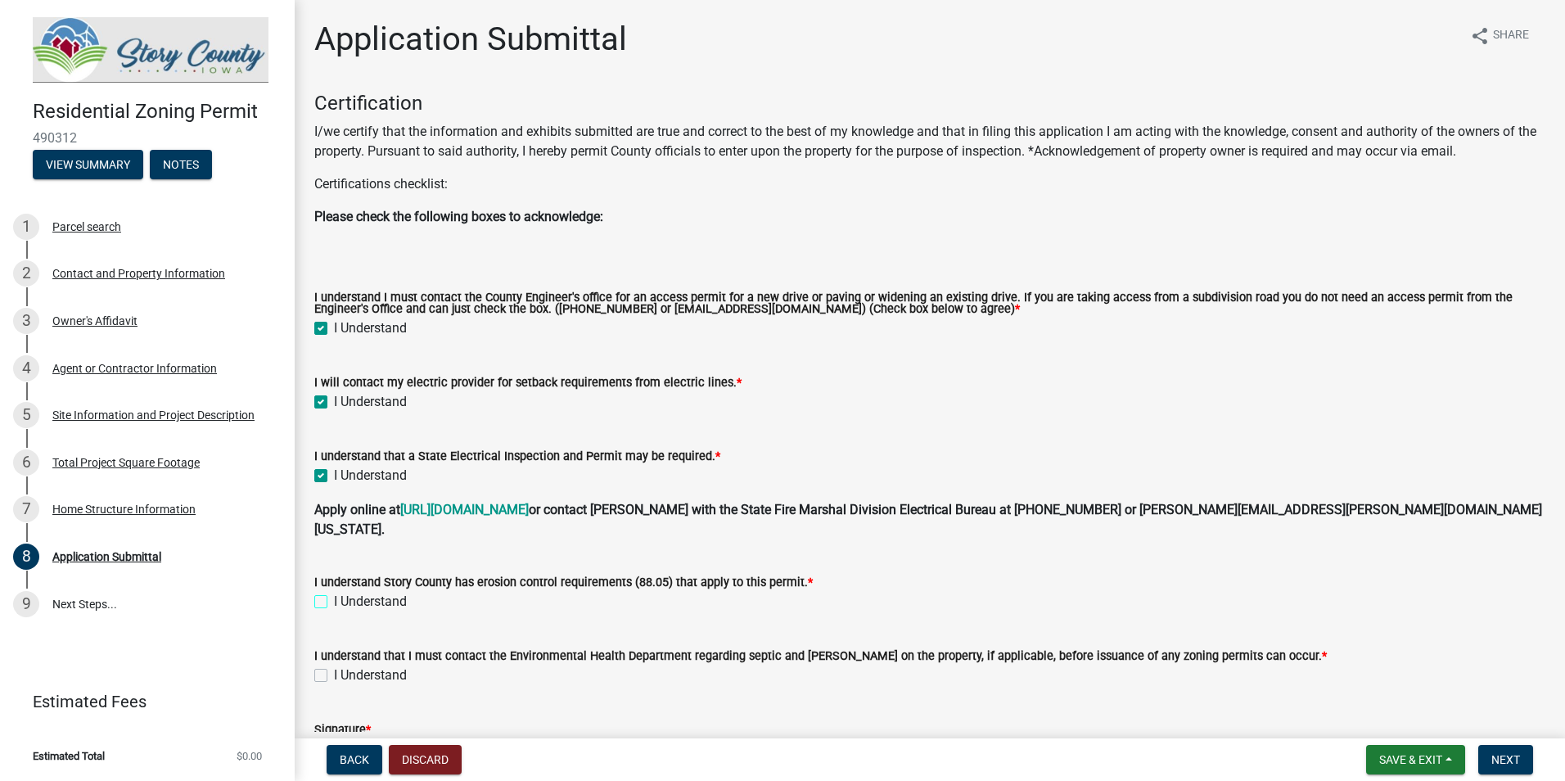
click at [334, 592] on input "I Understand" at bounding box center [339, 597] width 11 height 11
checkbox input "true"
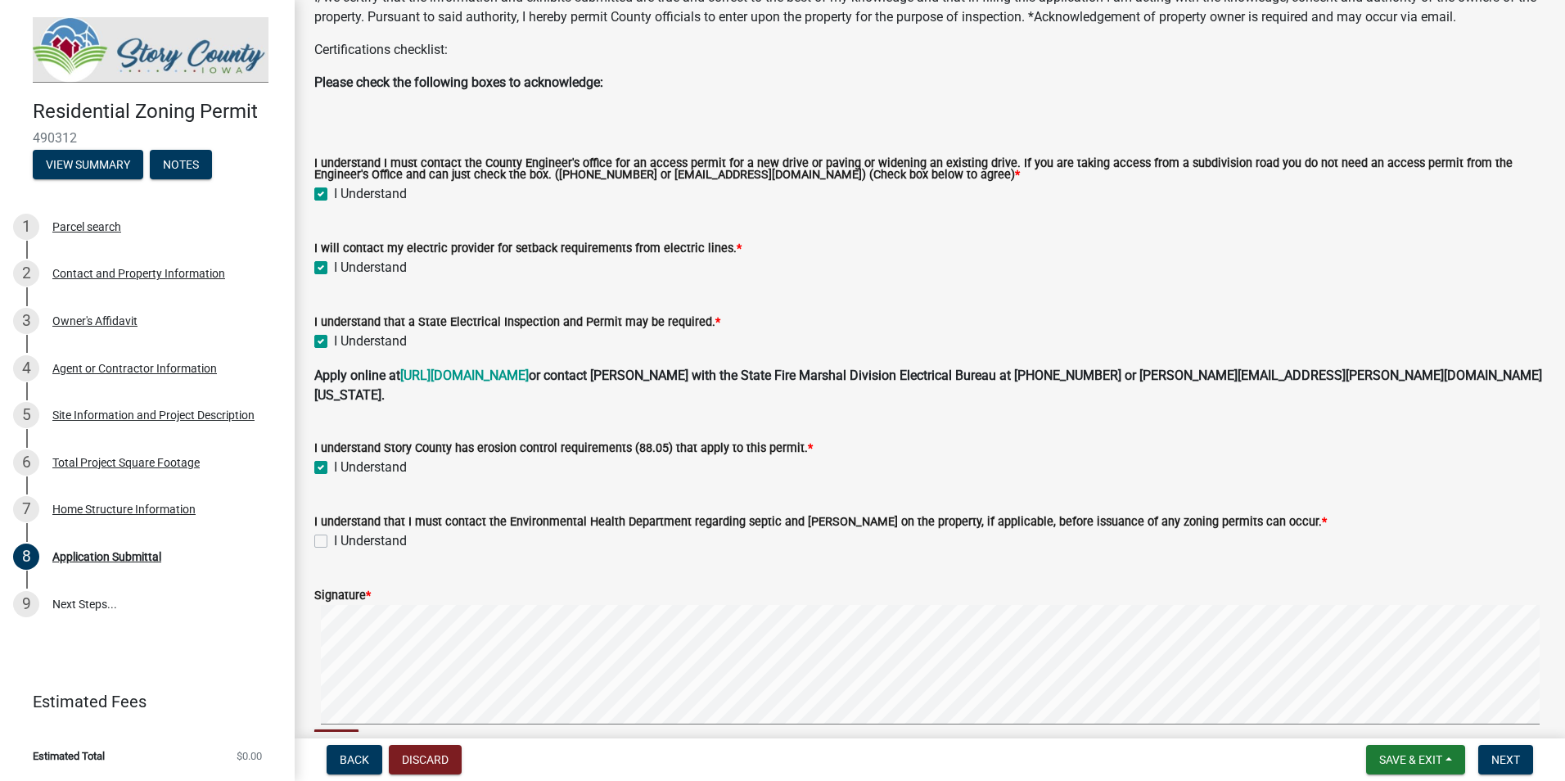
scroll to position [164, 0]
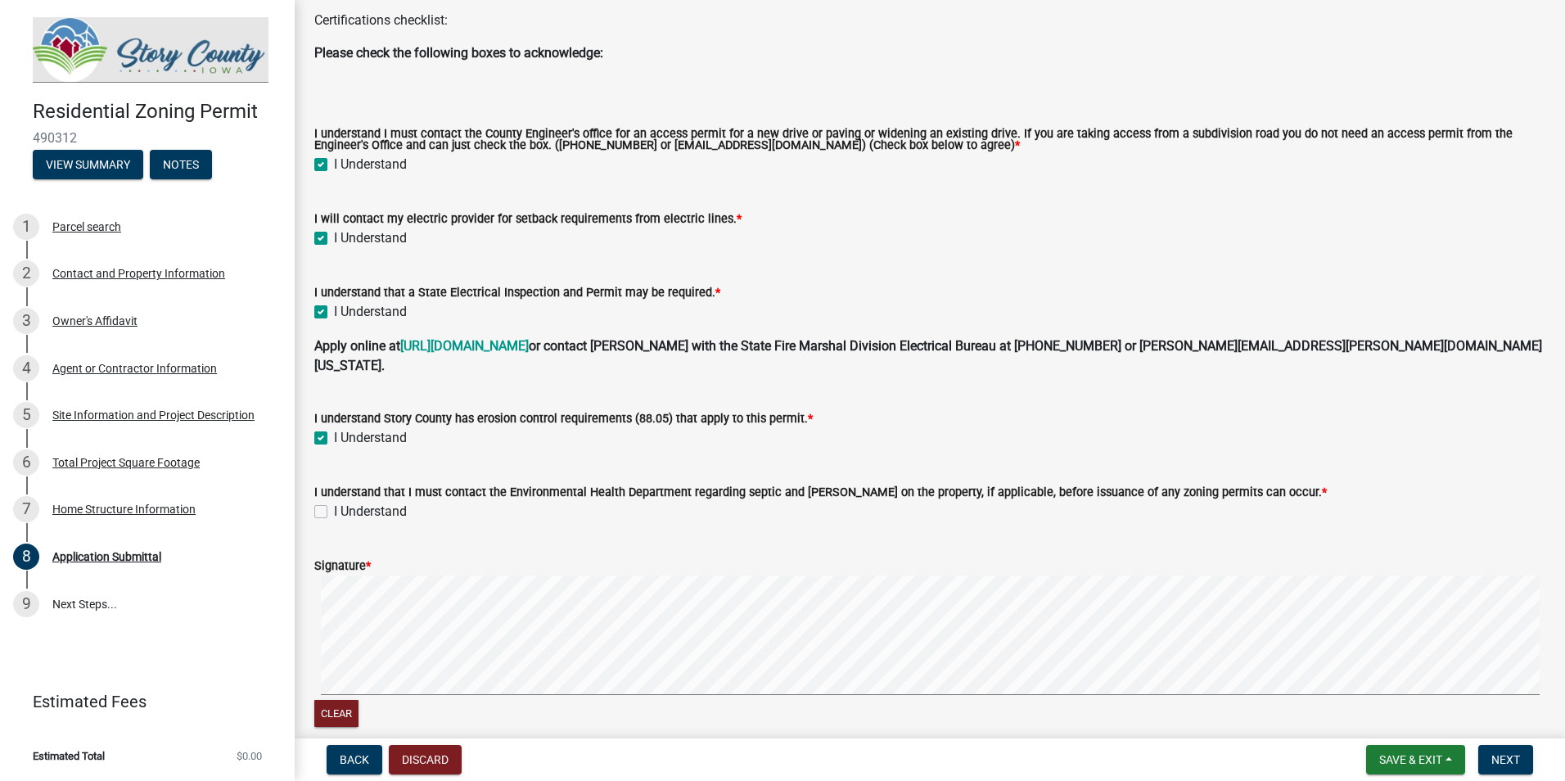
click at [334, 502] on label "I Understand" at bounding box center [370, 512] width 73 height 20
click at [334, 502] on input "I Understand" at bounding box center [339, 507] width 11 height 11
checkbox input "true"
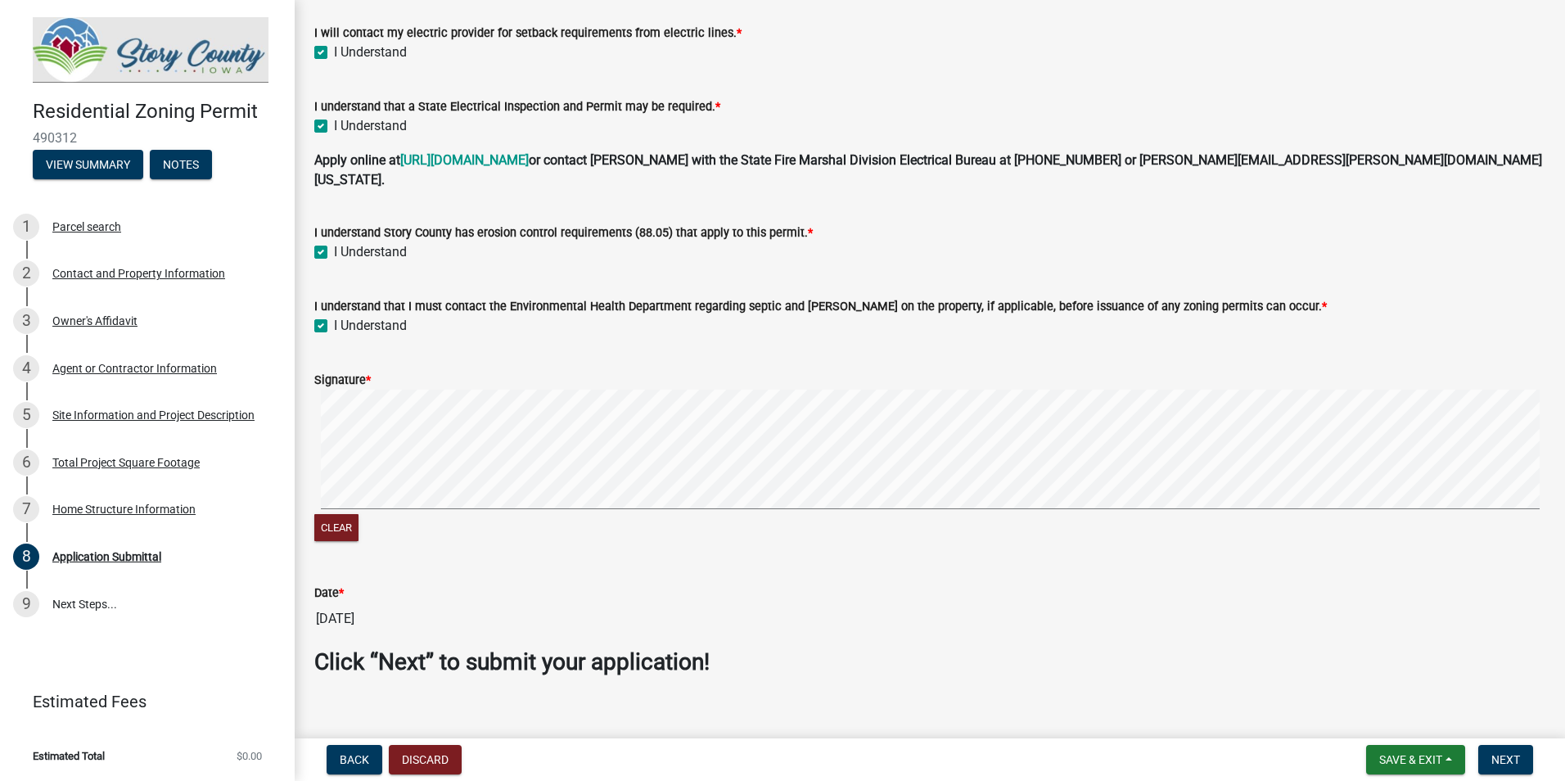
scroll to position [351, 0]
click at [1492, 760] on span "Next" at bounding box center [1505, 759] width 29 height 13
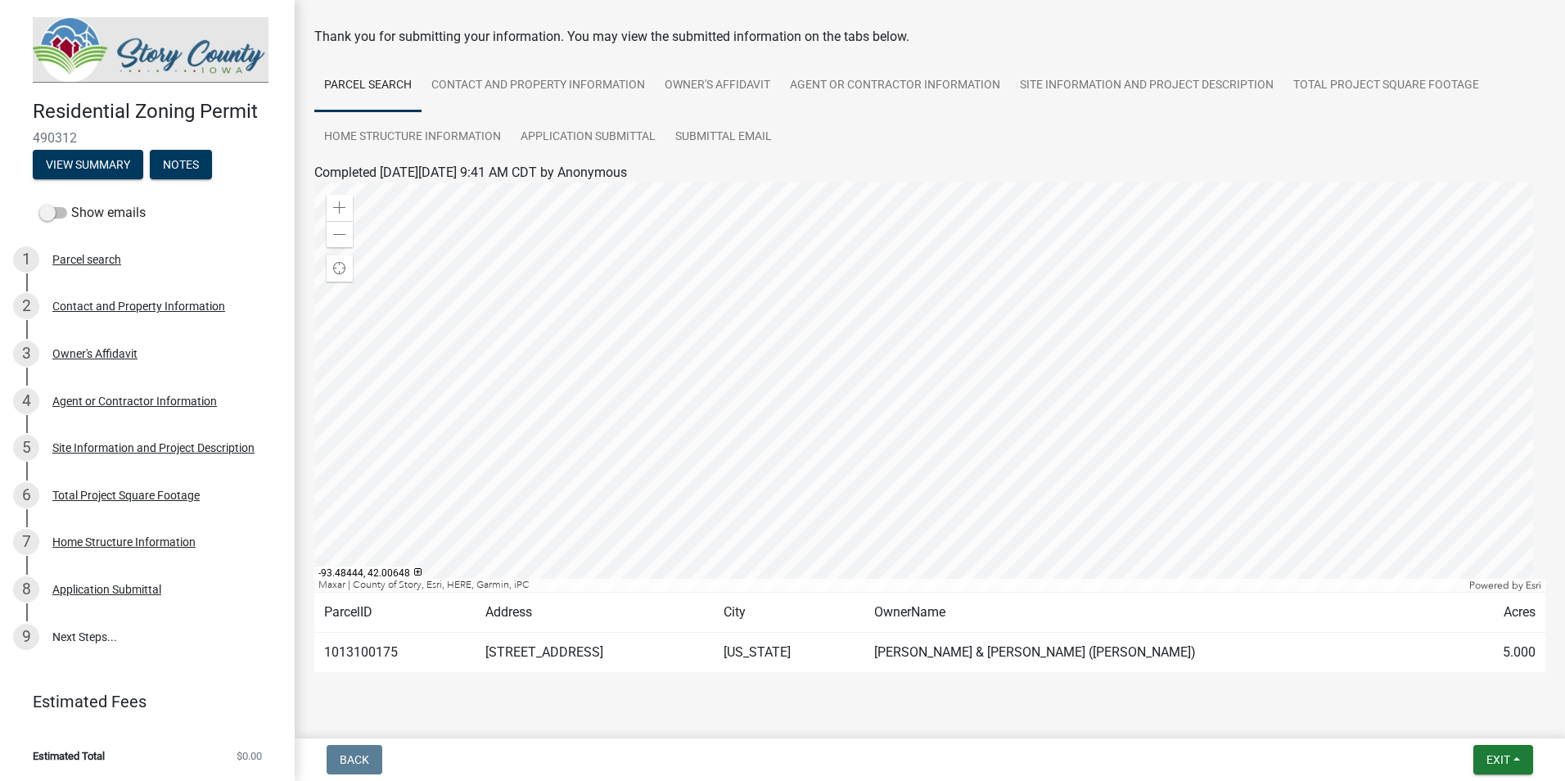
scroll to position [101, 0]
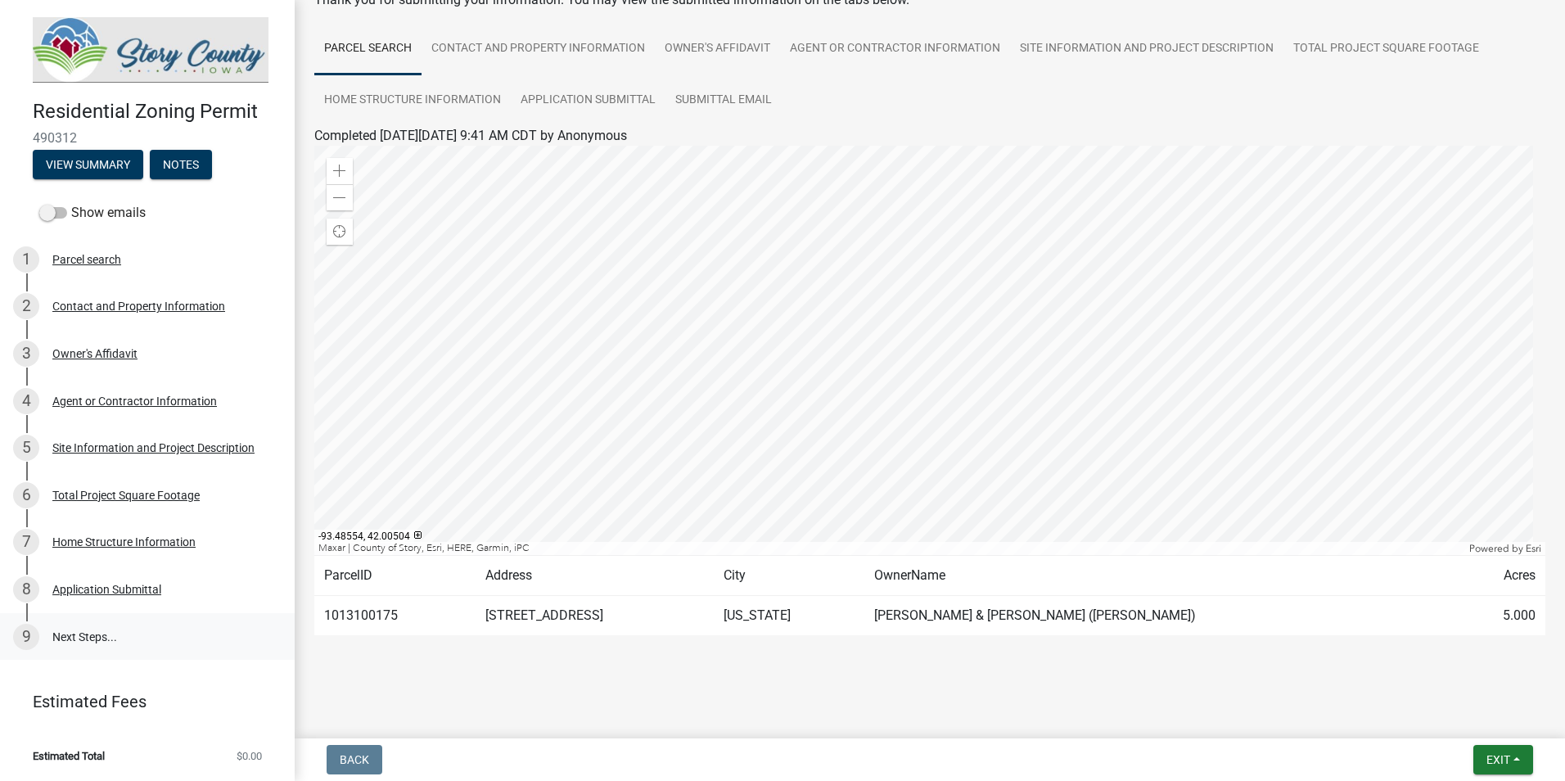
click at [81, 630] on link "9 Next Steps..." at bounding box center [147, 636] width 295 height 47
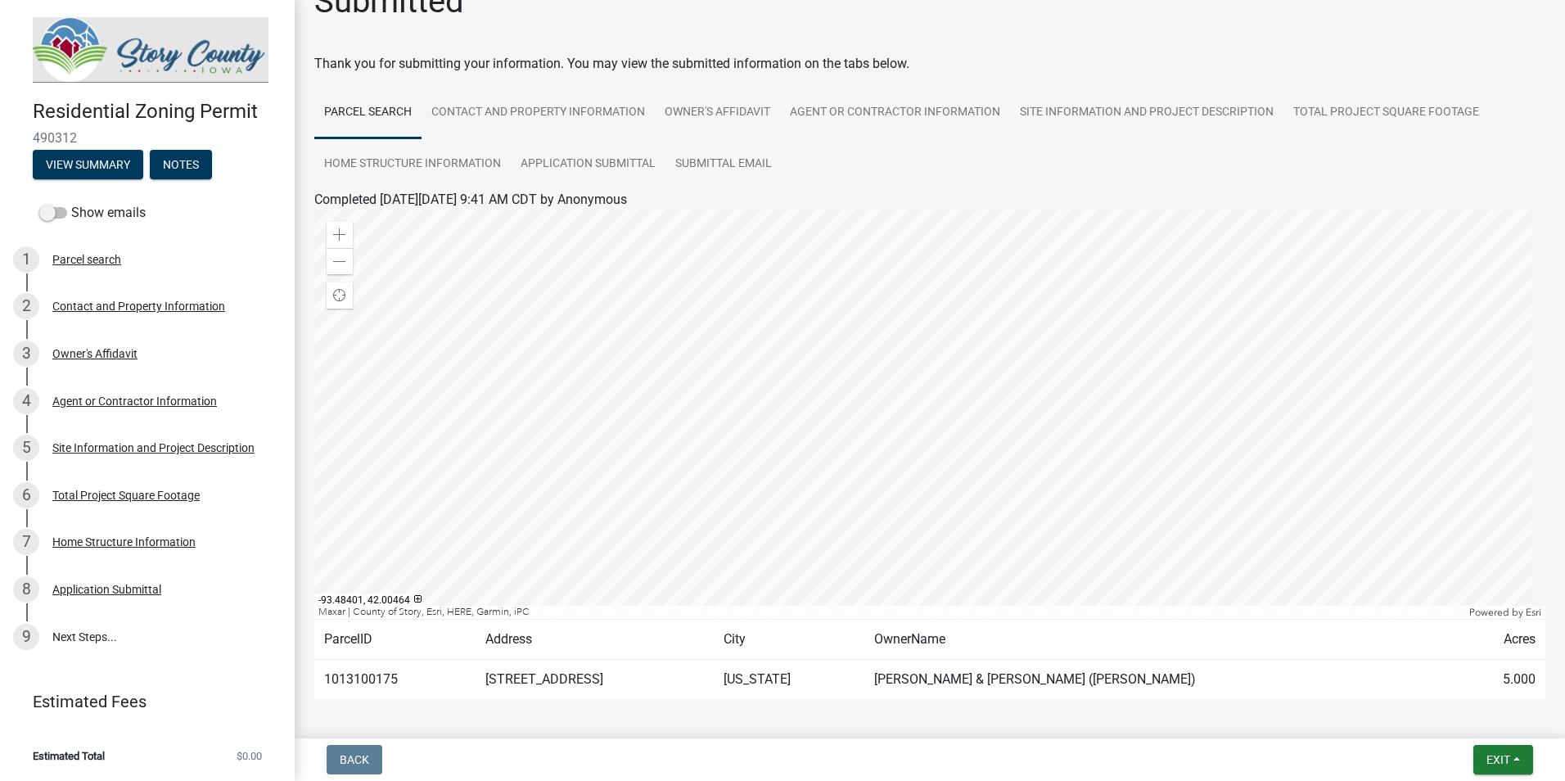
scroll to position [0, 0]
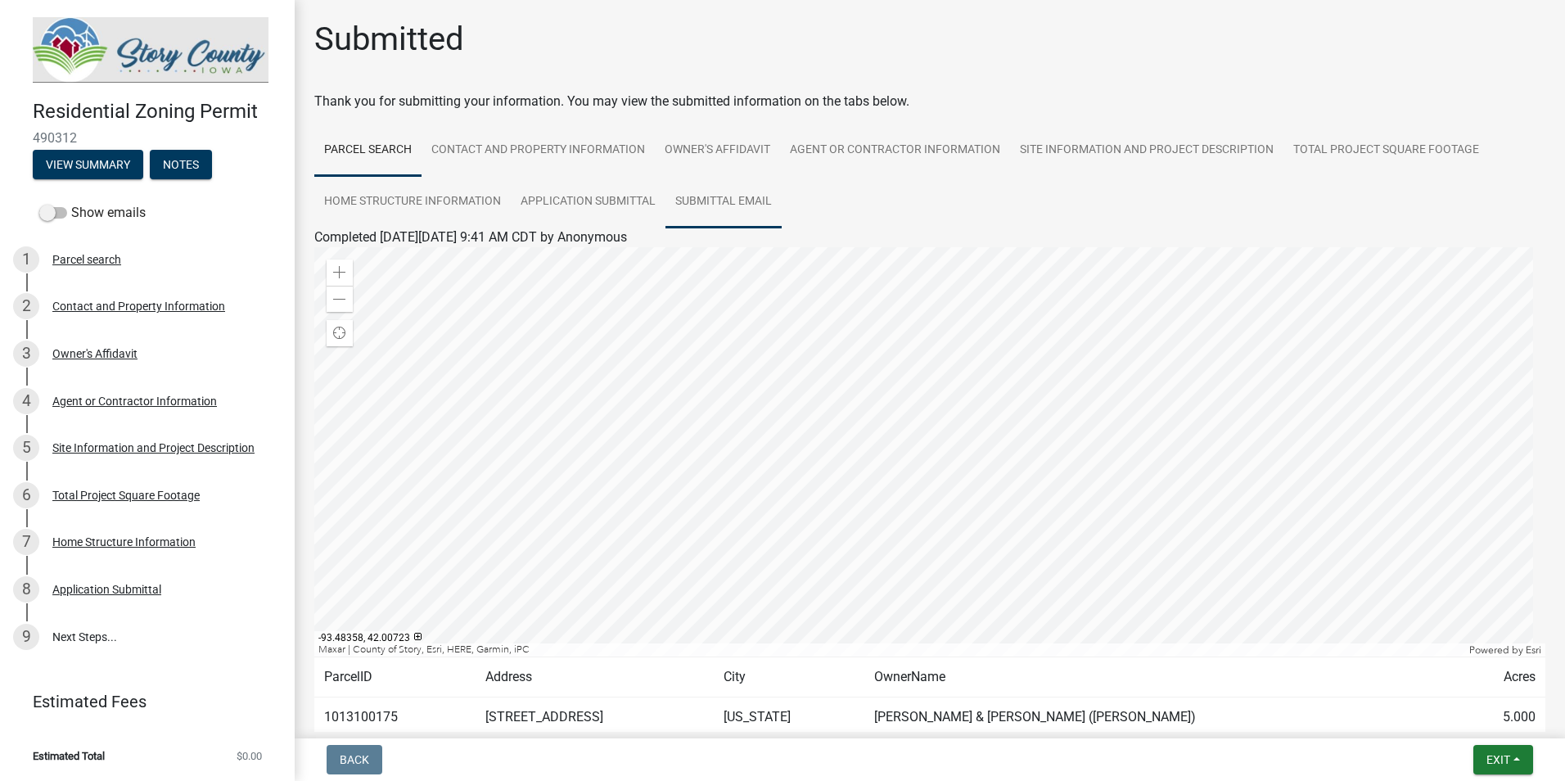
click at [720, 205] on link "Submittal Email" at bounding box center [723, 202] width 116 height 52
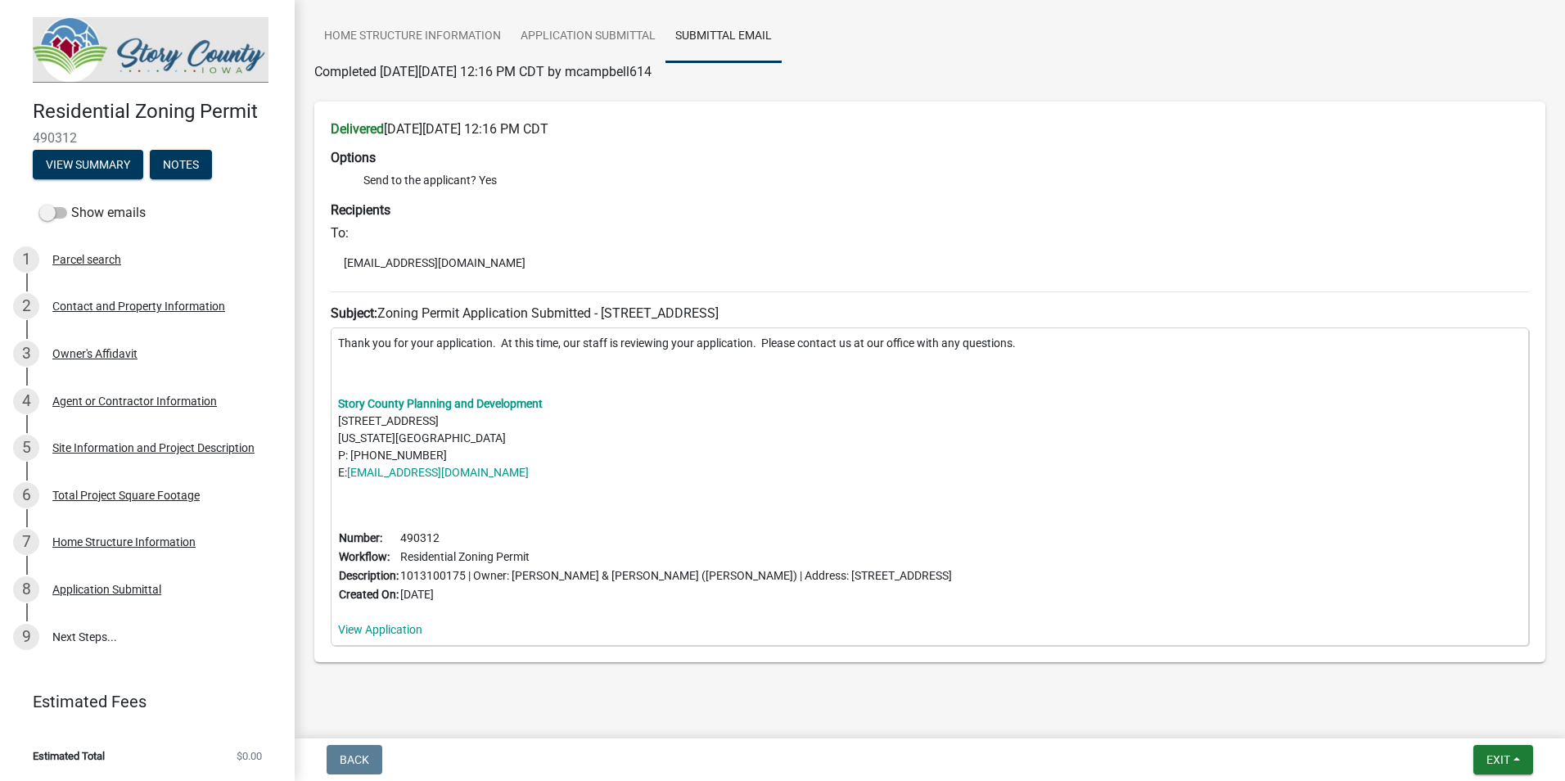
scroll to position [199, 0]
